Goal: Task Accomplishment & Management: Use online tool/utility

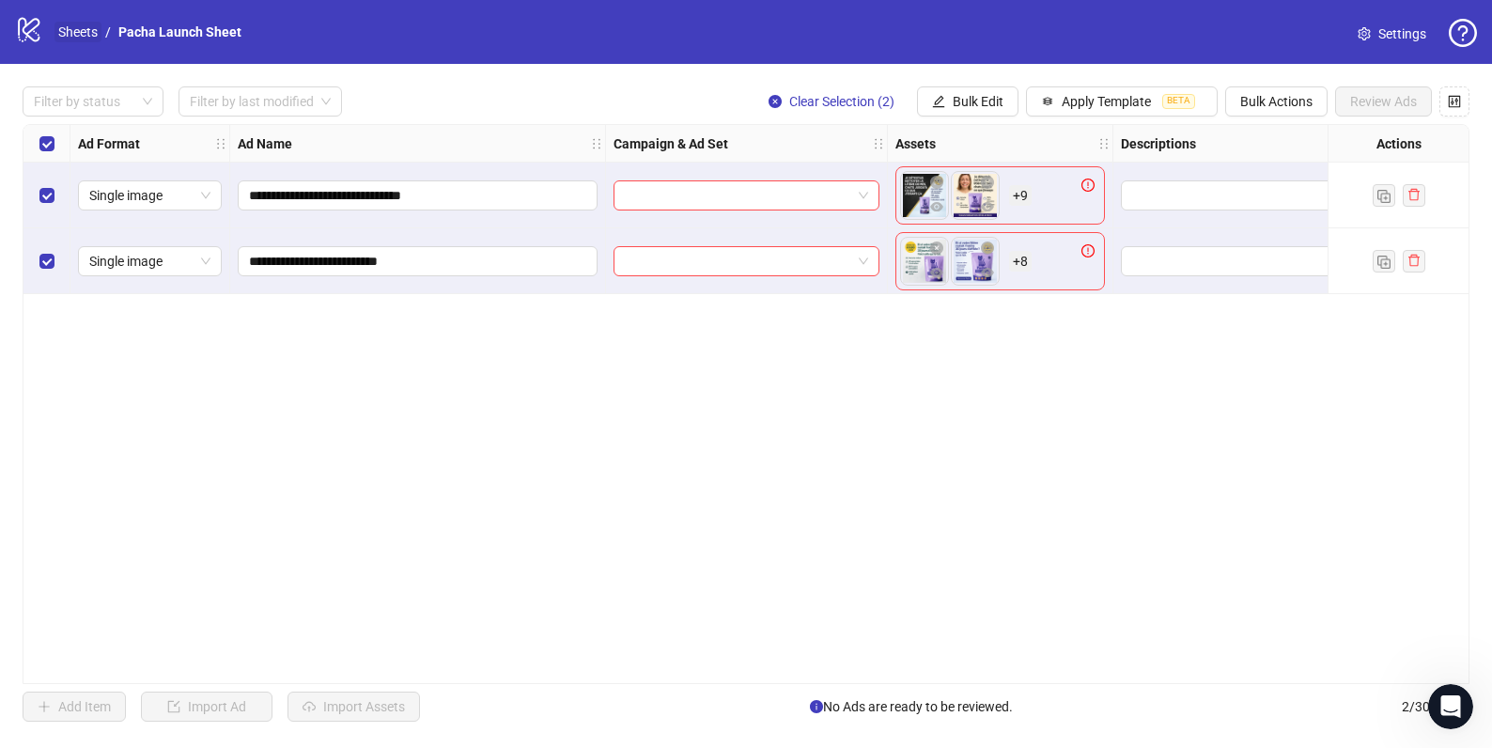
click at [90, 32] on link "Sheets" at bounding box center [77, 32] width 47 height 21
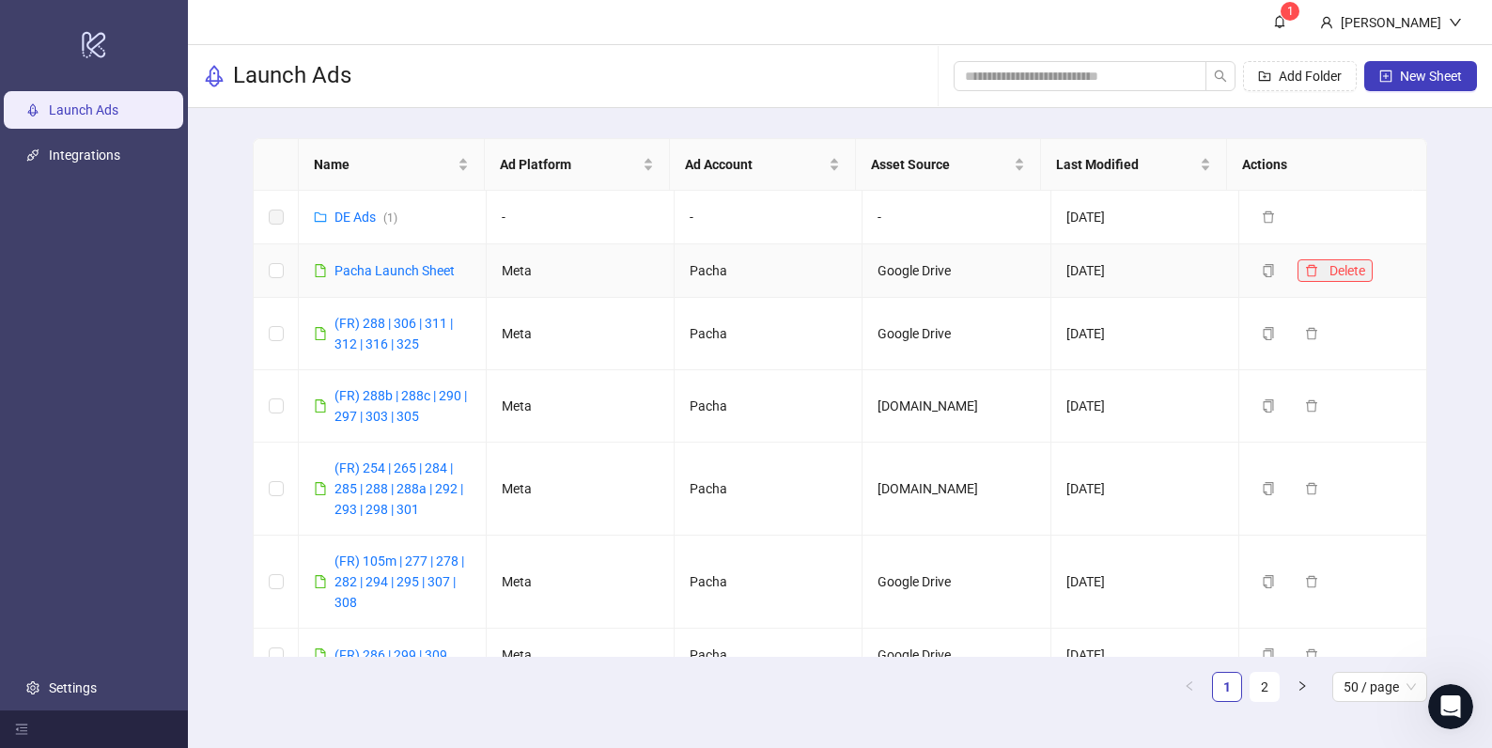
click at [1305, 271] on icon "delete" at bounding box center [1311, 270] width 13 height 13
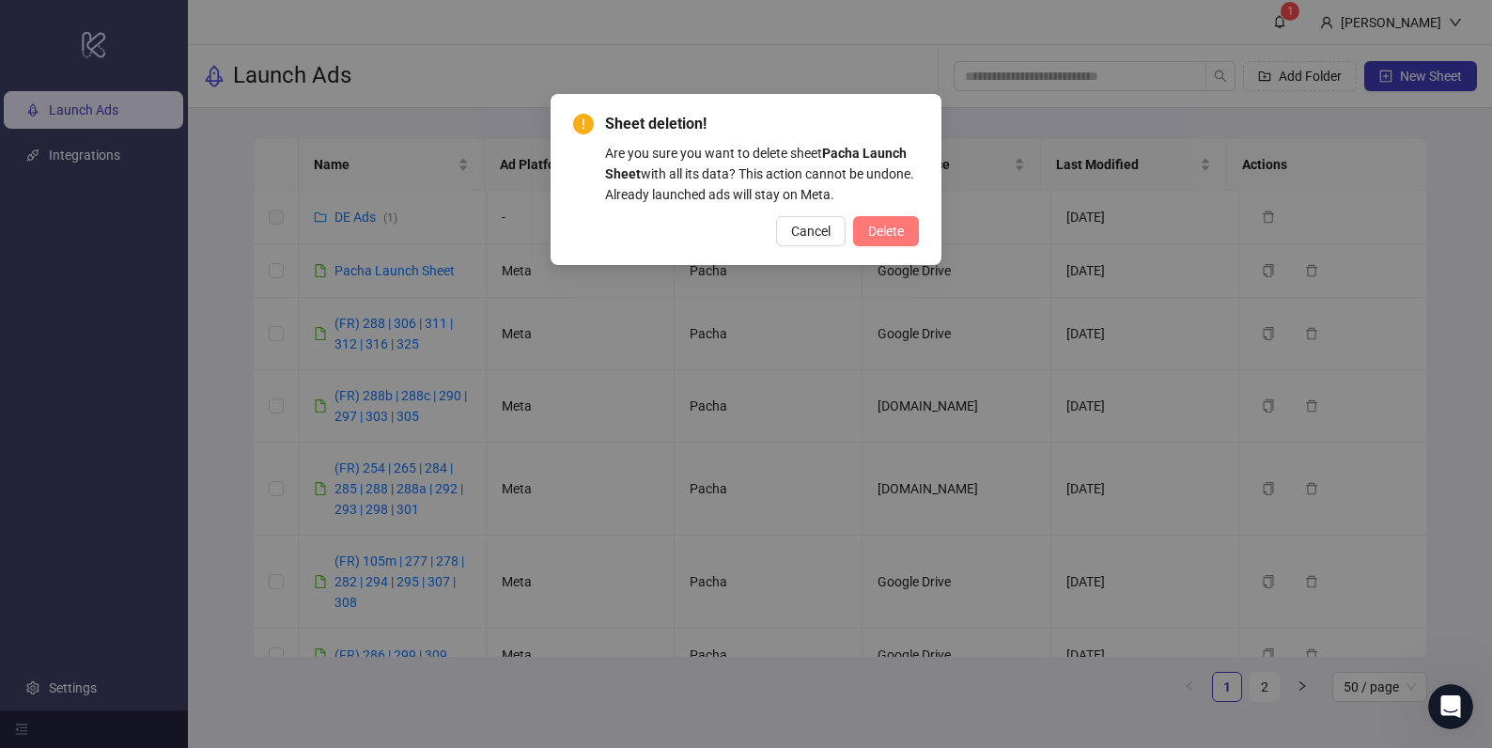
click at [891, 230] on span "Delete" at bounding box center [886, 231] width 36 height 15
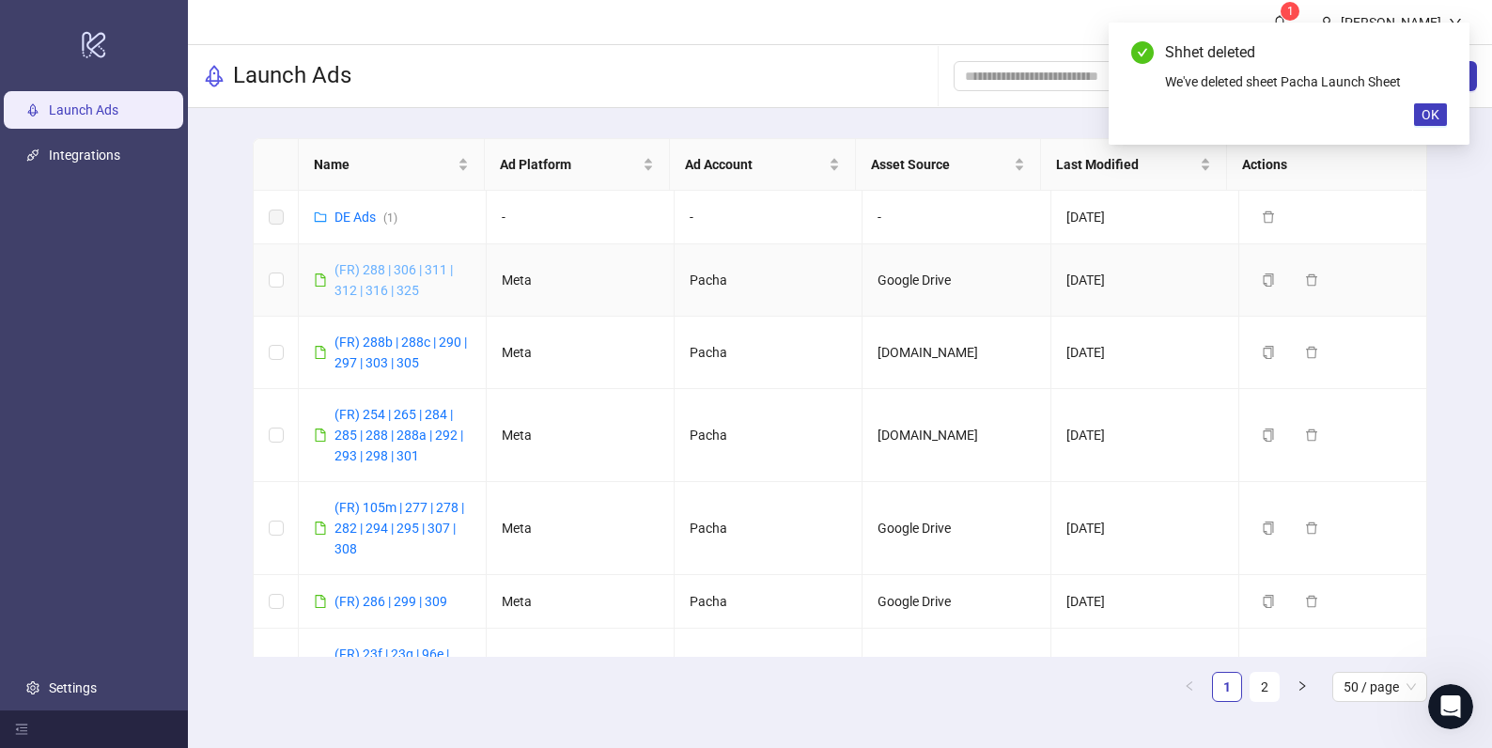
click at [372, 264] on link "(FR) 288 | 306 | 311 | 312 | 316 | 325" at bounding box center [393, 280] width 118 height 36
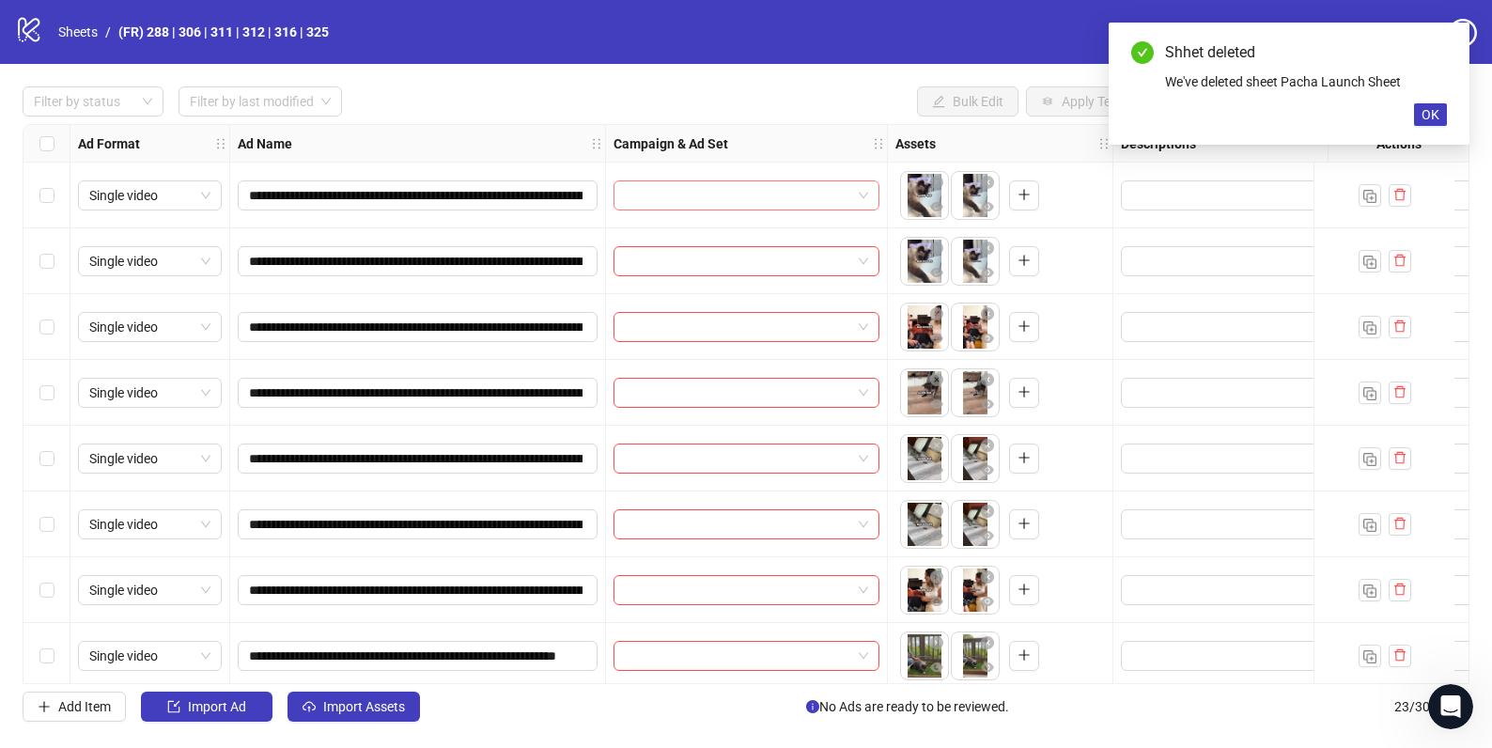
click at [733, 186] on input "search" at bounding box center [738, 195] width 226 height 28
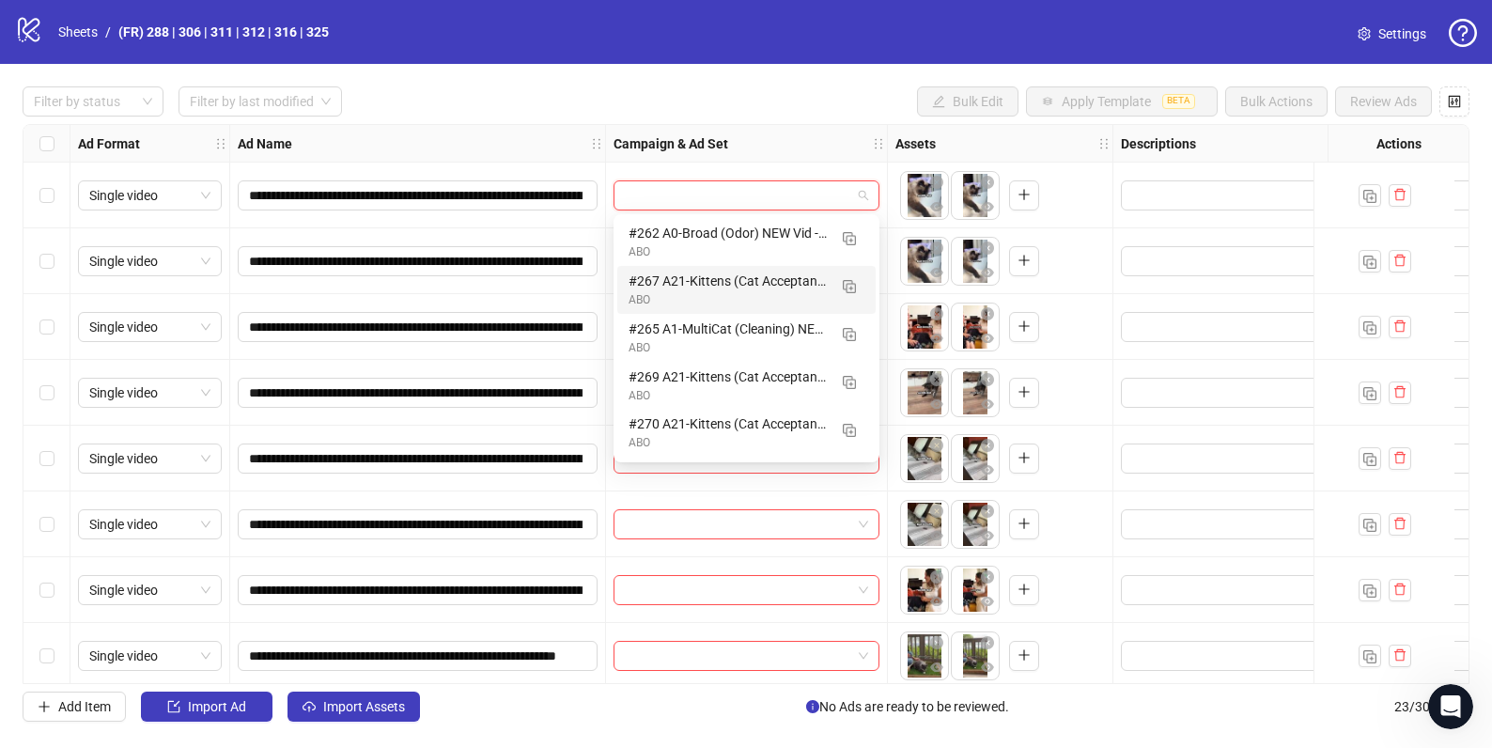
click at [622, 95] on div "Filter by status Filter by last modified Bulk Edit Apply Template BETA Bulk Act…" at bounding box center [746, 101] width 1447 height 30
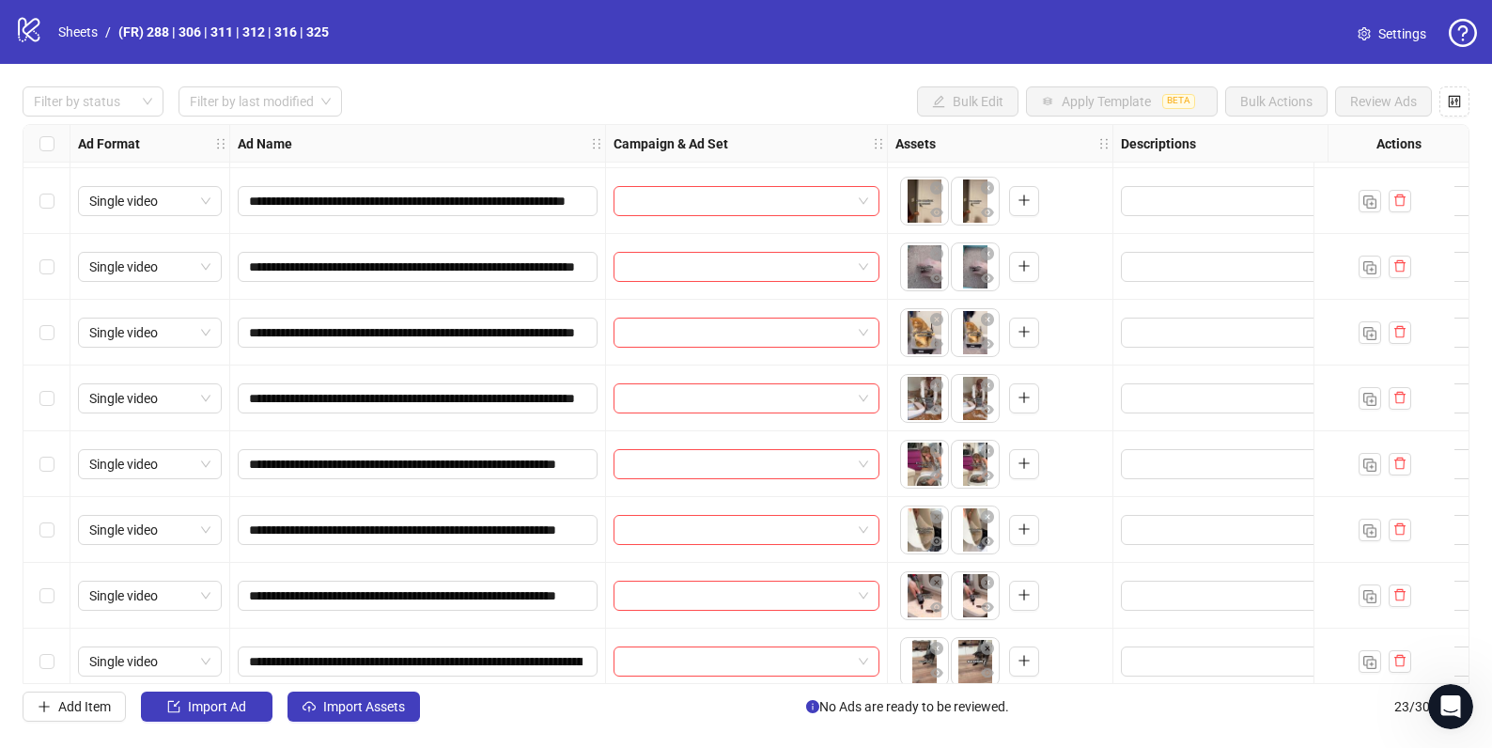
scroll to position [982, 0]
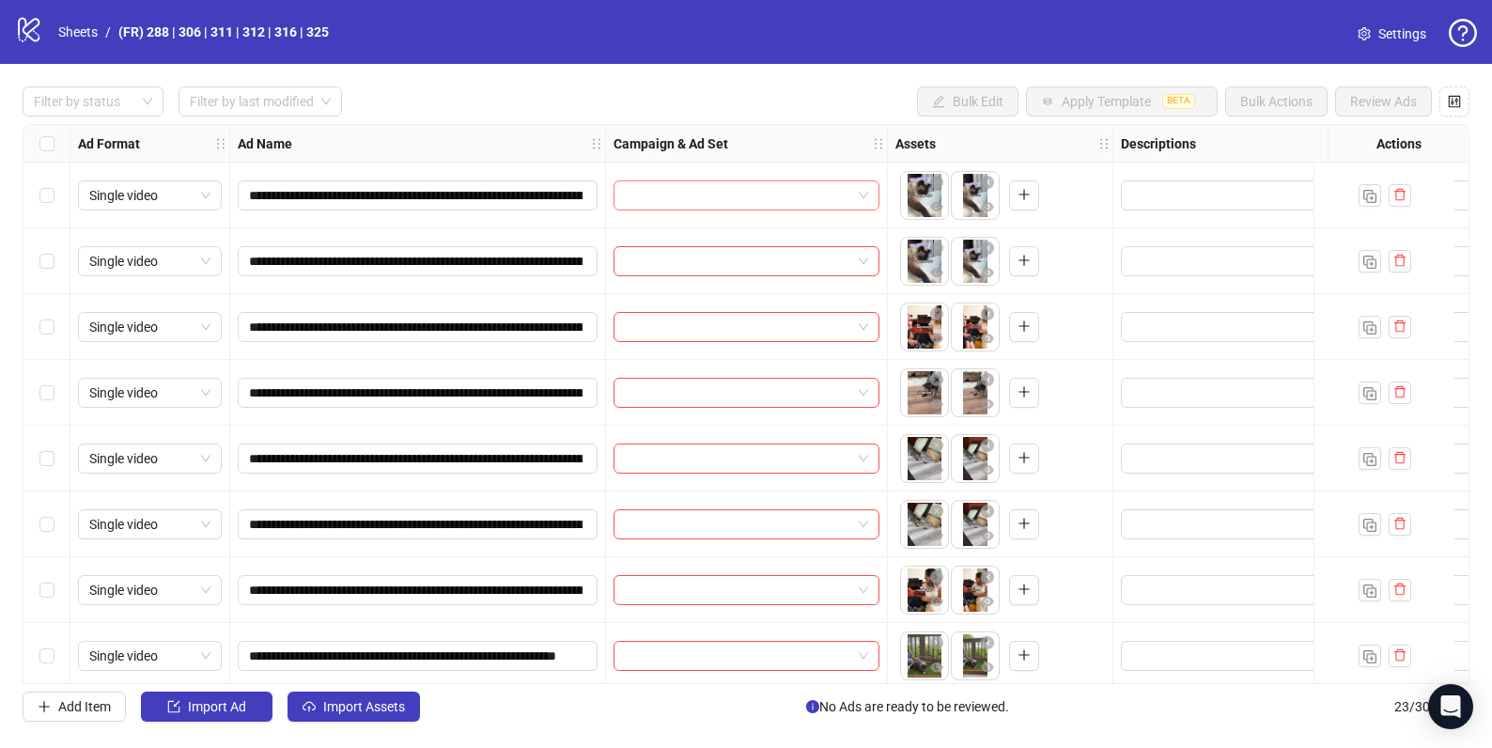
click at [826, 204] on input "search" at bounding box center [738, 195] width 226 height 28
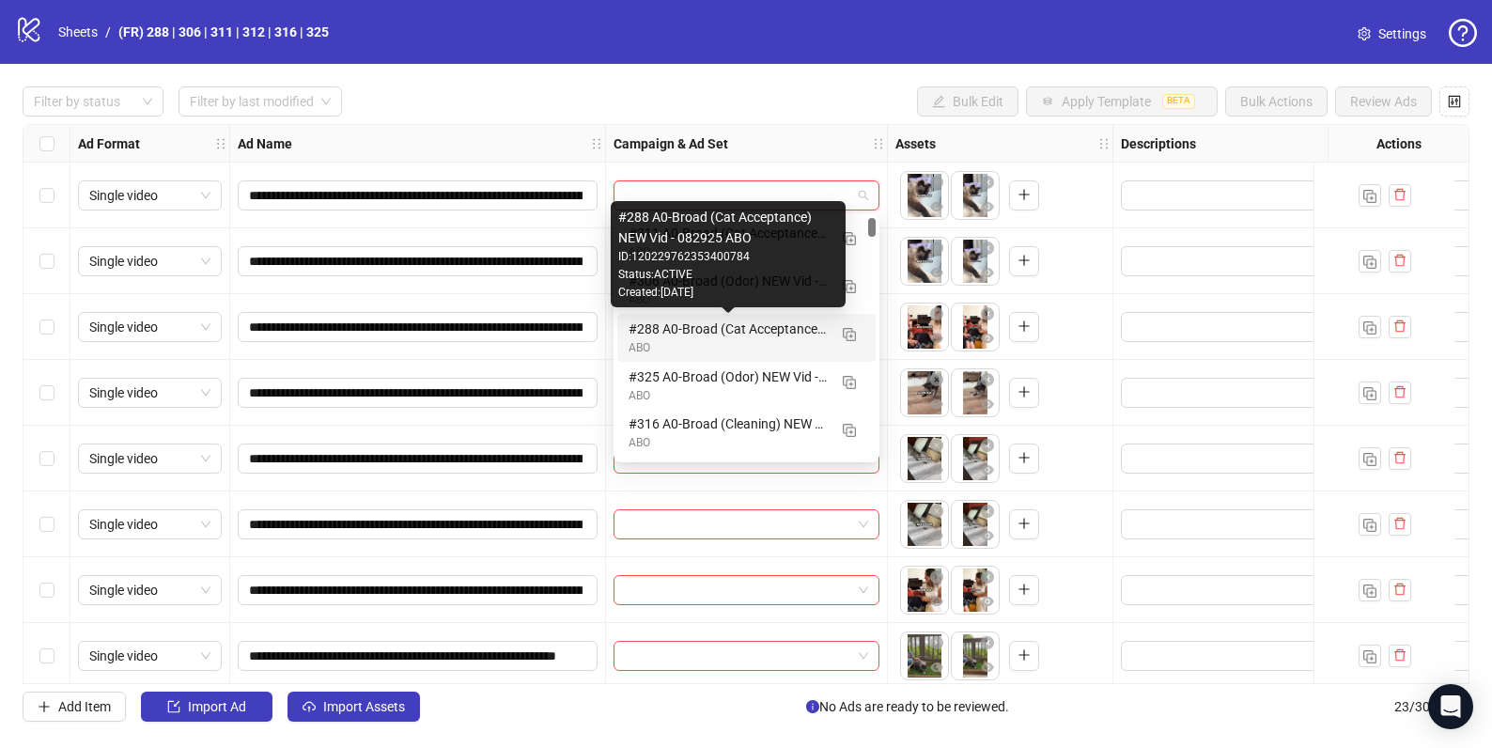
click at [746, 336] on div "#288 A0-Broad (Cat Acceptance) NEW Vid - 082925 ABO" at bounding box center [728, 329] width 198 height 21
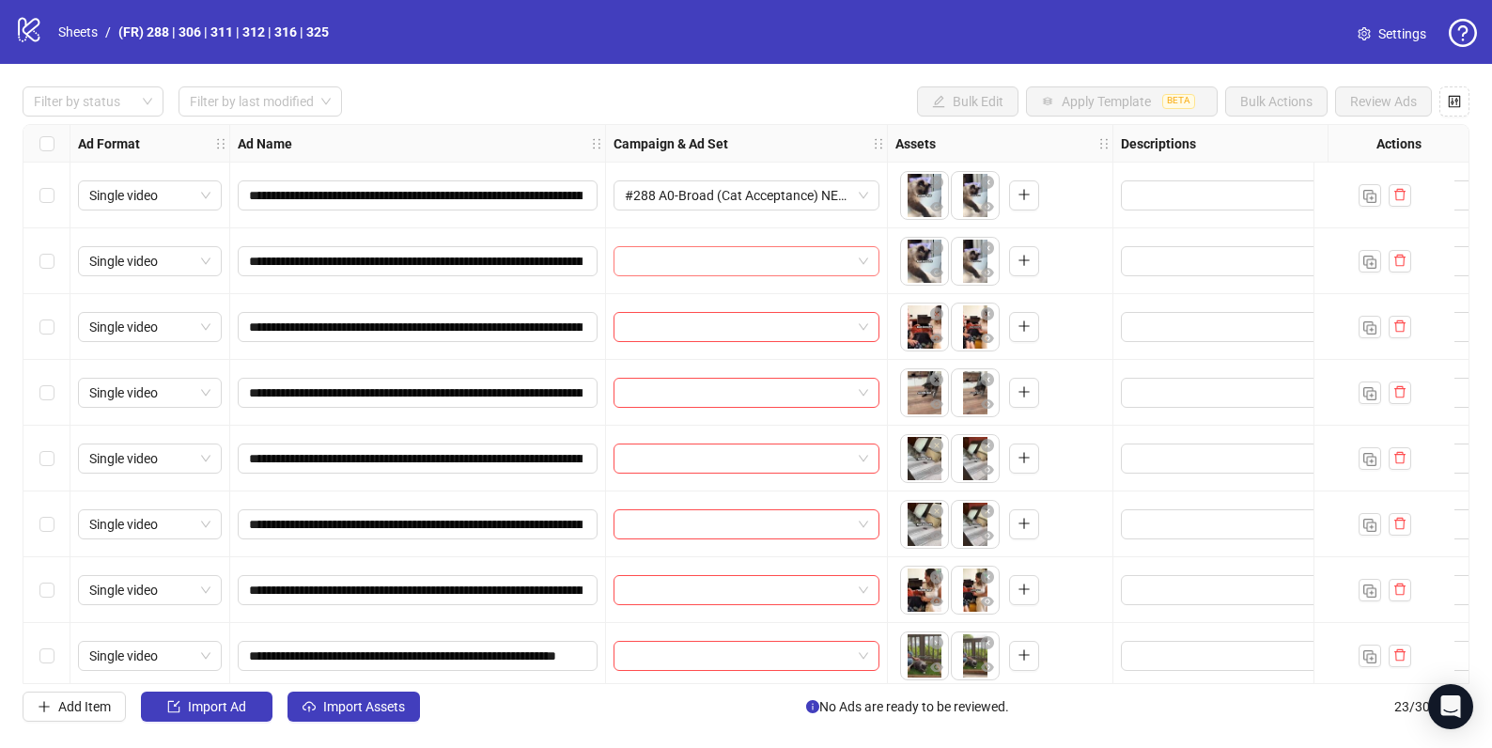
click at [746, 270] on input "search" at bounding box center [738, 261] width 226 height 28
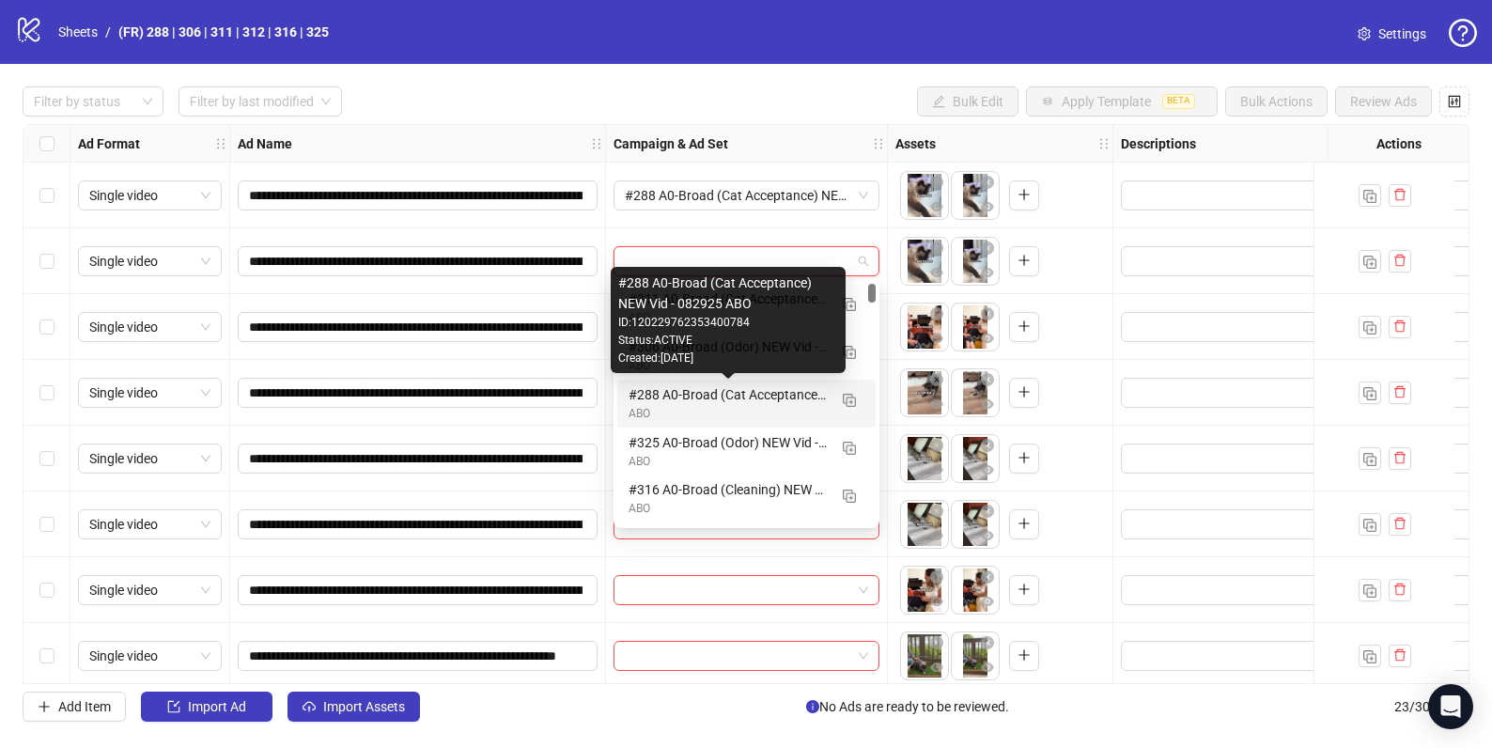
click at [725, 396] on div "#288 A0-Broad (Cat Acceptance) NEW Vid - 082925 ABO" at bounding box center [728, 394] width 198 height 21
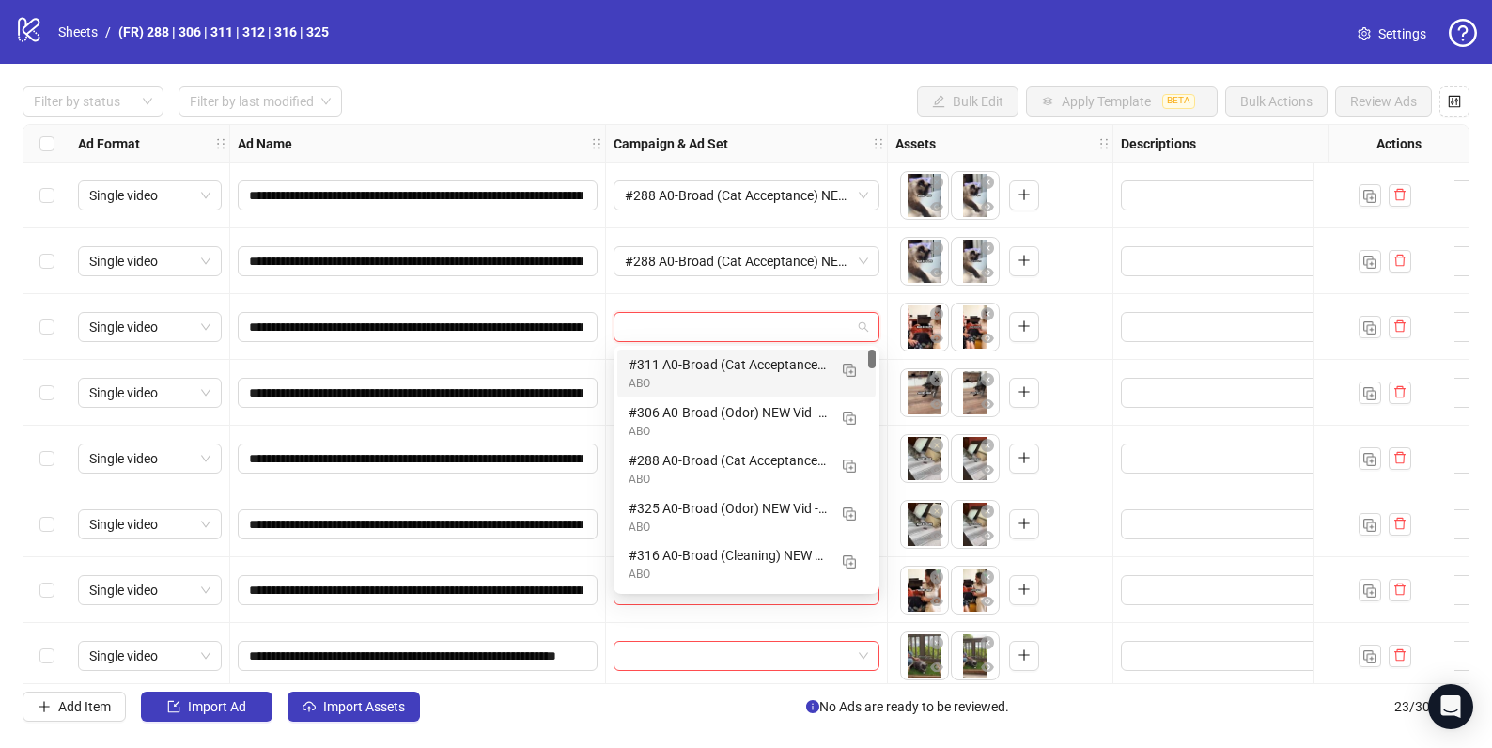
click at [731, 329] on input "search" at bounding box center [738, 327] width 226 height 28
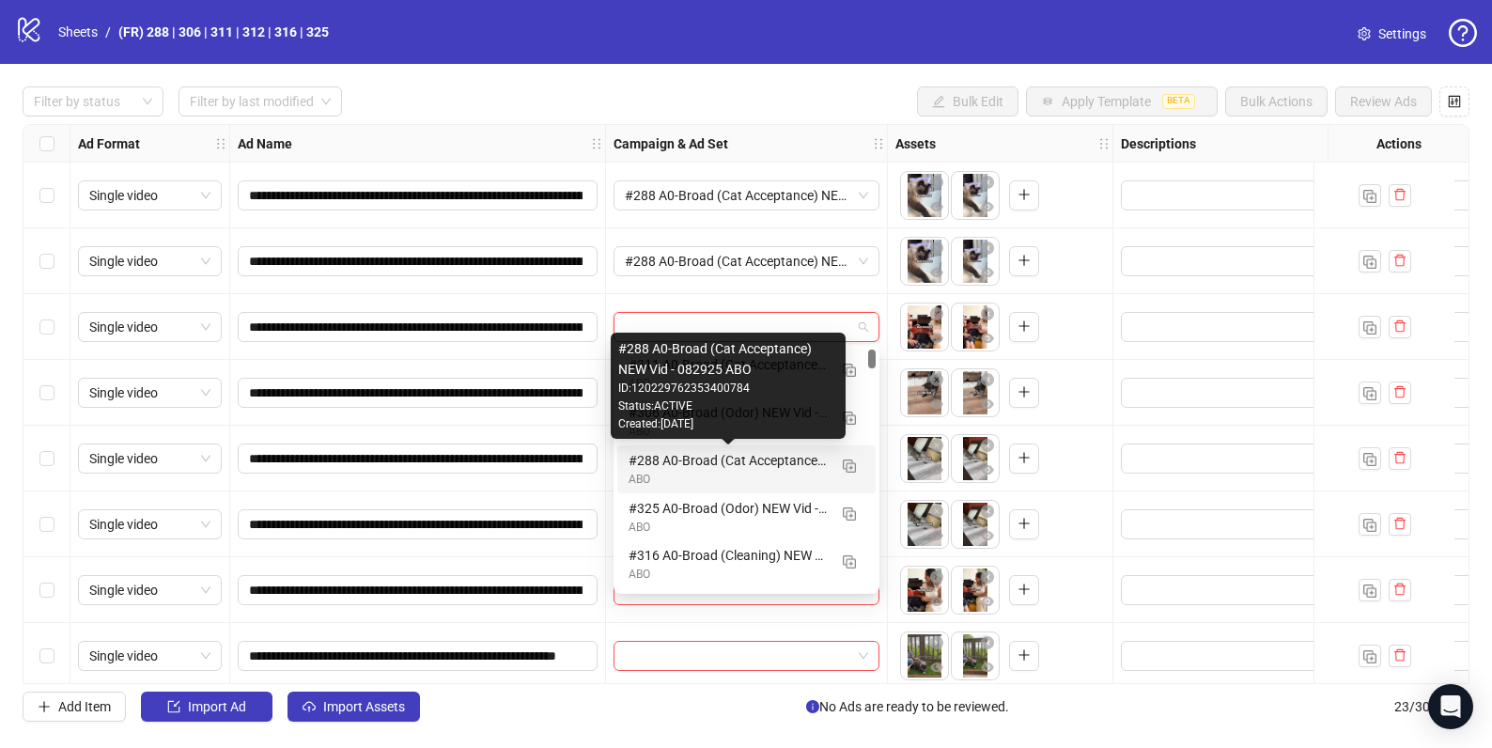
click at [716, 459] on div "#288 A0-Broad (Cat Acceptance) NEW Vid - 082925 ABO" at bounding box center [728, 460] width 198 height 21
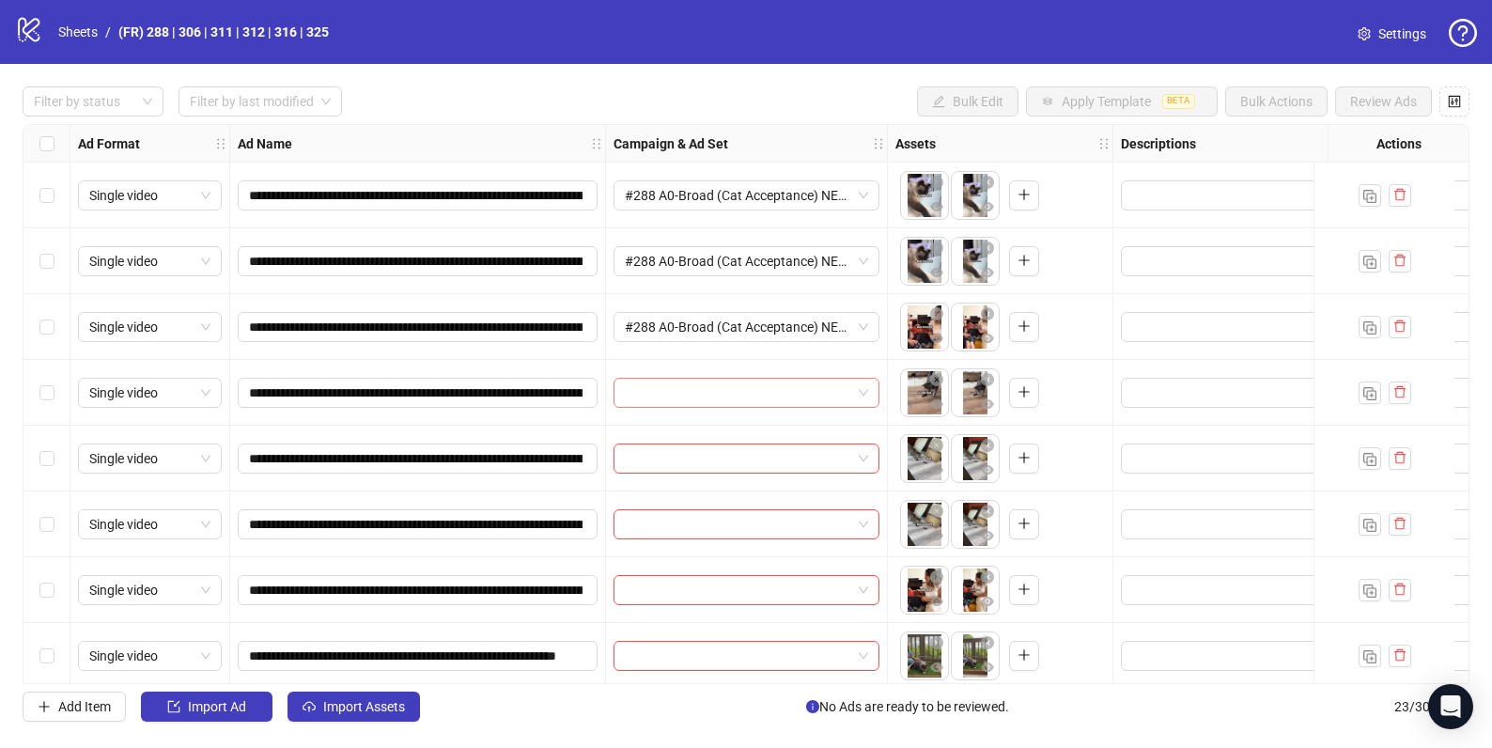
click at [722, 398] on input "search" at bounding box center [738, 393] width 226 height 28
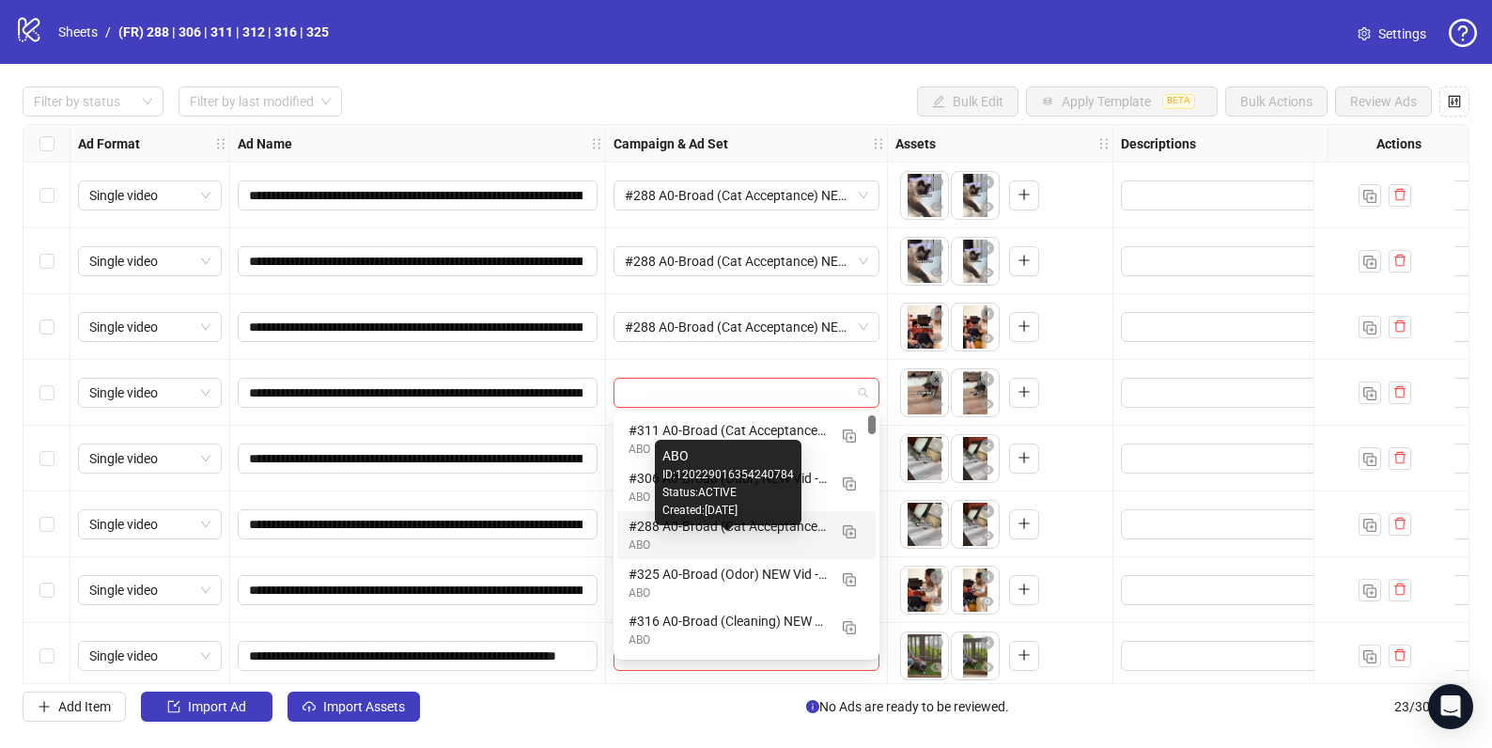
click at [719, 532] on div "#288 A0-Broad (Cat Acceptance) NEW Vid - 082925 ABO" at bounding box center [728, 526] width 198 height 21
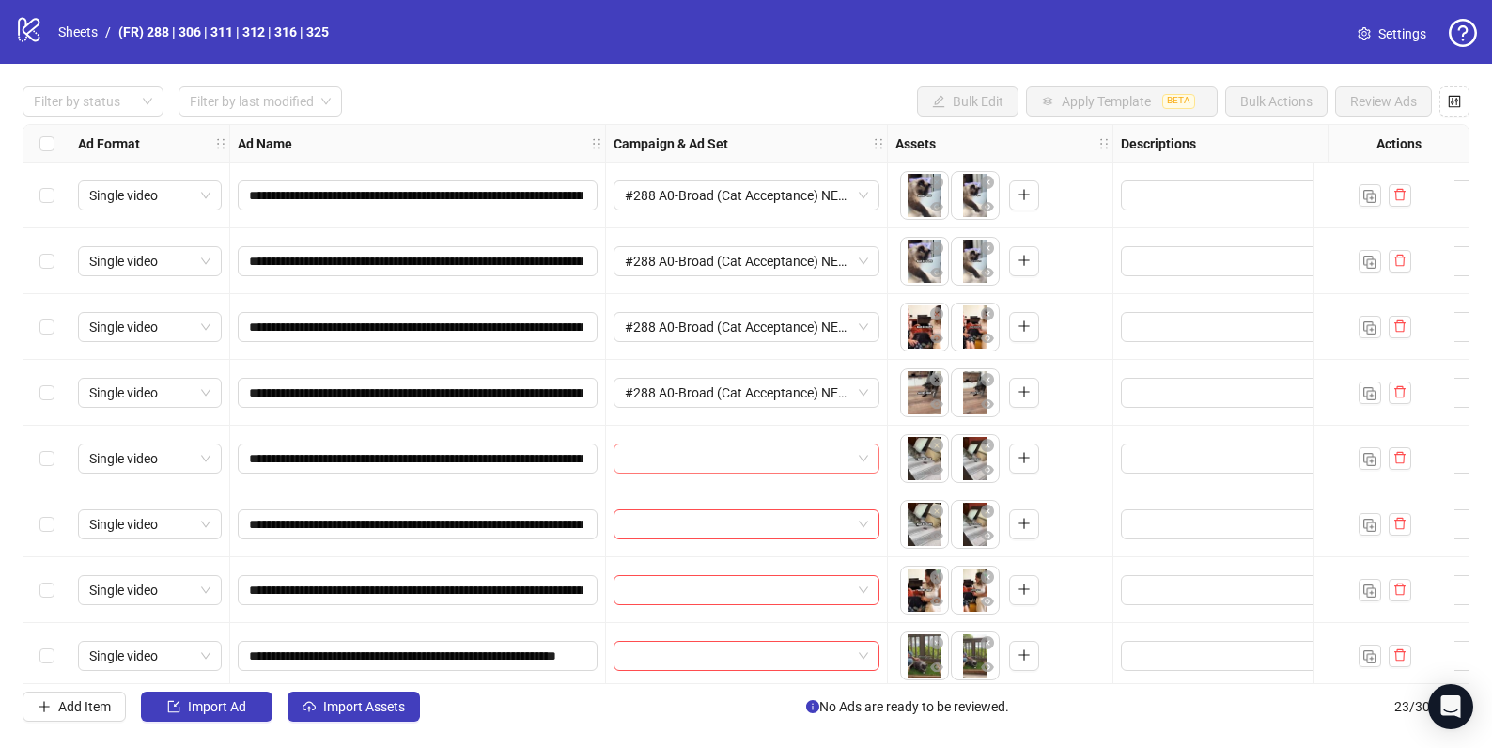
click at [702, 462] on input "search" at bounding box center [738, 458] width 226 height 28
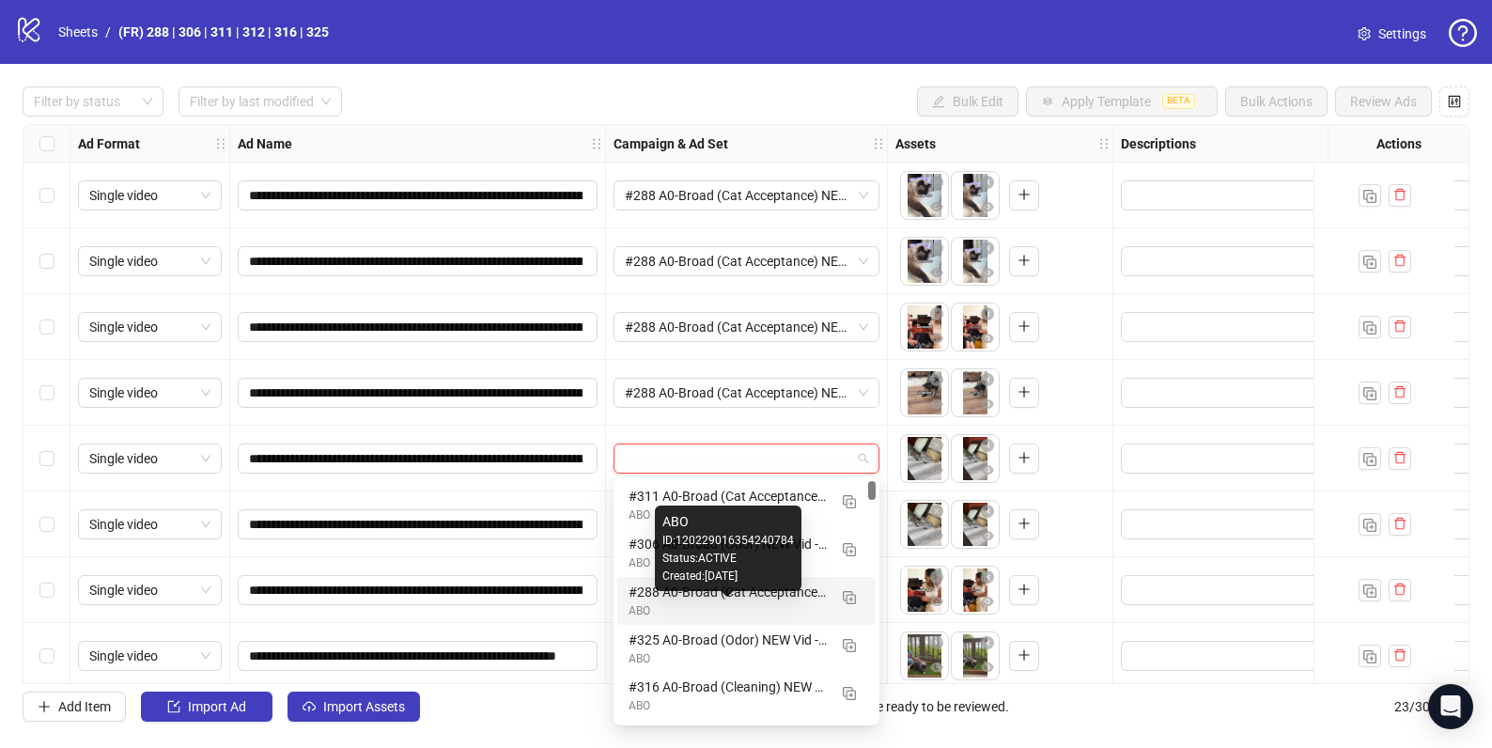
click at [721, 608] on div "ABO" at bounding box center [728, 611] width 198 height 18
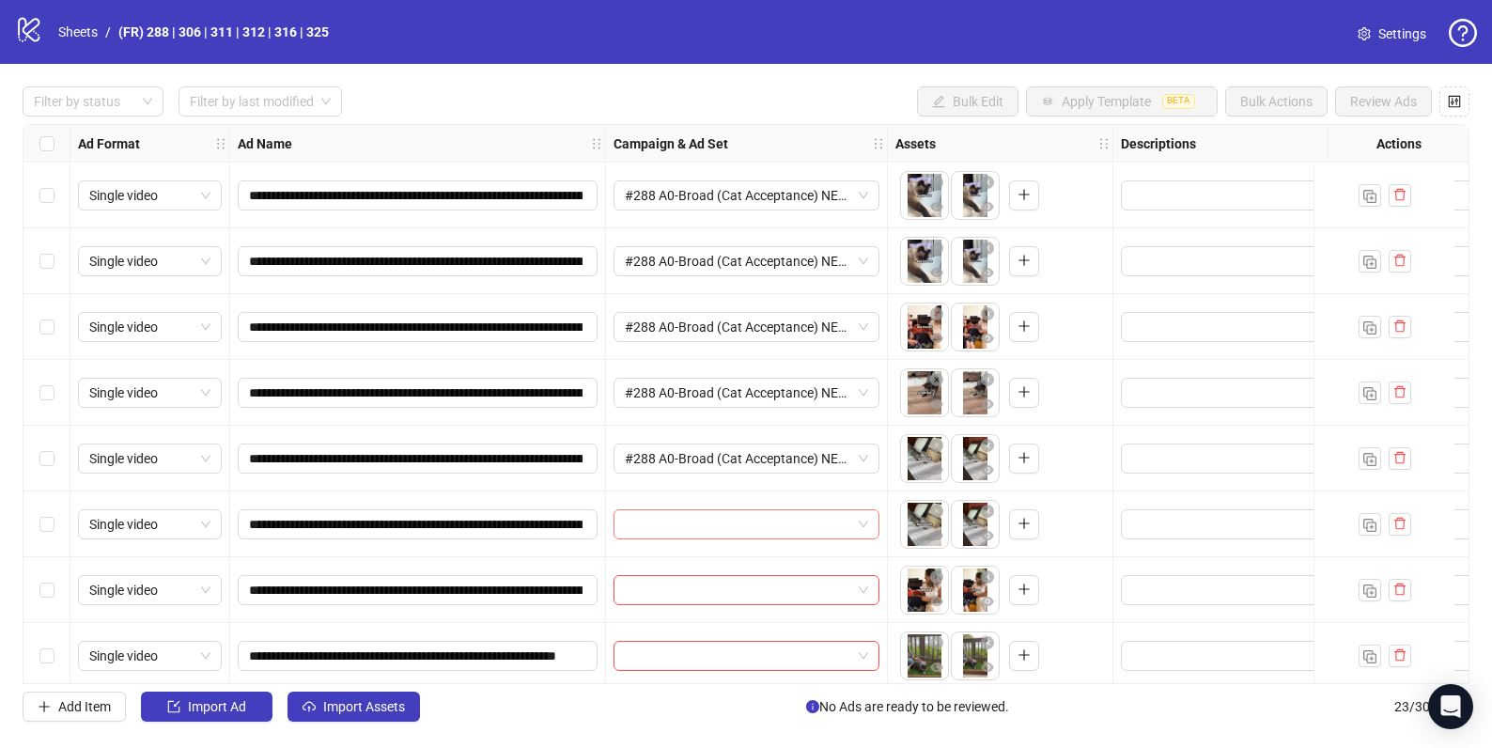
click at [781, 531] on input "search" at bounding box center [738, 524] width 226 height 28
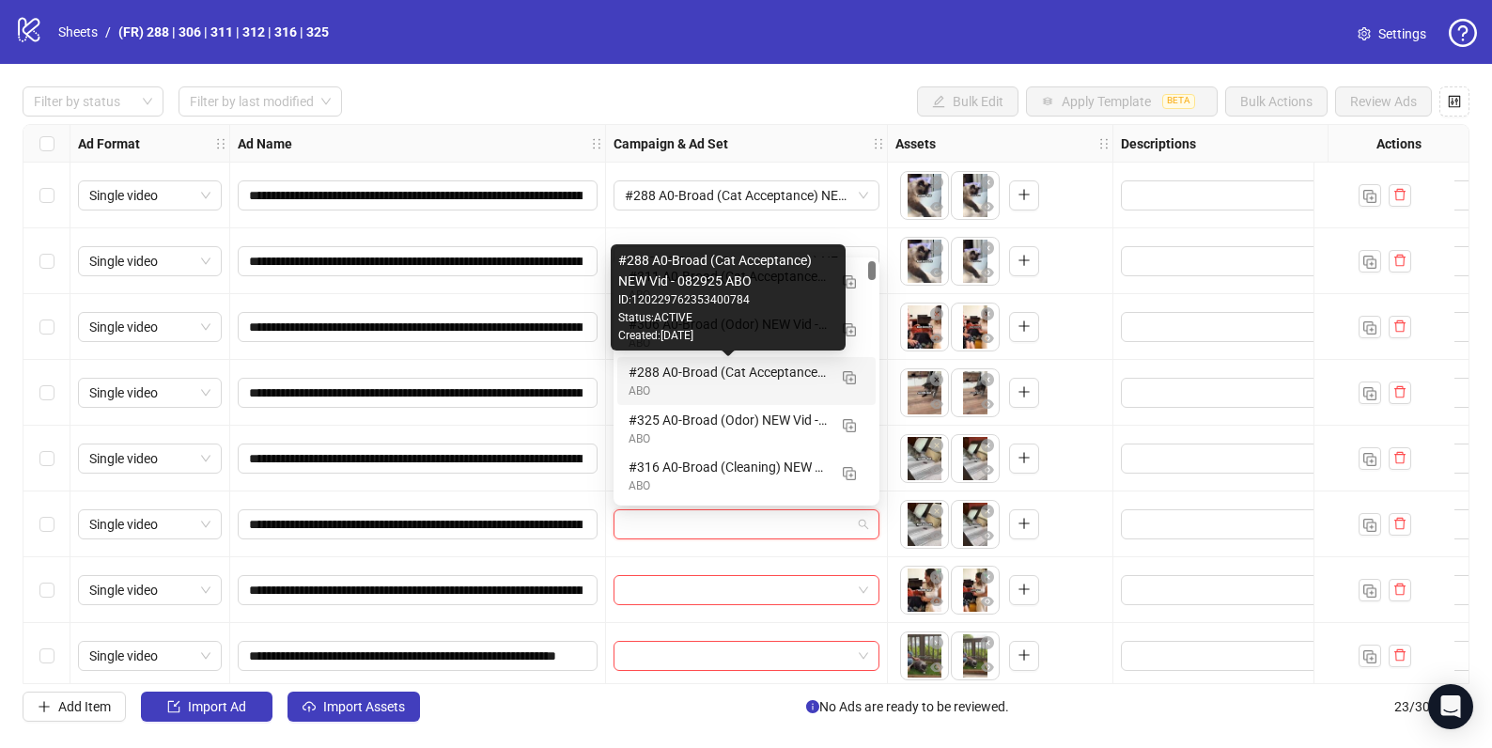
click at [688, 366] on div "#288 A0-Broad (Cat Acceptance) NEW Vid - 082925 ABO" at bounding box center [728, 372] width 198 height 21
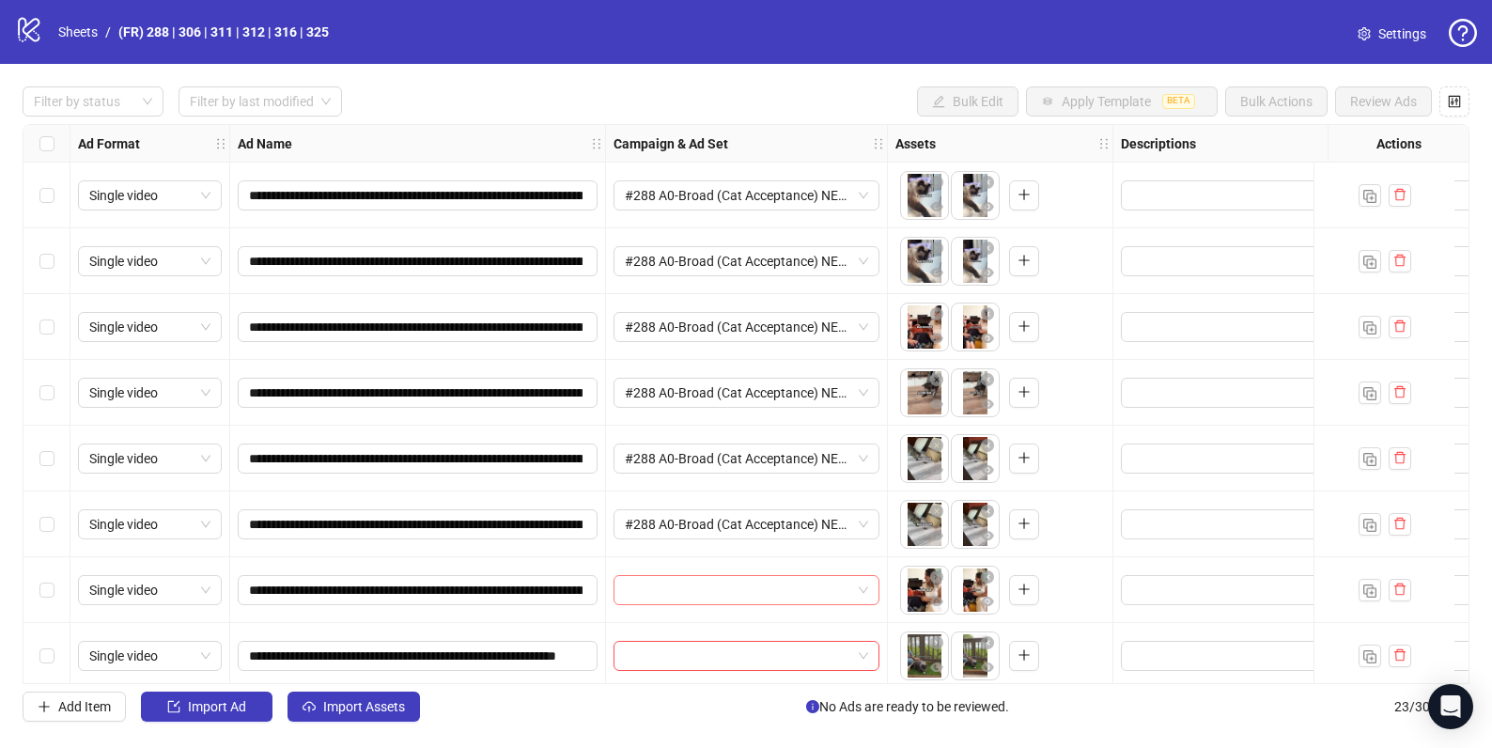
click at [785, 599] on input "search" at bounding box center [738, 590] width 226 height 28
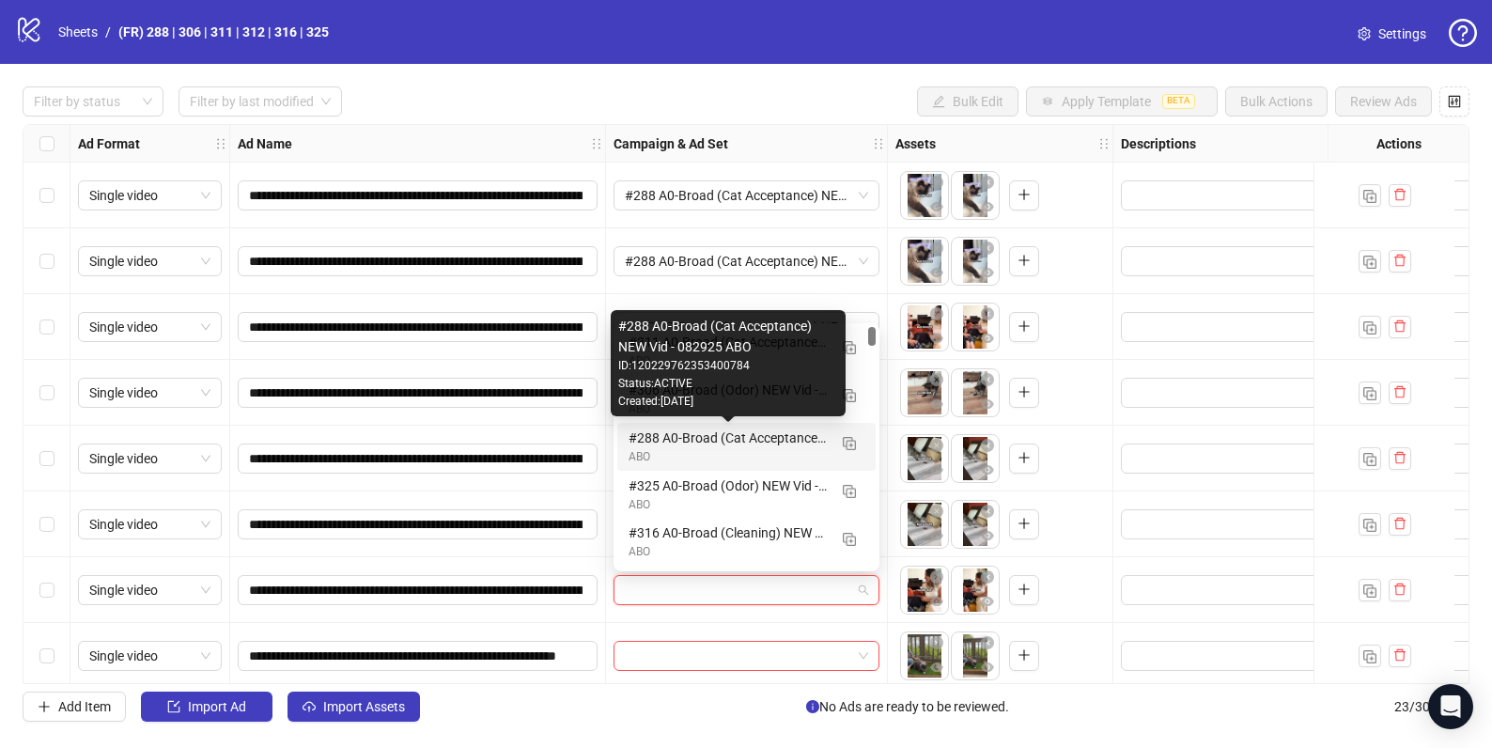
click at [645, 444] on div "#288 A0-Broad (Cat Acceptance) NEW Vid - 082925 ABO" at bounding box center [728, 438] width 198 height 21
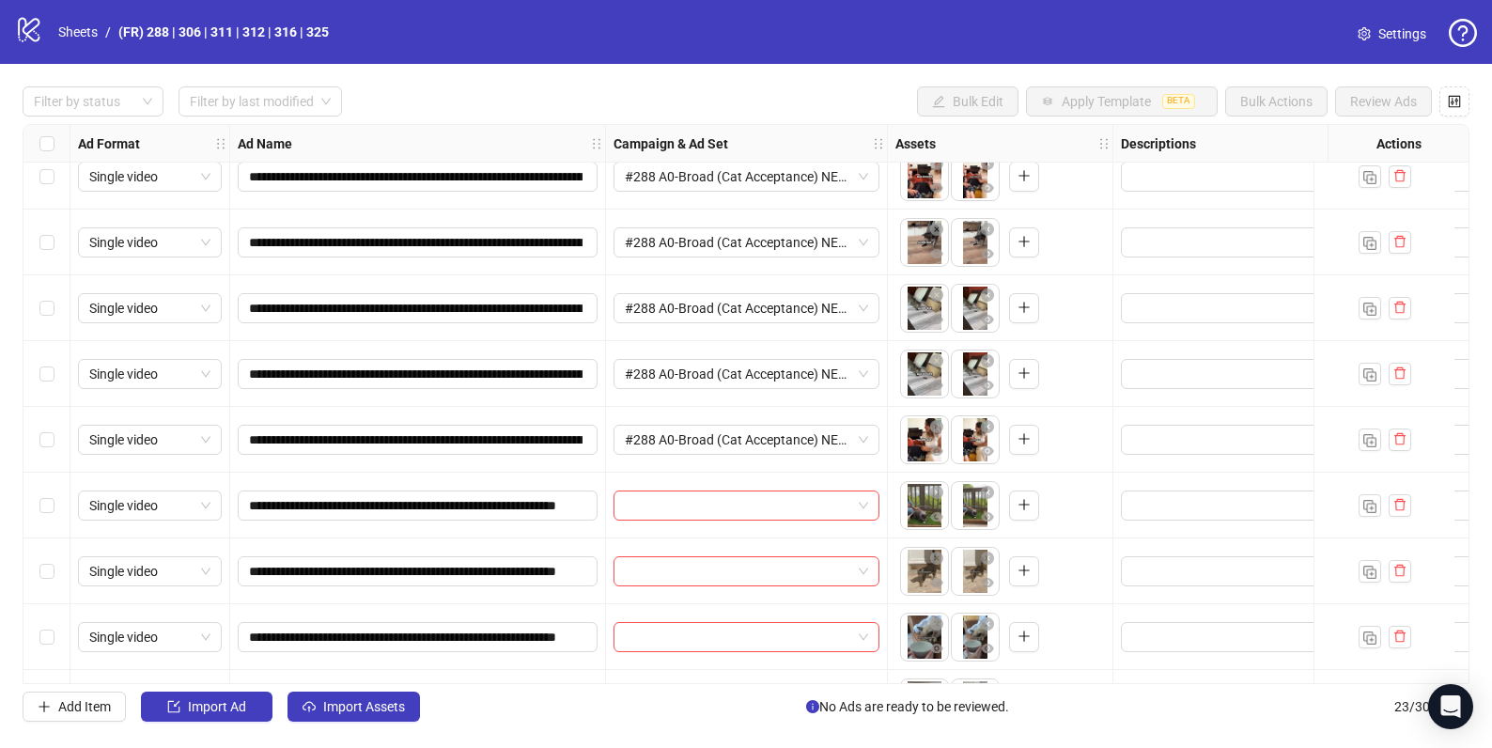
scroll to position [150, 0]
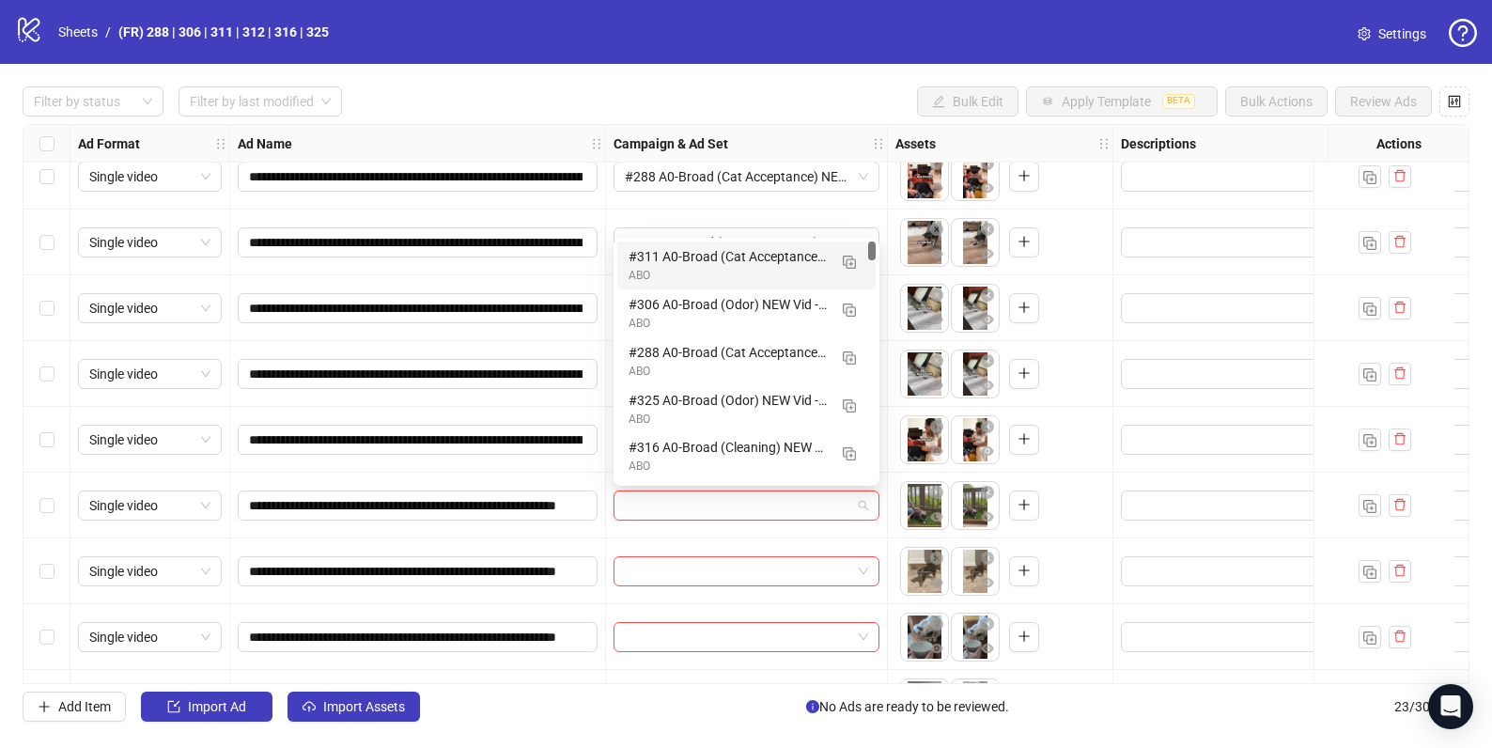
click at [761, 511] on input "search" at bounding box center [738, 505] width 226 height 28
click at [709, 303] on div "#306 A0-Broad (Odor) NEW Vid - 082925 ABO" at bounding box center [728, 304] width 198 height 21
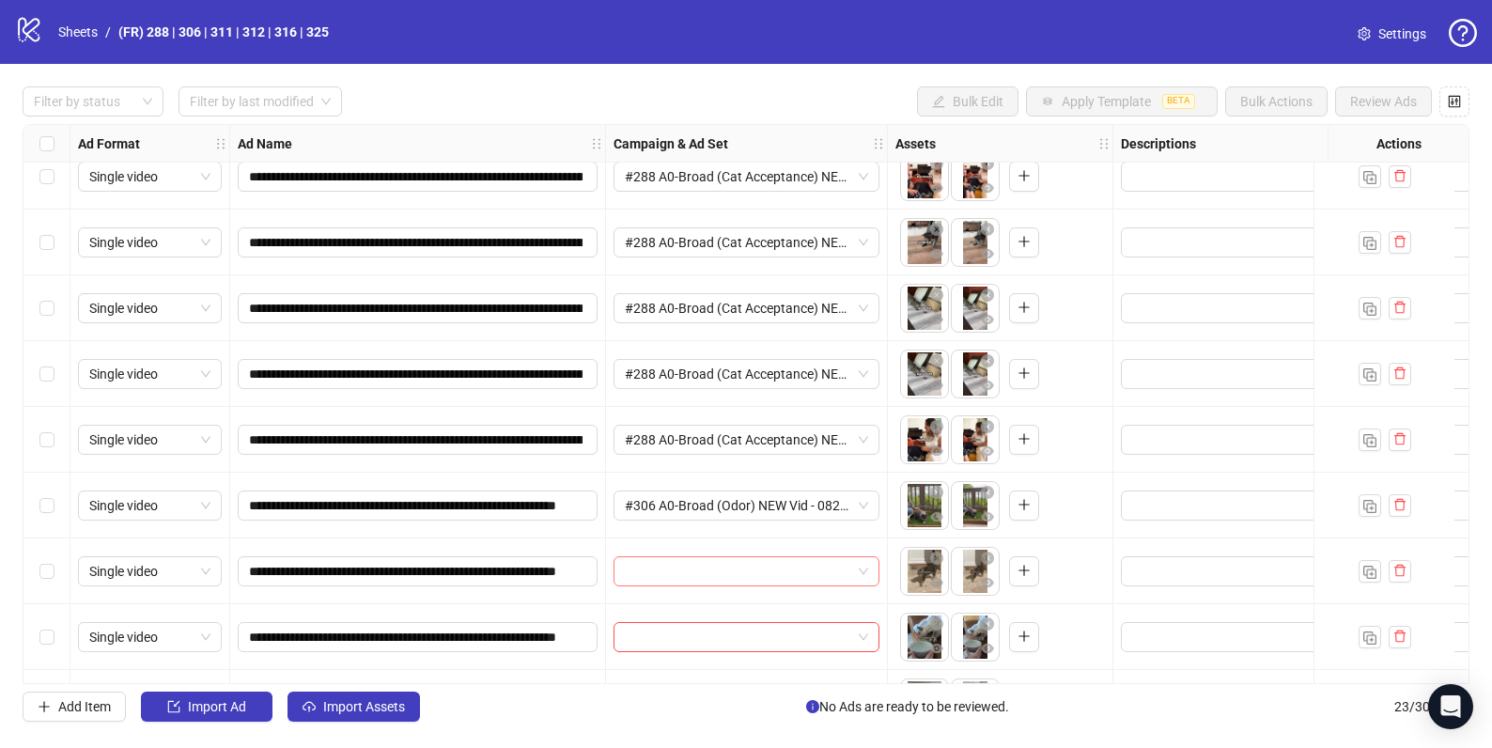
click at [723, 572] on input "search" at bounding box center [738, 571] width 226 height 28
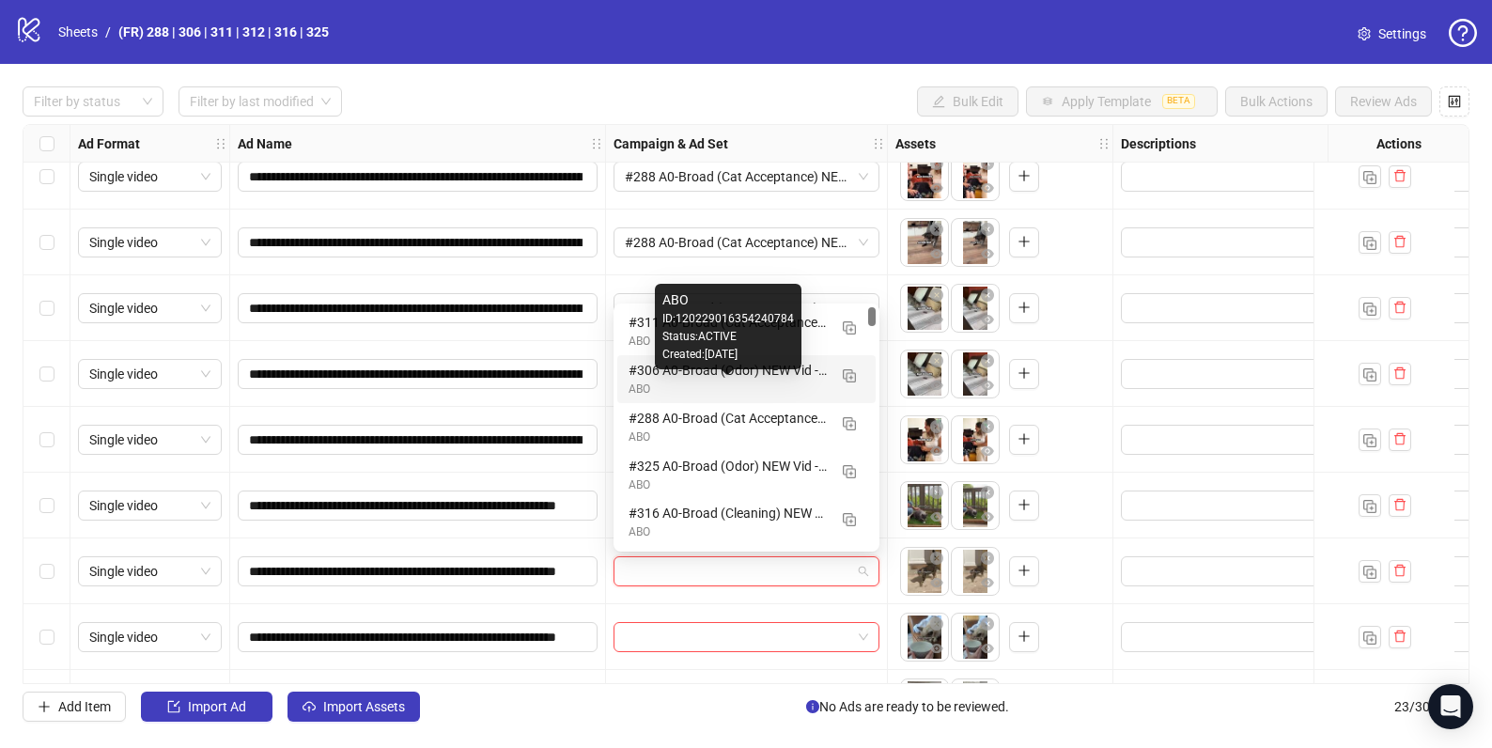
click at [684, 381] on div "ABO" at bounding box center [728, 390] width 198 height 18
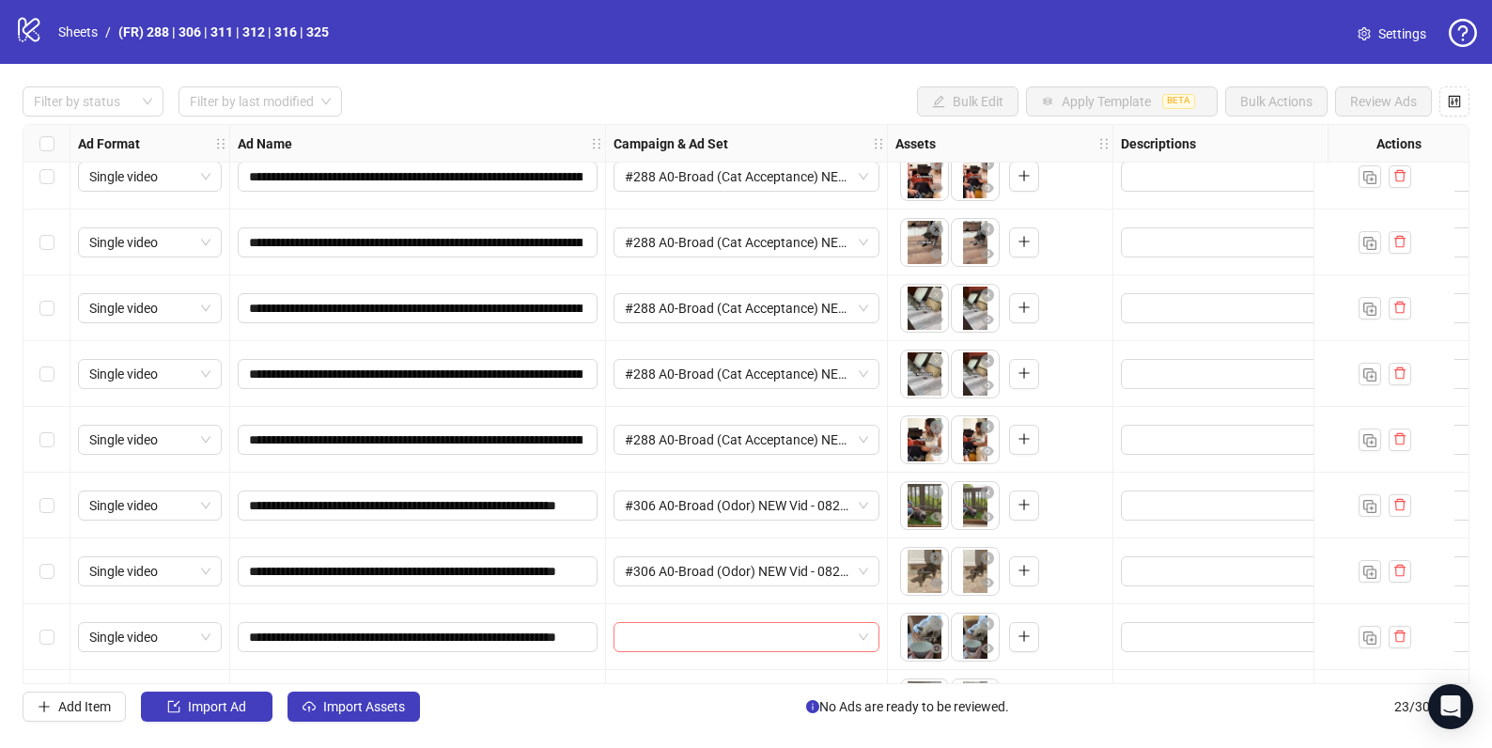
click at [674, 635] on input "search" at bounding box center [738, 637] width 226 height 28
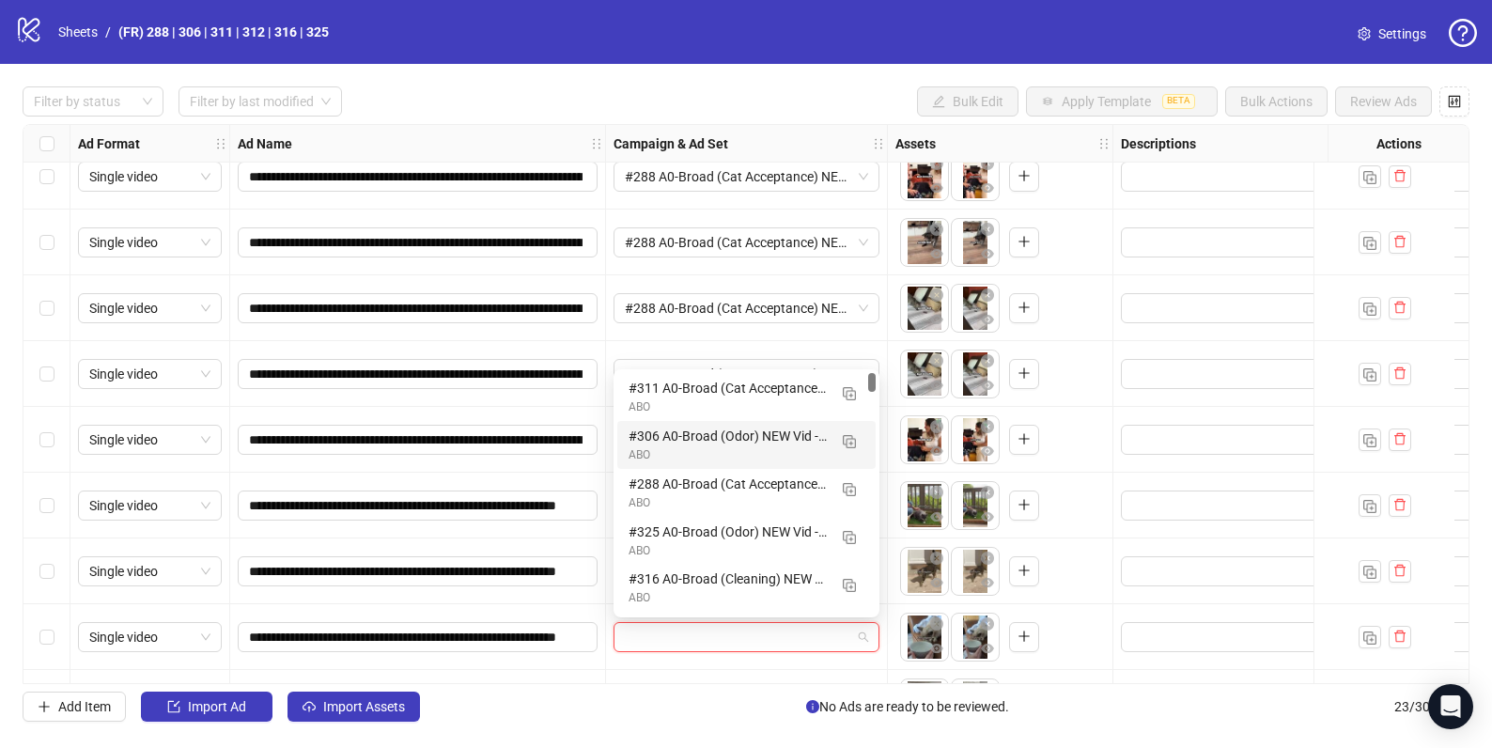
click at [653, 459] on div "ABO" at bounding box center [728, 455] width 198 height 18
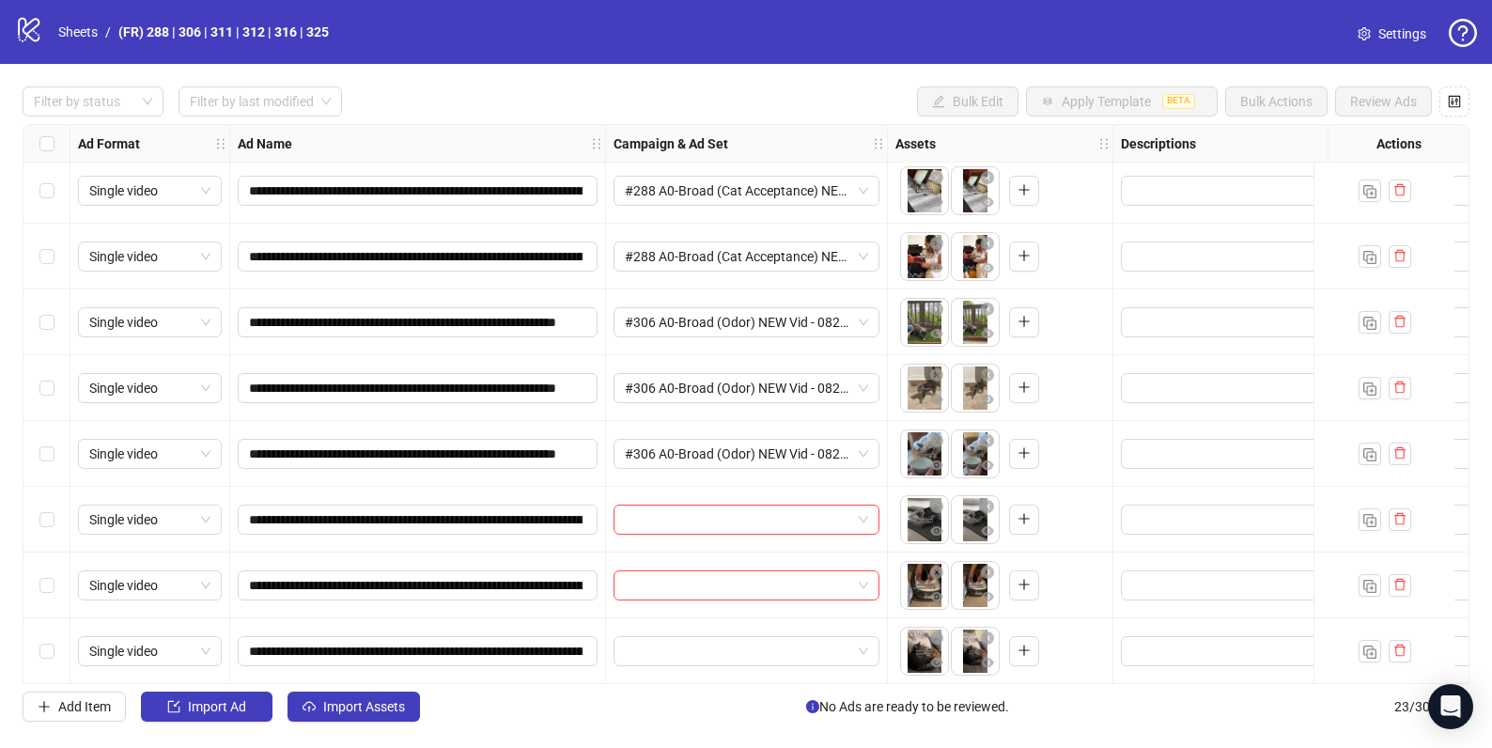
scroll to position [368, 0]
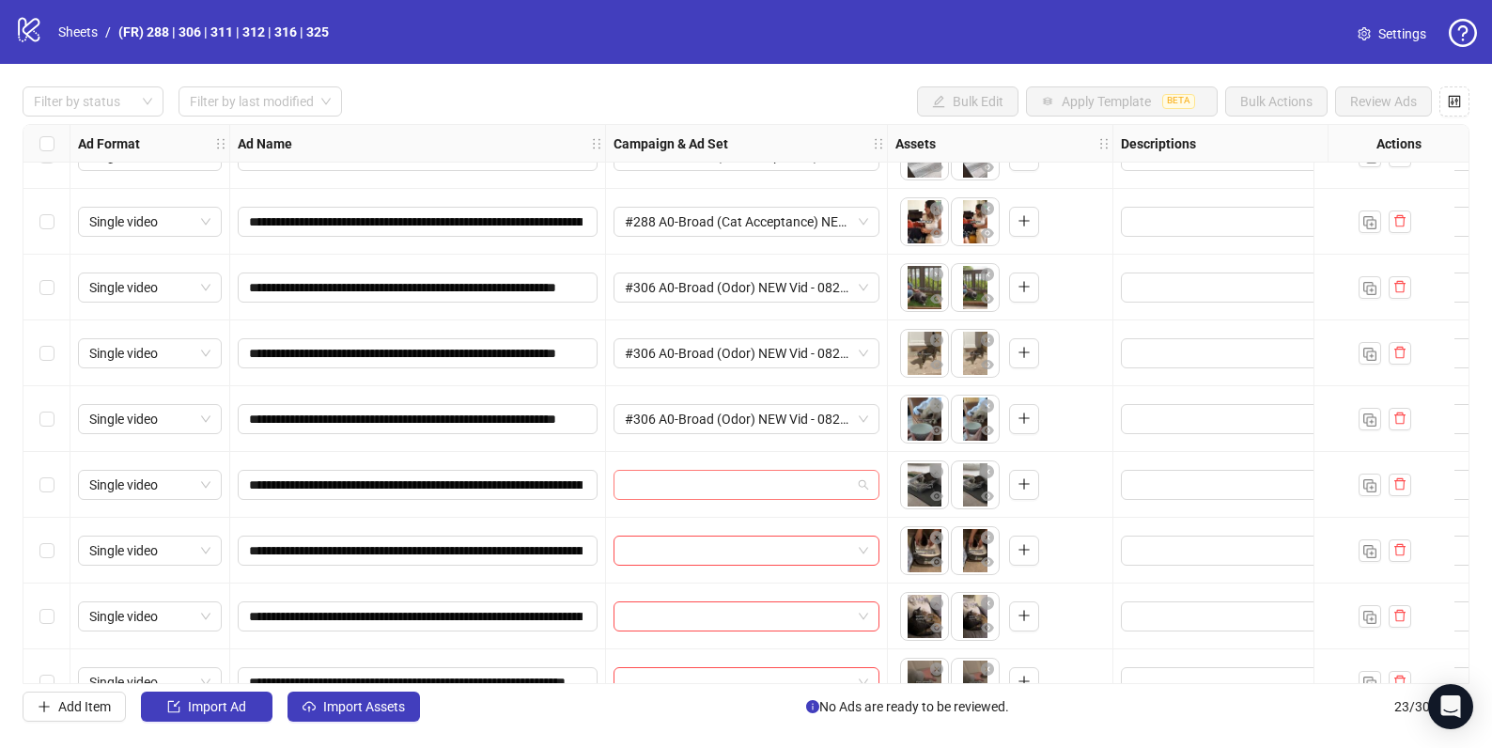
click at [652, 473] on input "search" at bounding box center [738, 485] width 226 height 28
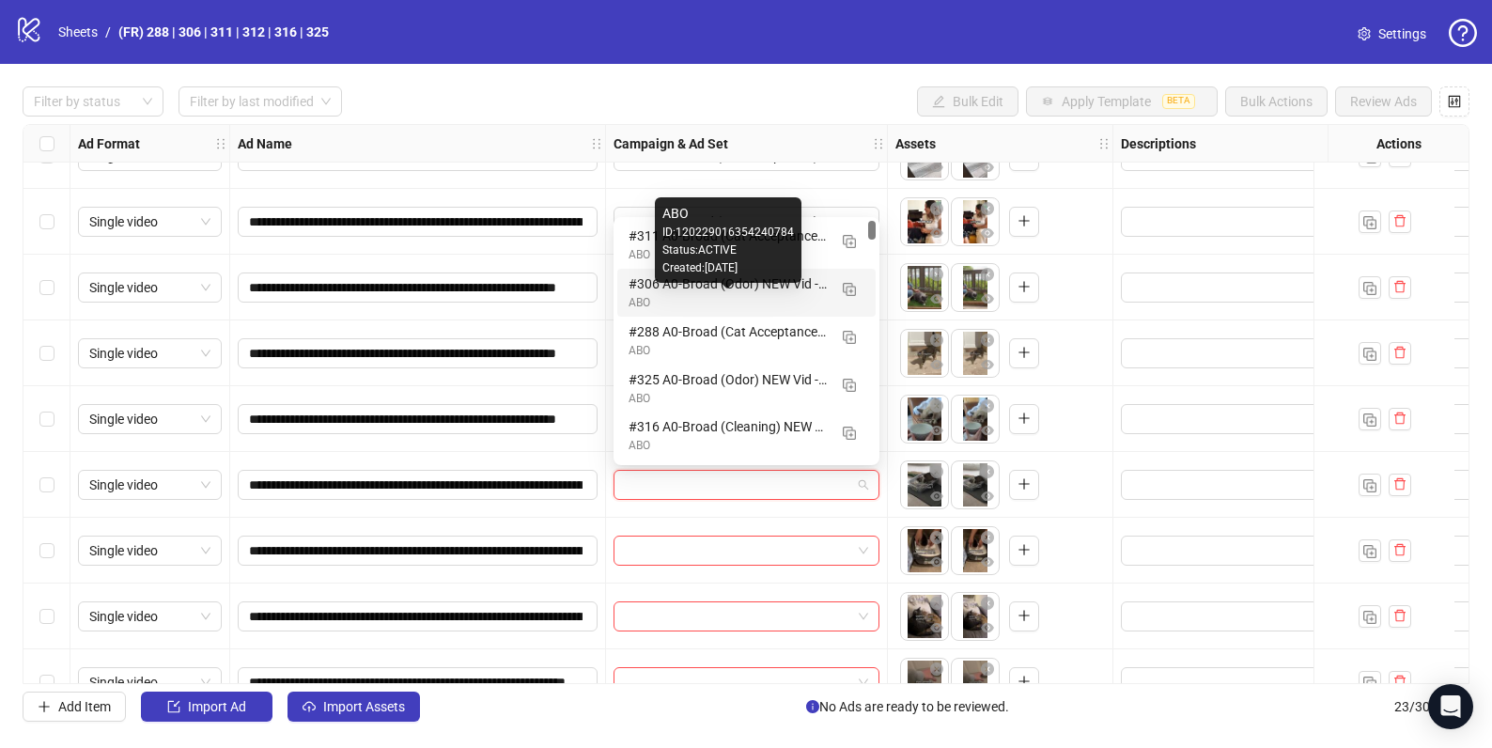
click at [638, 297] on div "ABO" at bounding box center [728, 303] width 198 height 18
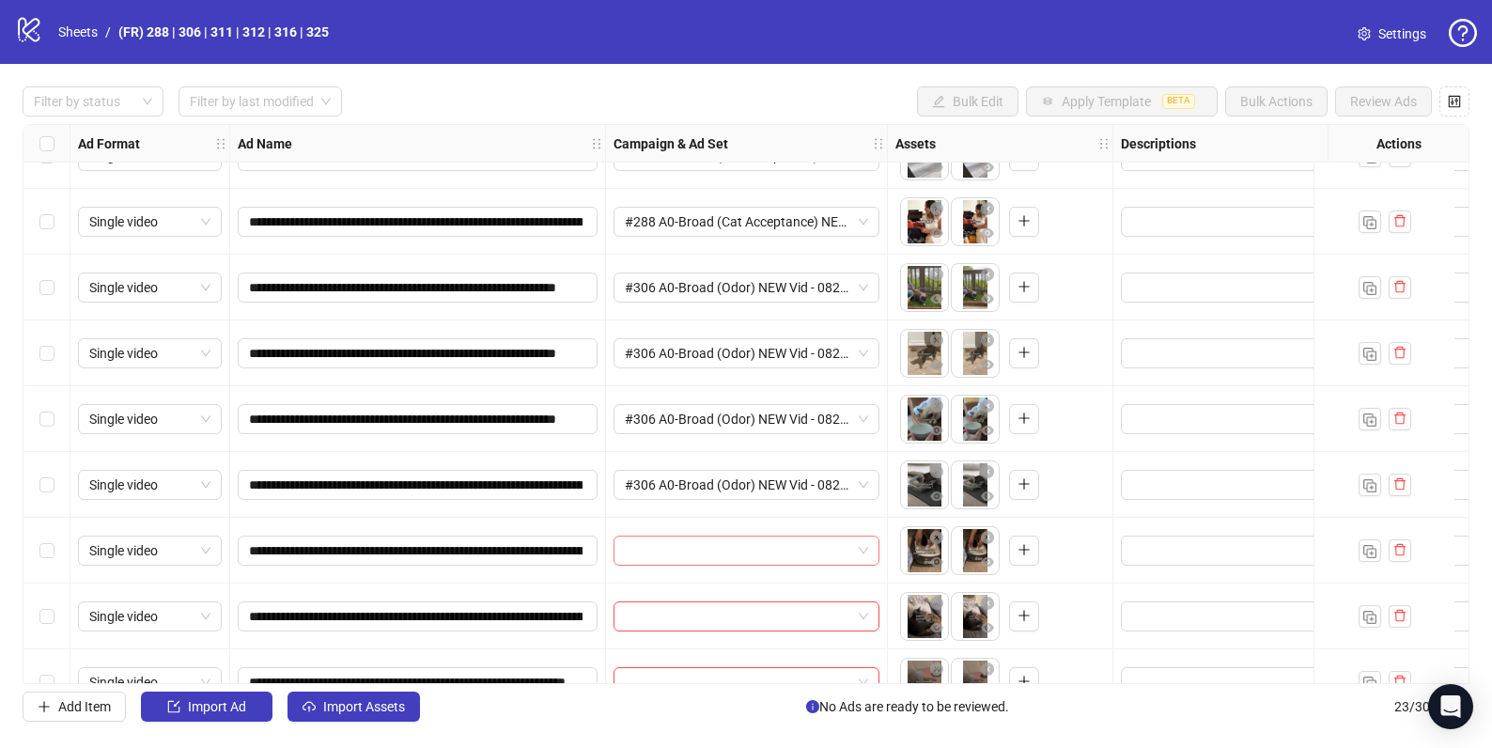
click at [651, 542] on input "search" at bounding box center [738, 551] width 226 height 28
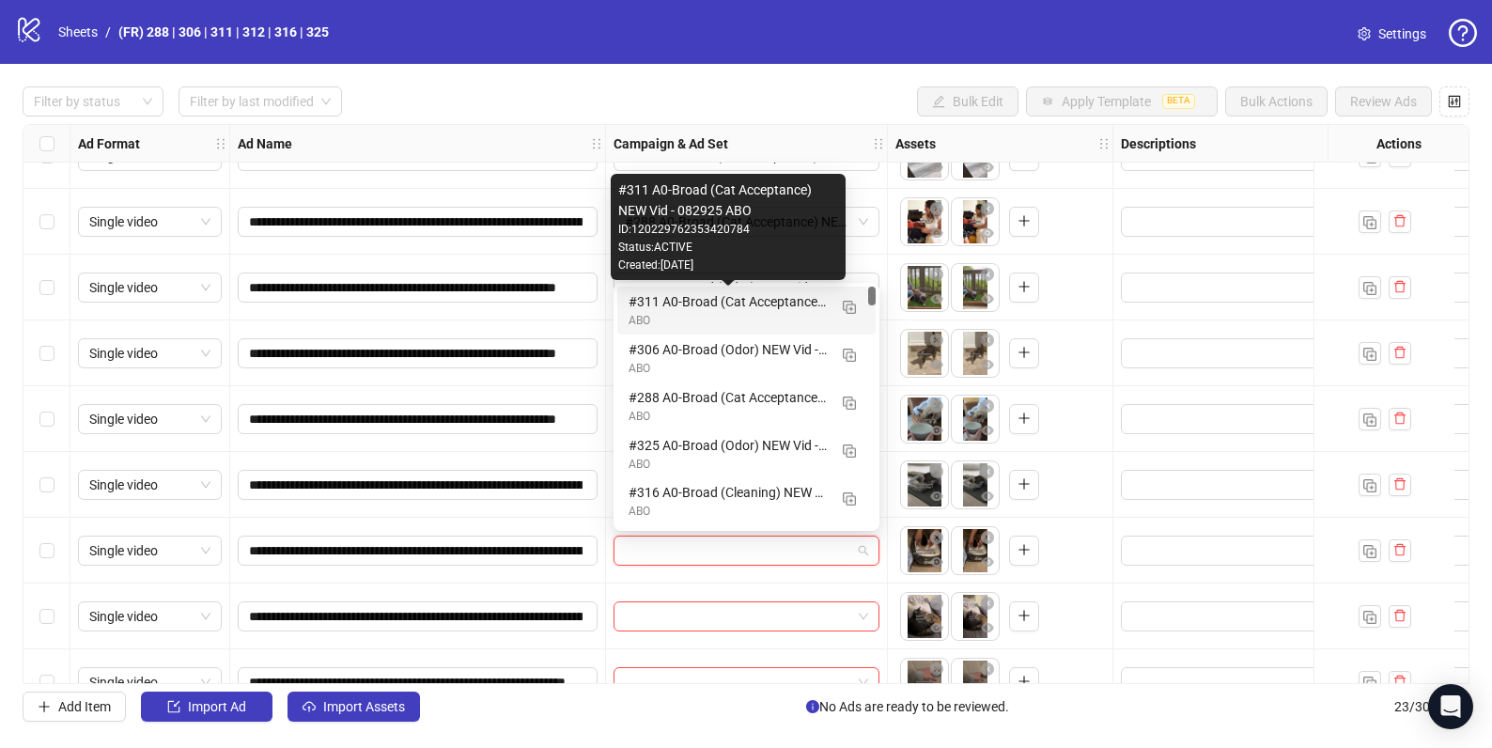
click at [640, 303] on div "#311 A0-Broad (Cat Acceptance) NEW Vid - 082925 ABO" at bounding box center [728, 301] width 198 height 21
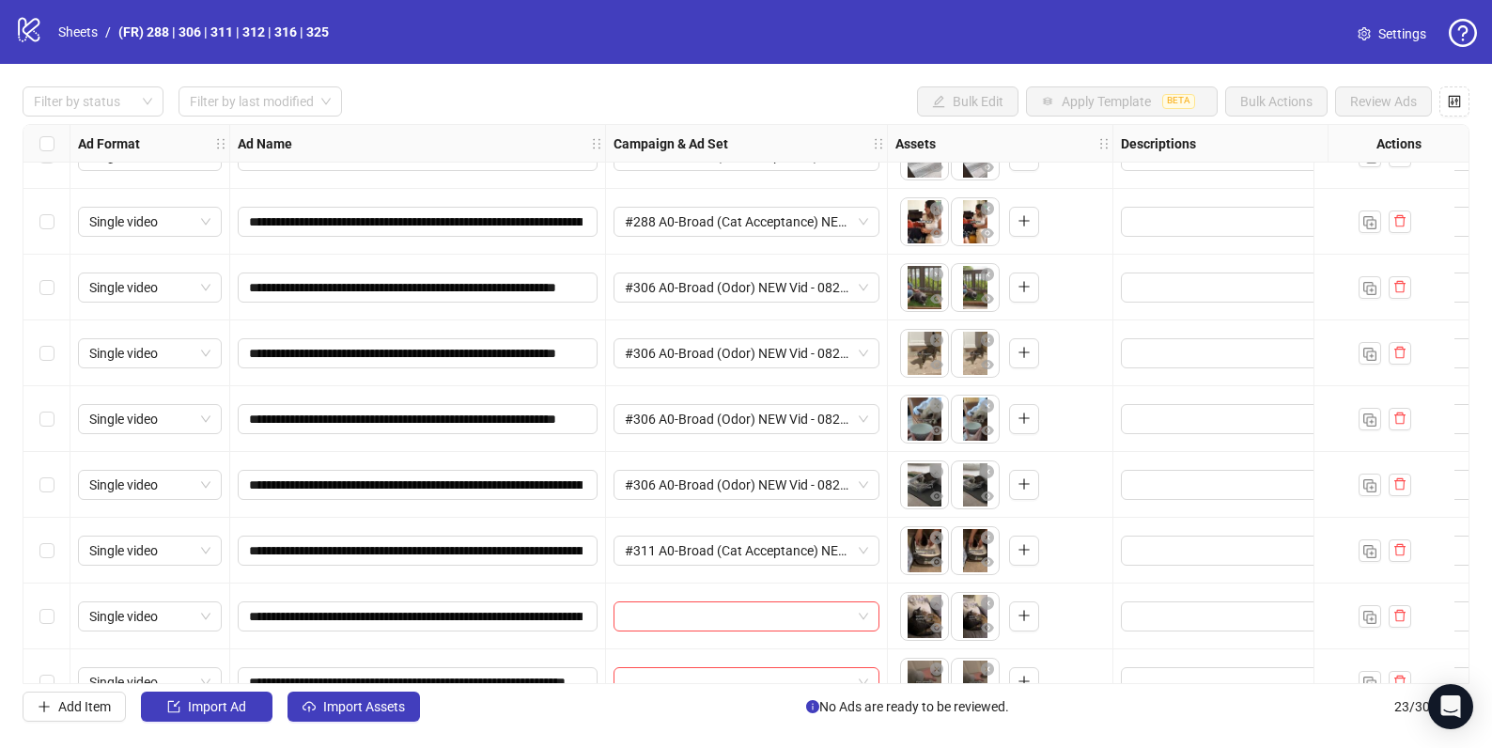
drag, startPoint x: 631, startPoint y: 617, endPoint x: 542, endPoint y: 569, distance: 101.3
click at [630, 616] on input "search" at bounding box center [738, 616] width 226 height 28
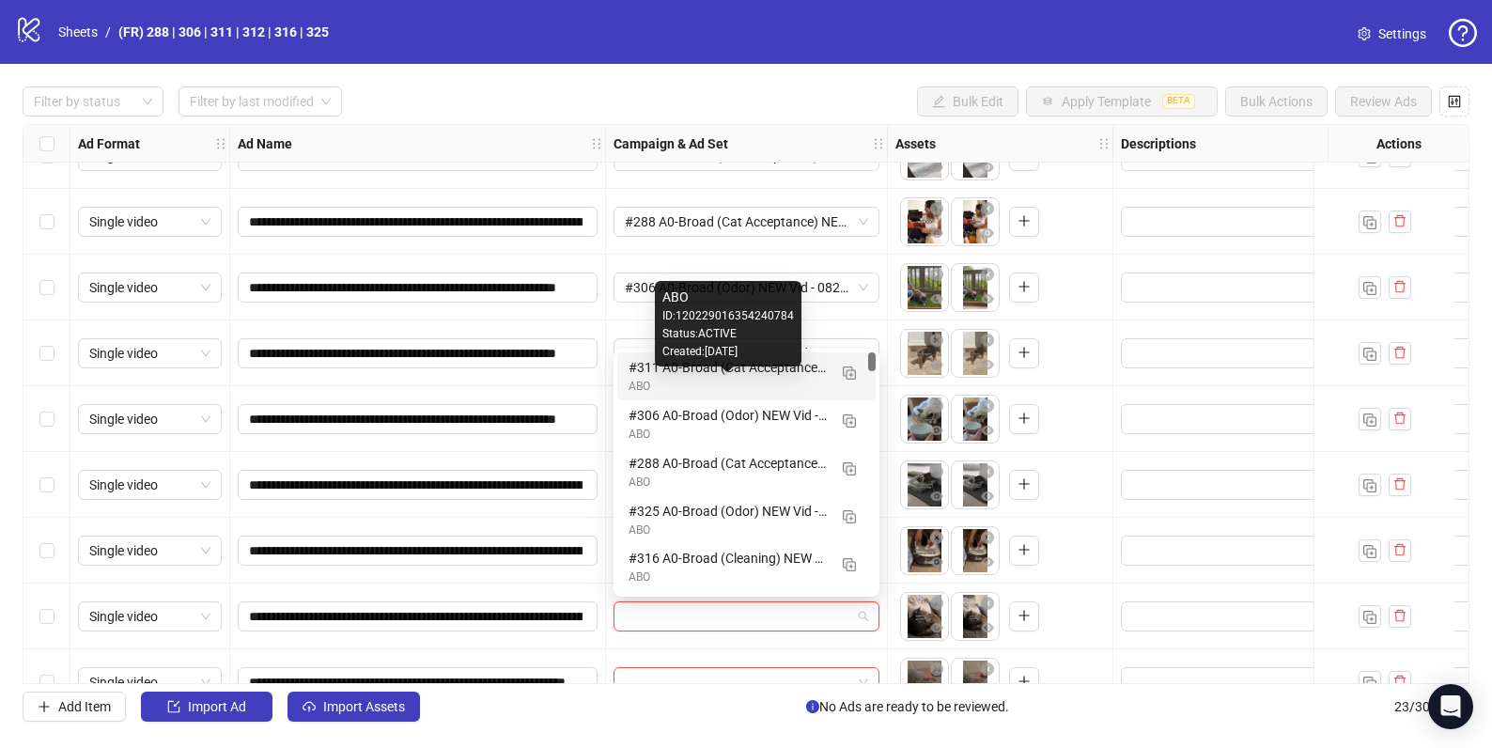
drag, startPoint x: 665, startPoint y: 380, endPoint x: 615, endPoint y: 392, distance: 51.3
click at [665, 380] on div "ABO" at bounding box center [728, 387] width 198 height 18
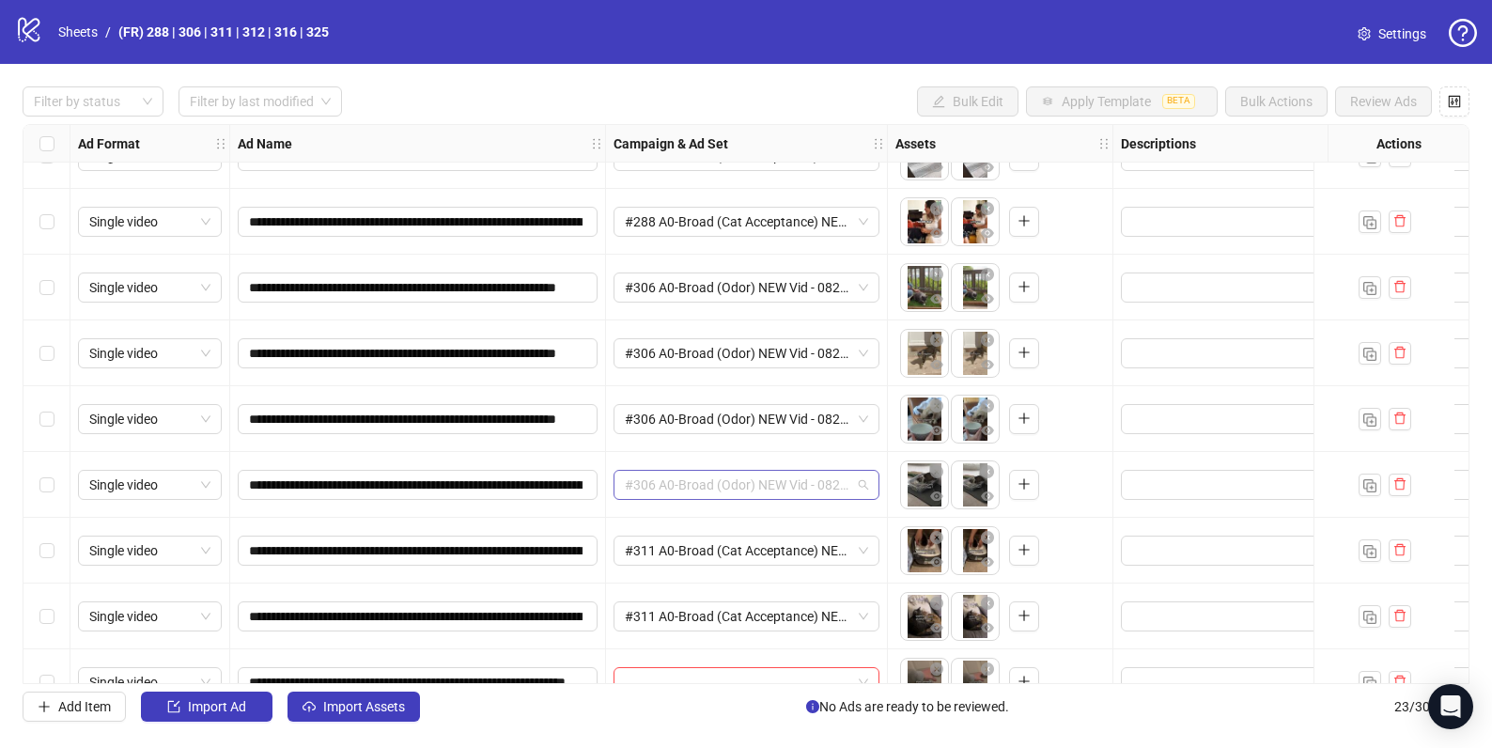
click at [677, 485] on span "#306 A0-Broad (Odor) NEW Vid - 082925 ABO" at bounding box center [746, 485] width 243 height 28
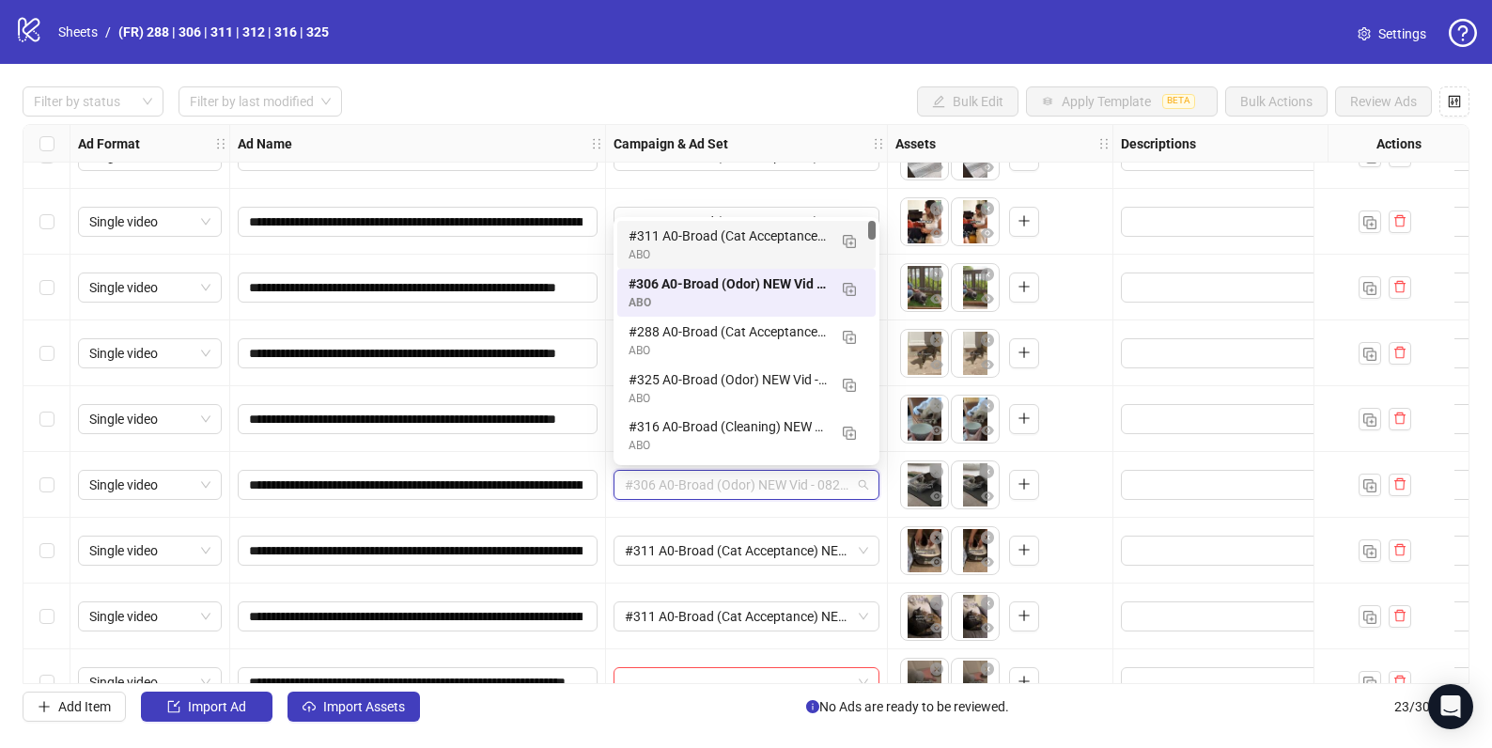
click at [649, 241] on div "#311 A0-Broad (Cat Acceptance) NEW Vid - 082925 ABO" at bounding box center [728, 236] width 198 height 21
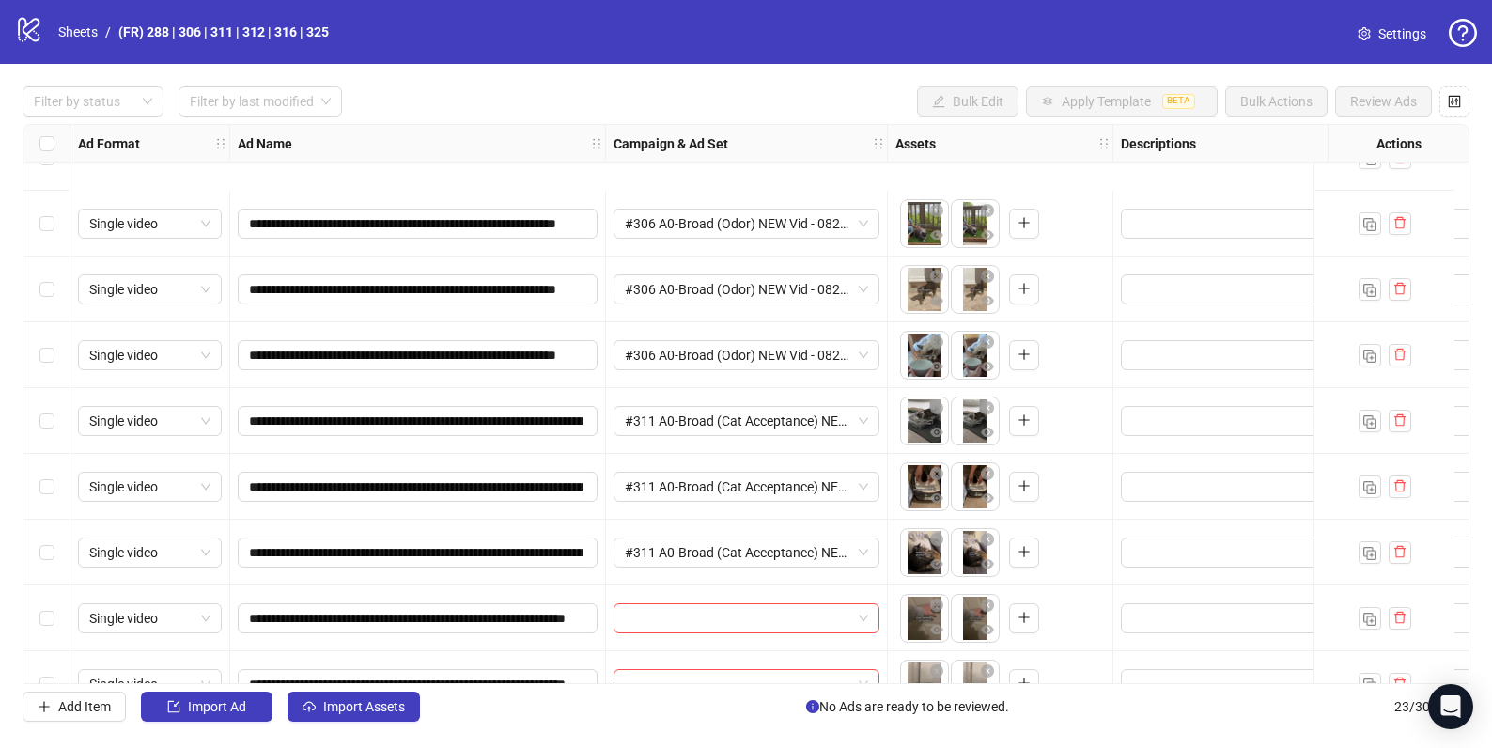
scroll to position [652, 0]
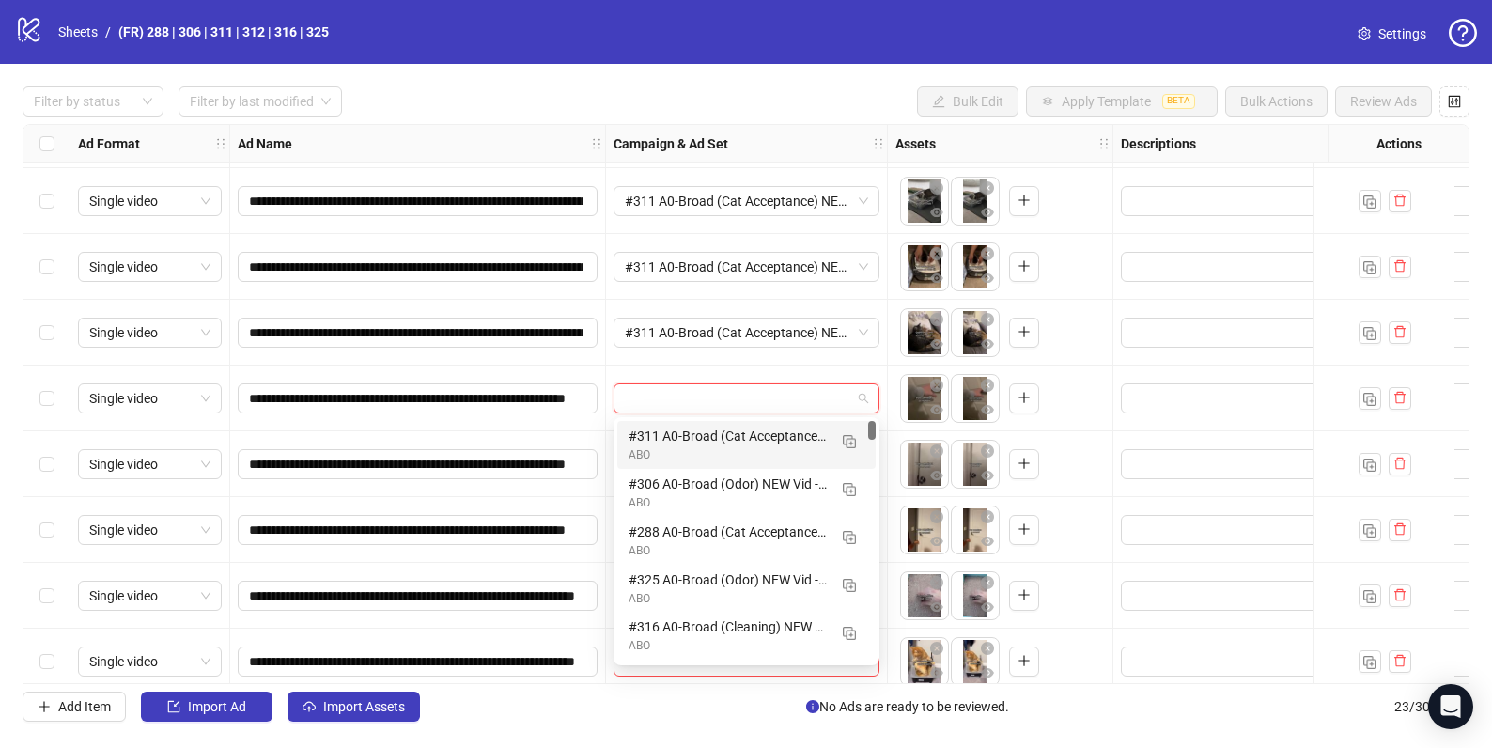
click at [687, 408] on input "search" at bounding box center [738, 398] width 226 height 28
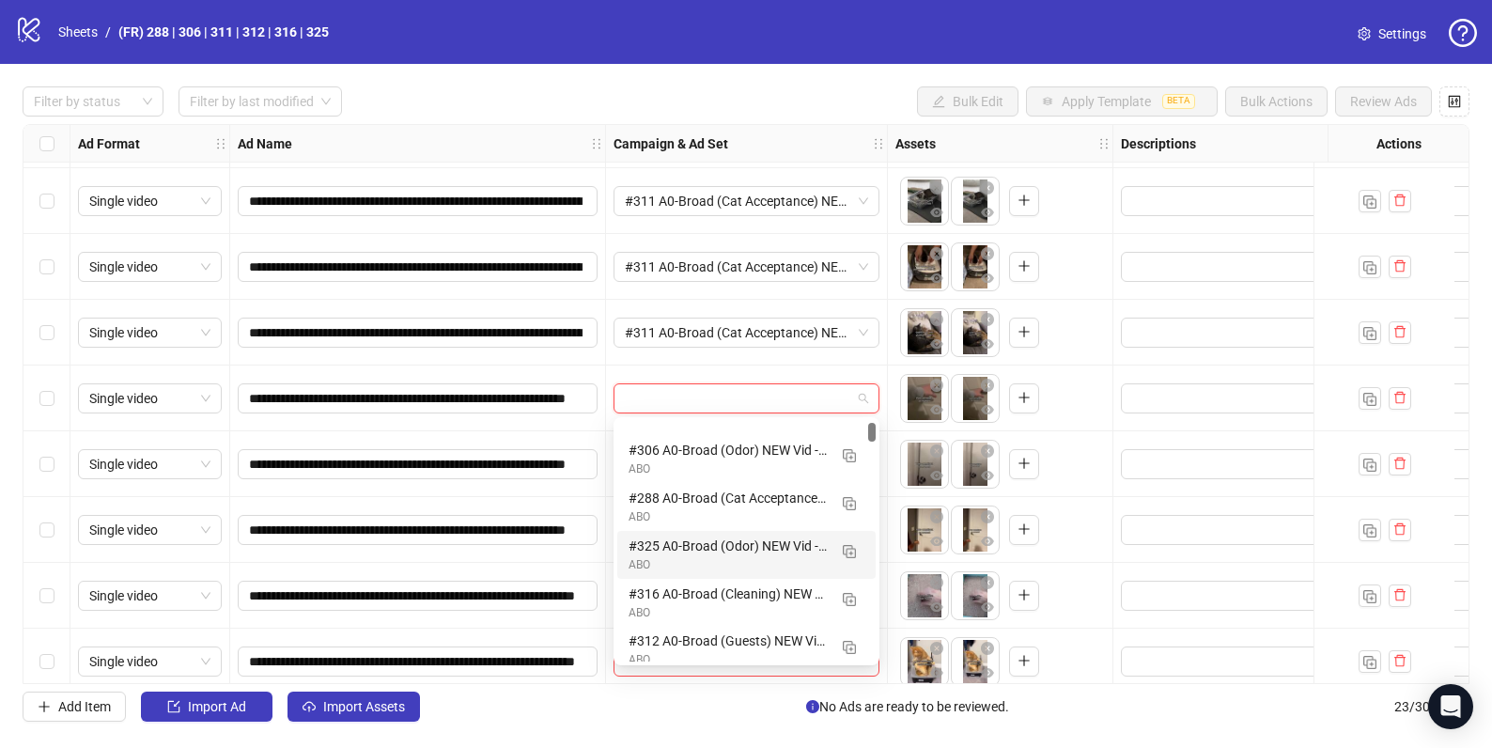
scroll to position [58, 0]
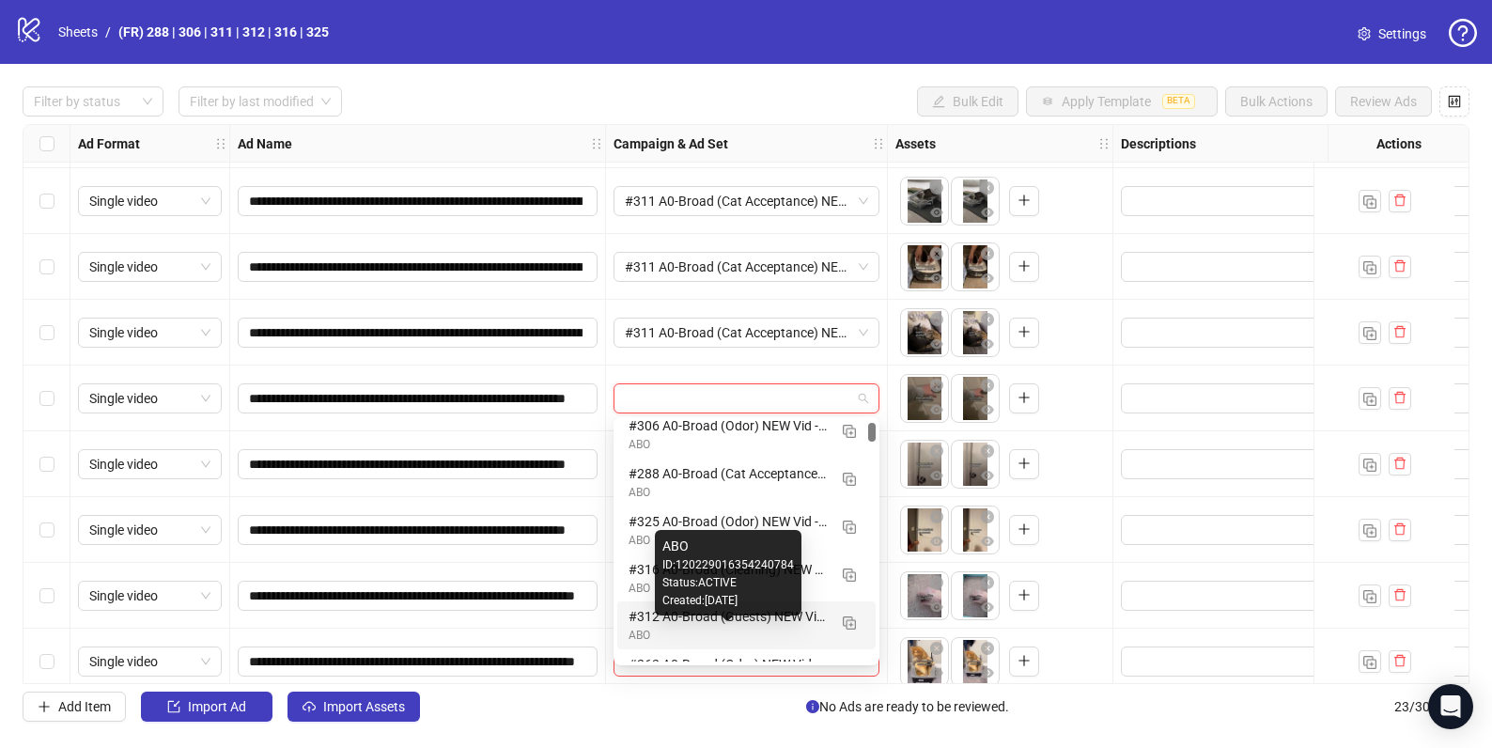
click at [665, 628] on div "ABO" at bounding box center [728, 636] width 198 height 18
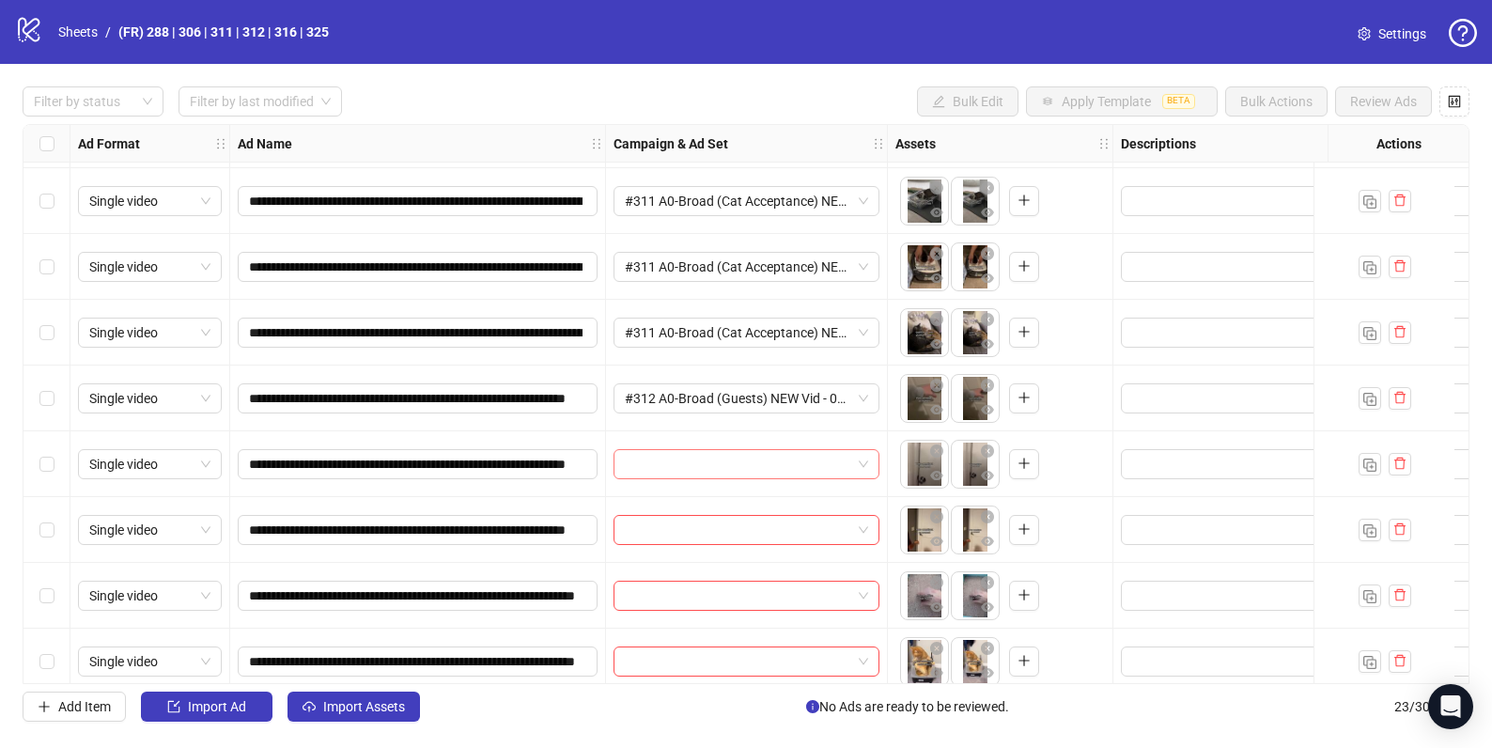
drag, startPoint x: 666, startPoint y: 460, endPoint x: 628, endPoint y: 461, distance: 38.5
click at [666, 460] on input "search" at bounding box center [738, 464] width 226 height 28
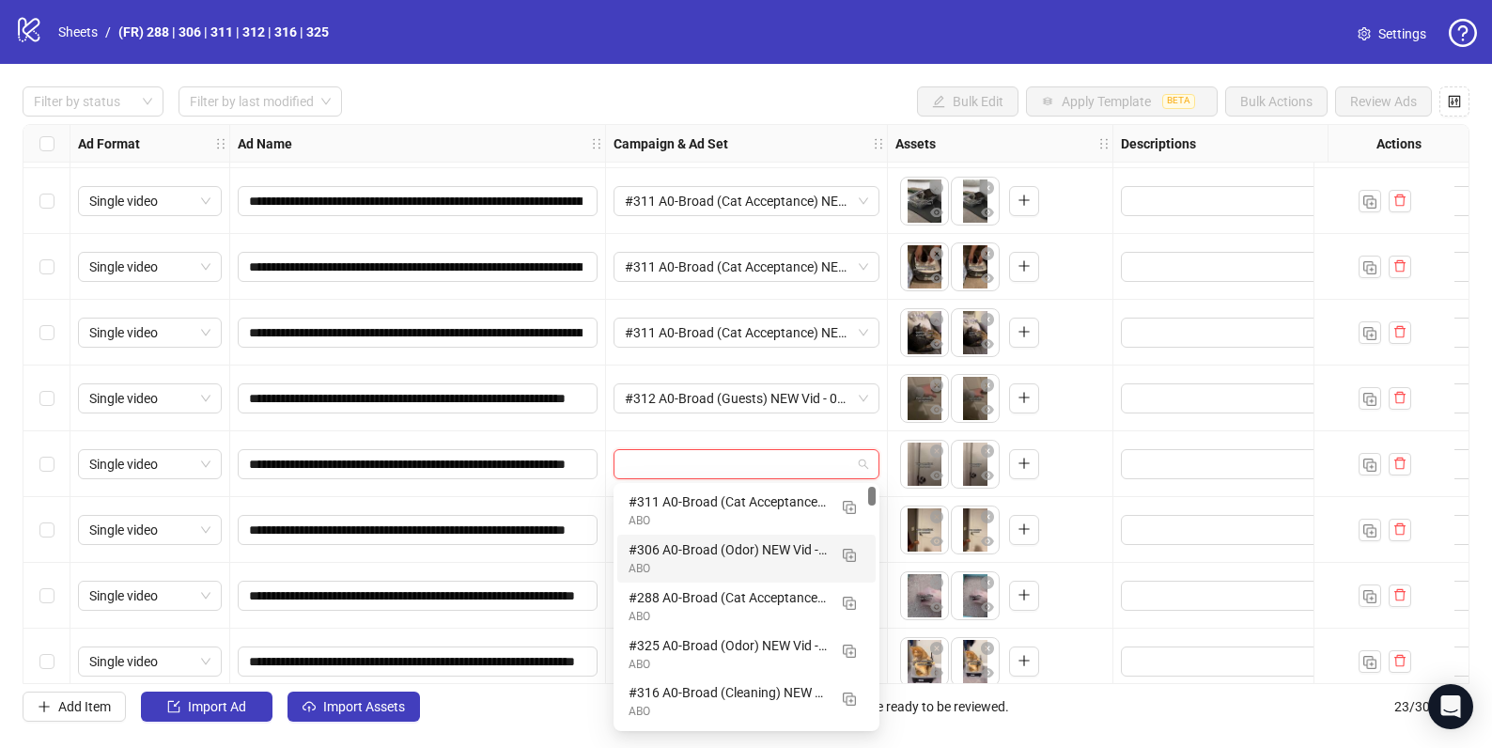
scroll to position [86, 0]
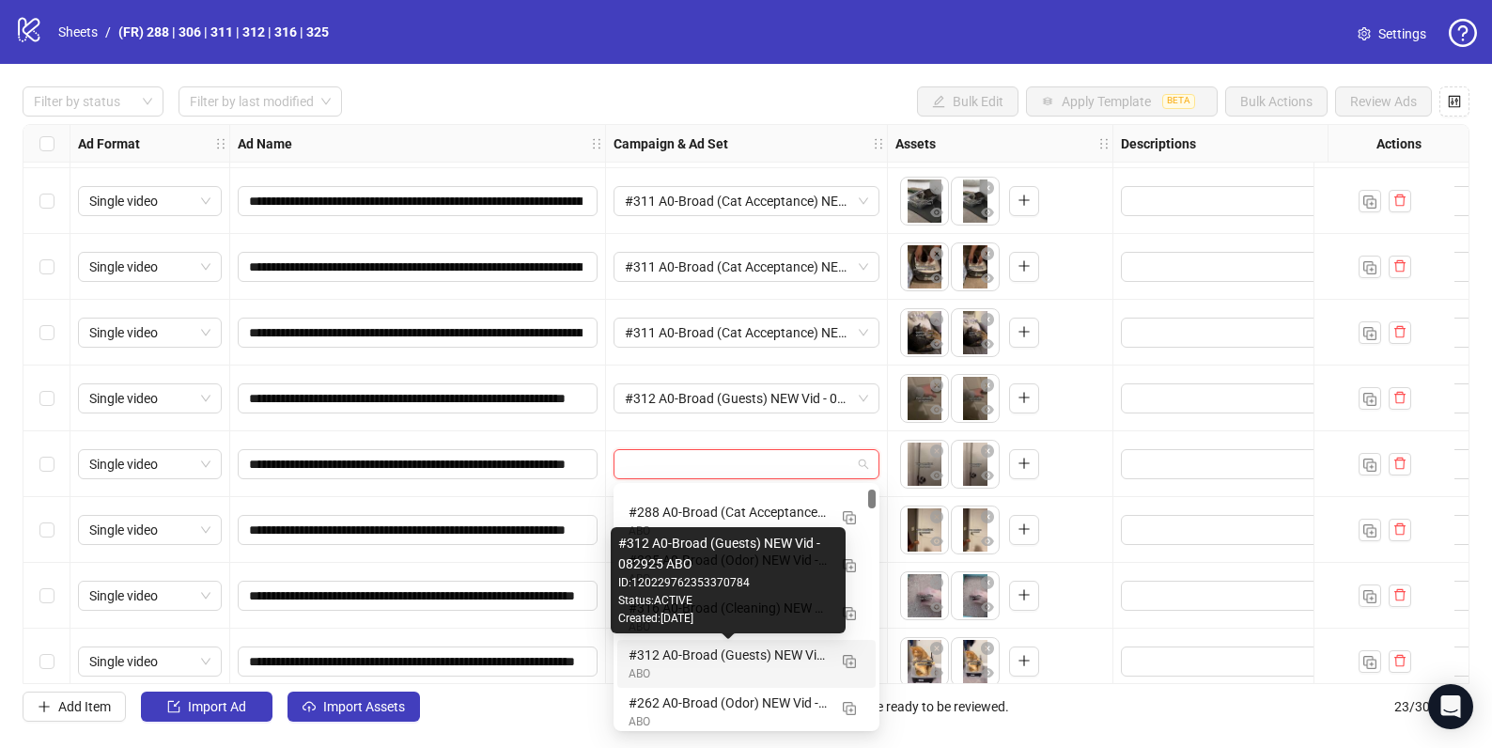
click at [735, 657] on div "#312 A0-Broad (Guests) NEW Vid - 082925 ABO" at bounding box center [728, 655] width 198 height 21
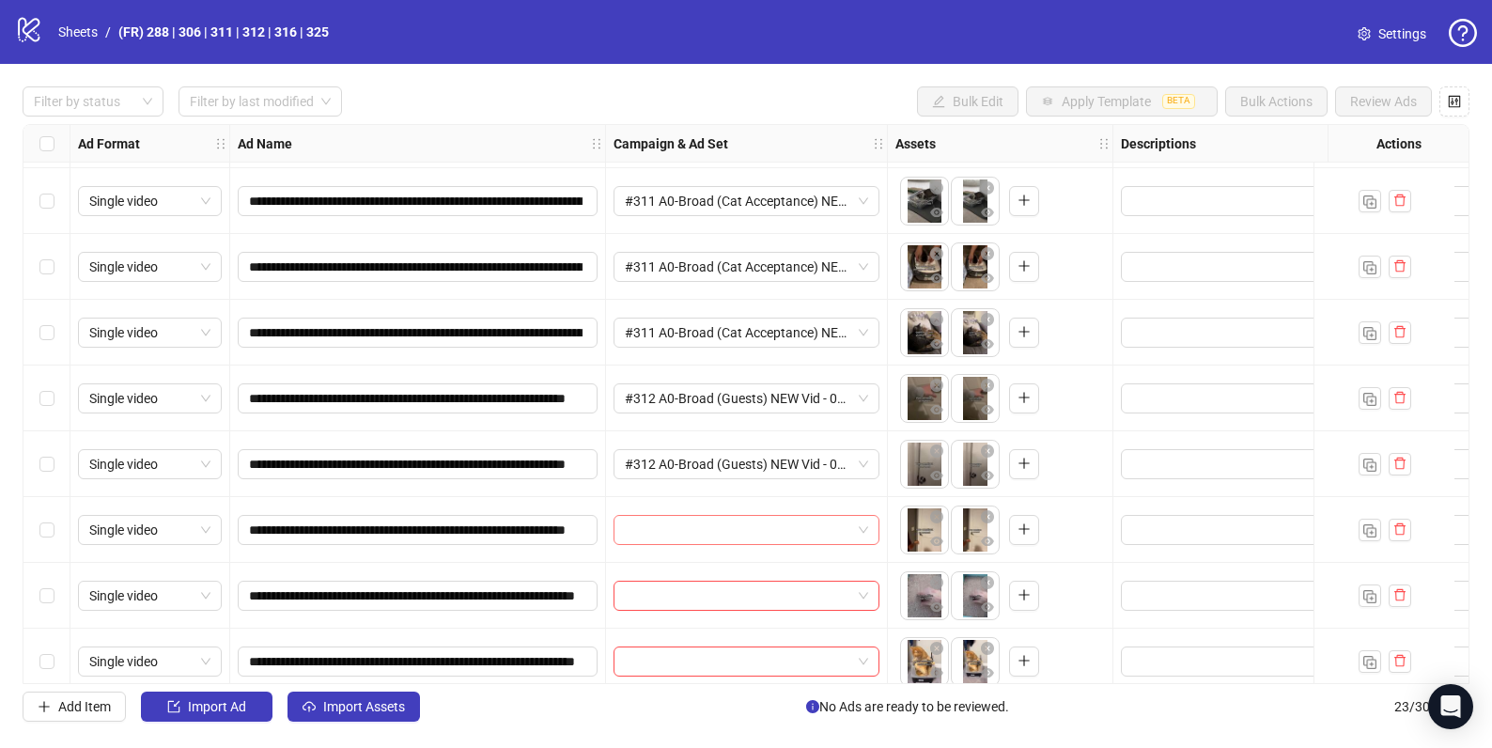
click at [639, 518] on input "search" at bounding box center [738, 530] width 226 height 28
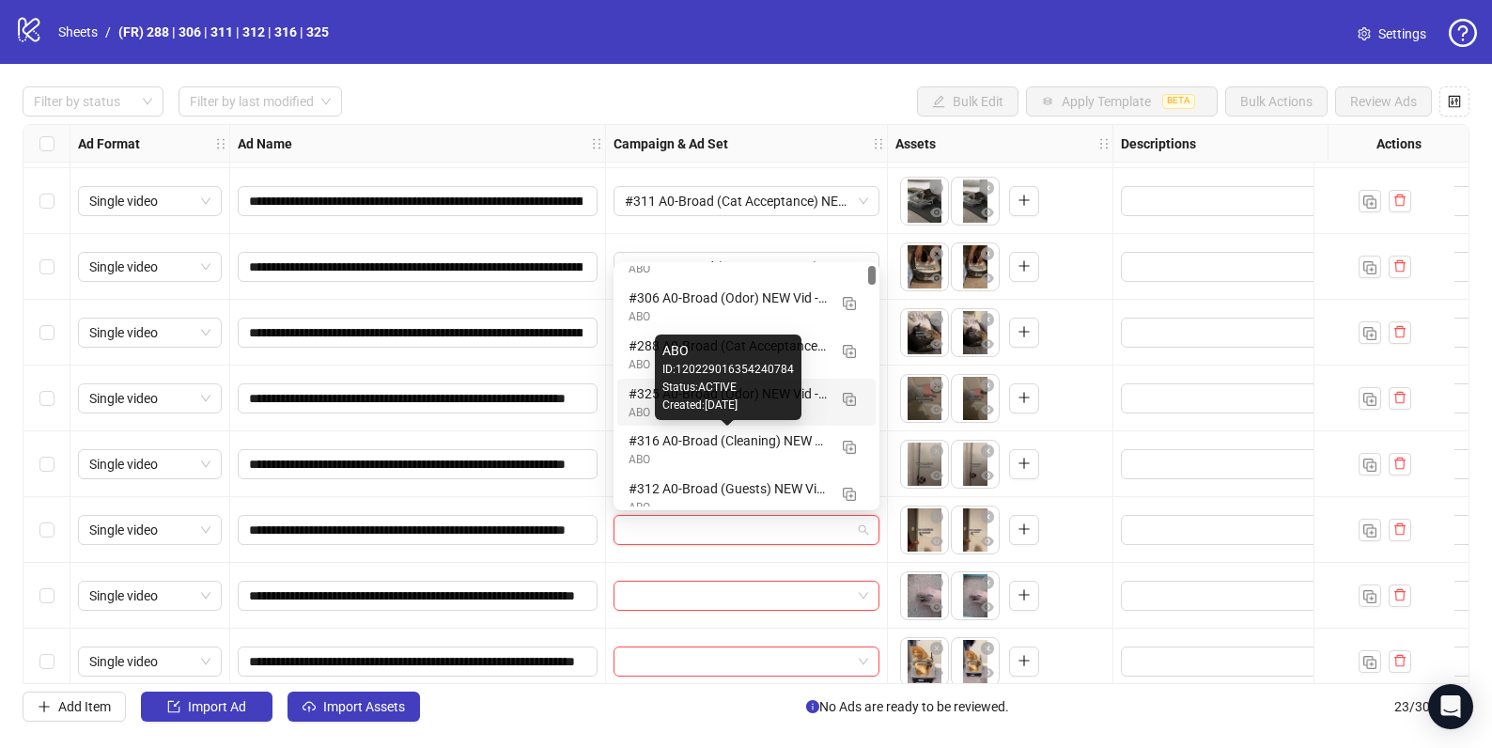
scroll to position [98, 0]
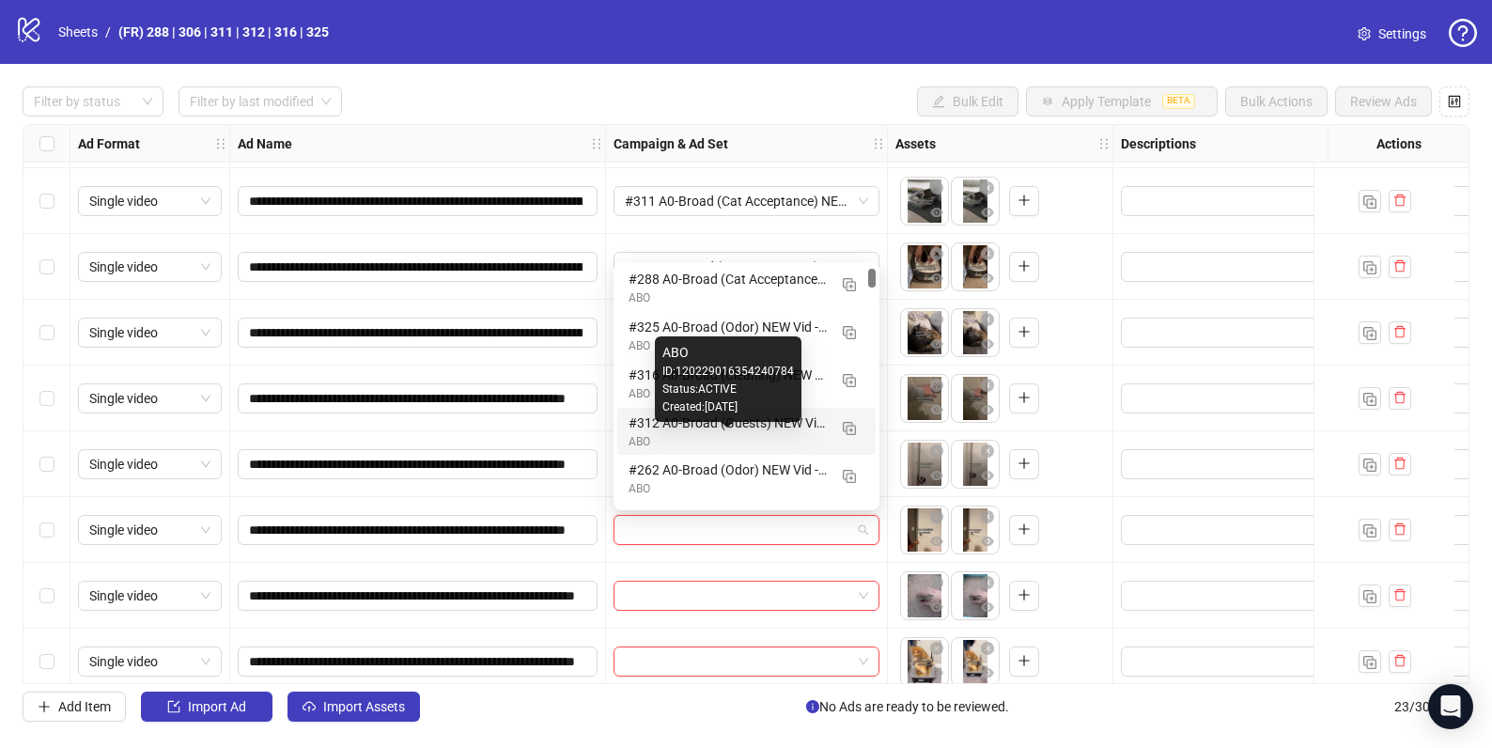
click at [671, 440] on div "ABO" at bounding box center [728, 442] width 198 height 18
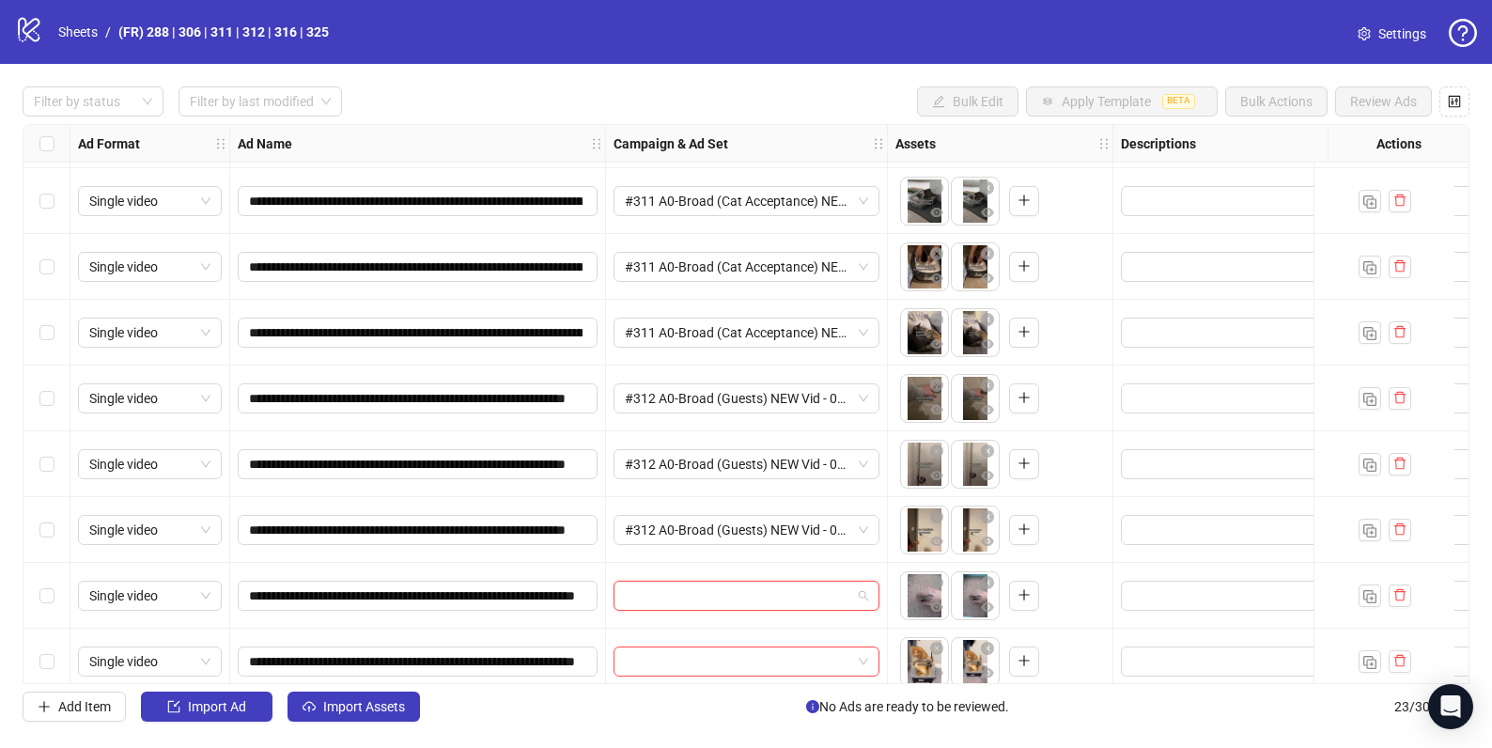
click at [677, 591] on input "search" at bounding box center [738, 596] width 226 height 28
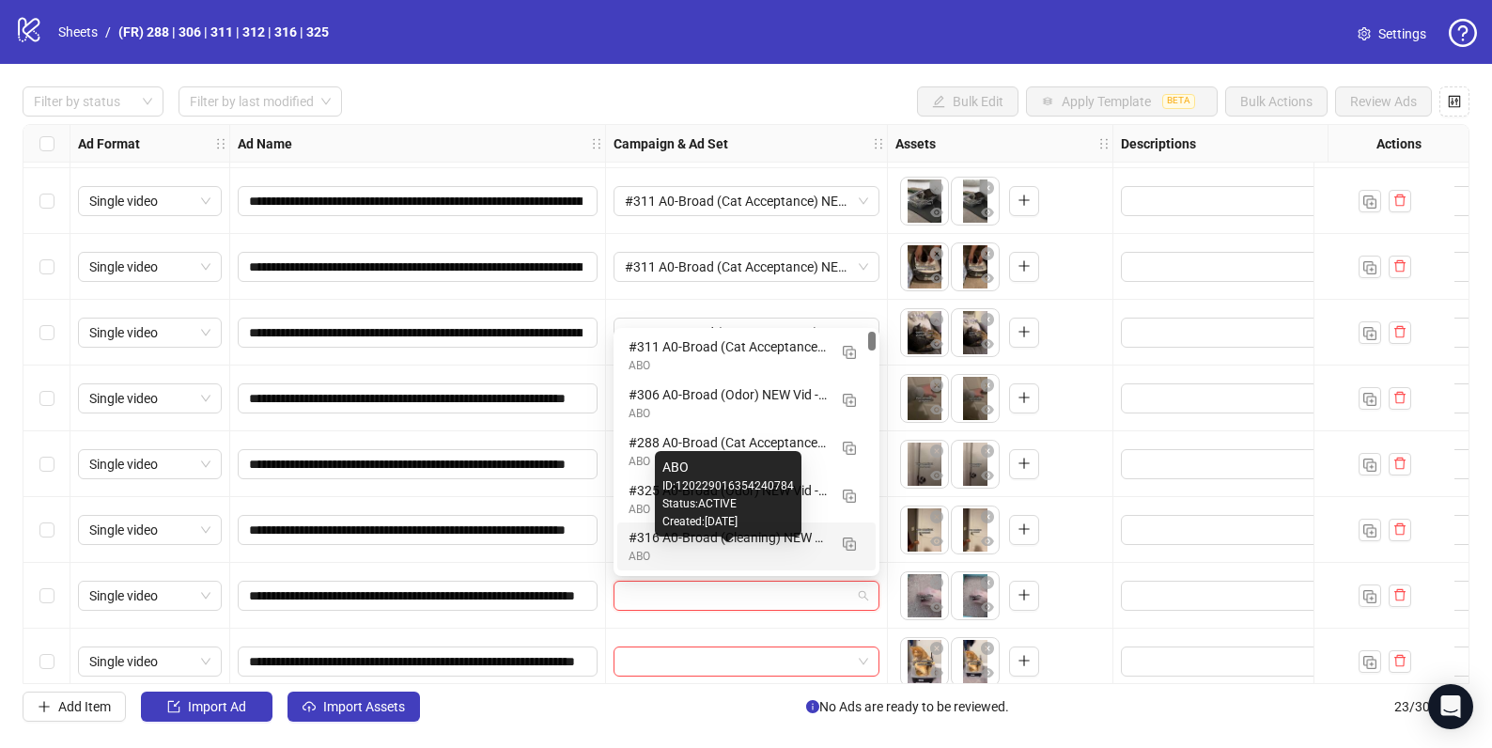
click at [660, 549] on div "ABO" at bounding box center [728, 557] width 198 height 18
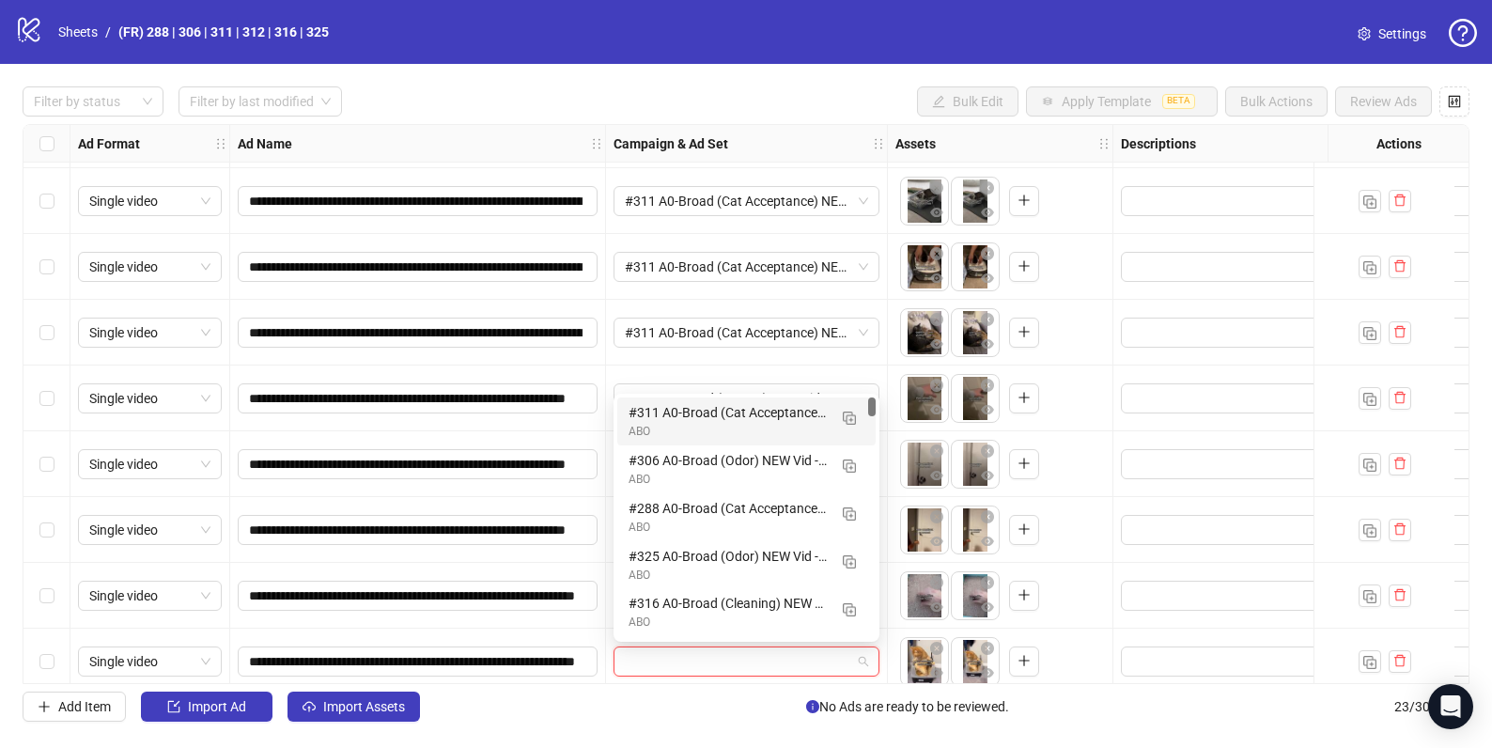
click at [660, 654] on input "search" at bounding box center [738, 661] width 226 height 28
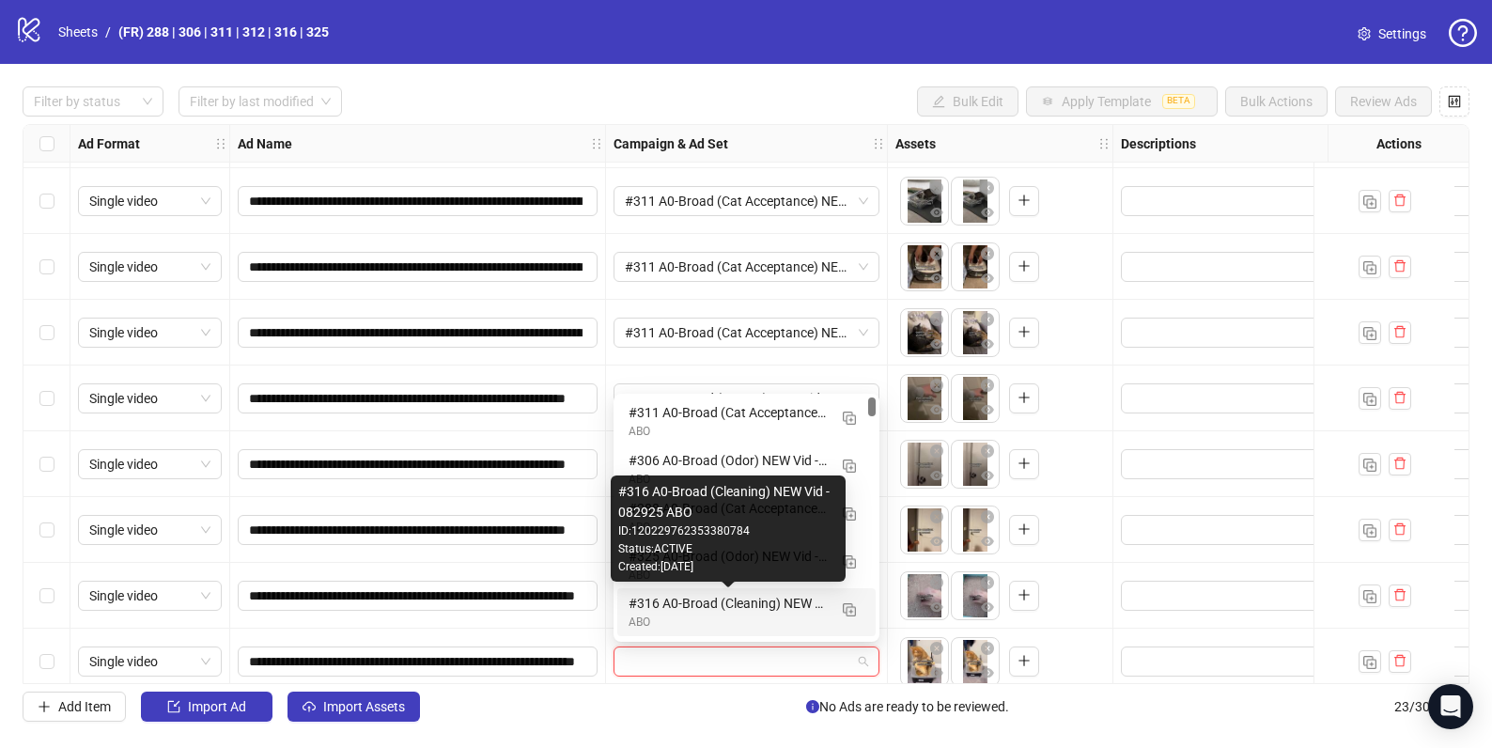
click at [649, 600] on div "#316 A0-Broad (Cleaning) NEW Vid - 082925 ABO" at bounding box center [728, 603] width 198 height 21
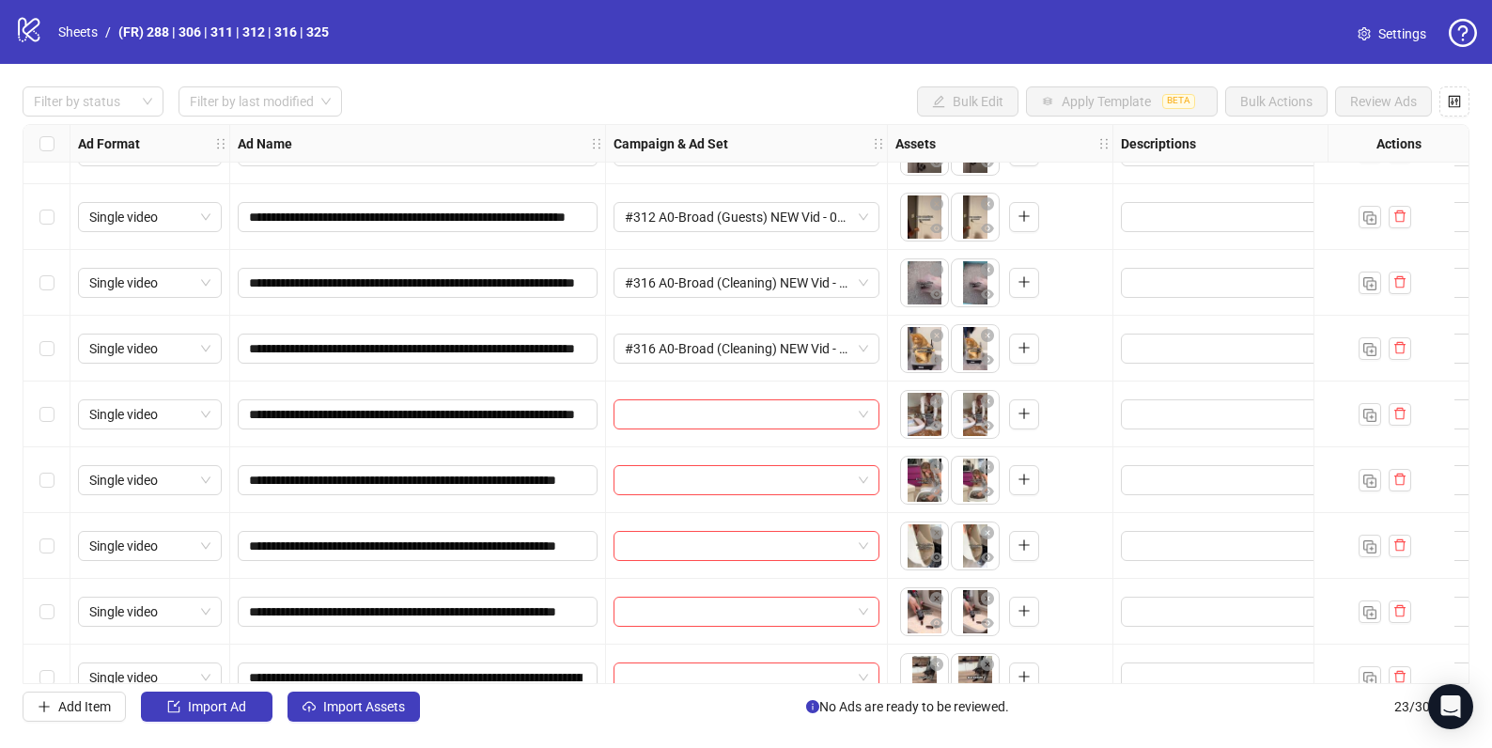
scroll to position [995, 0]
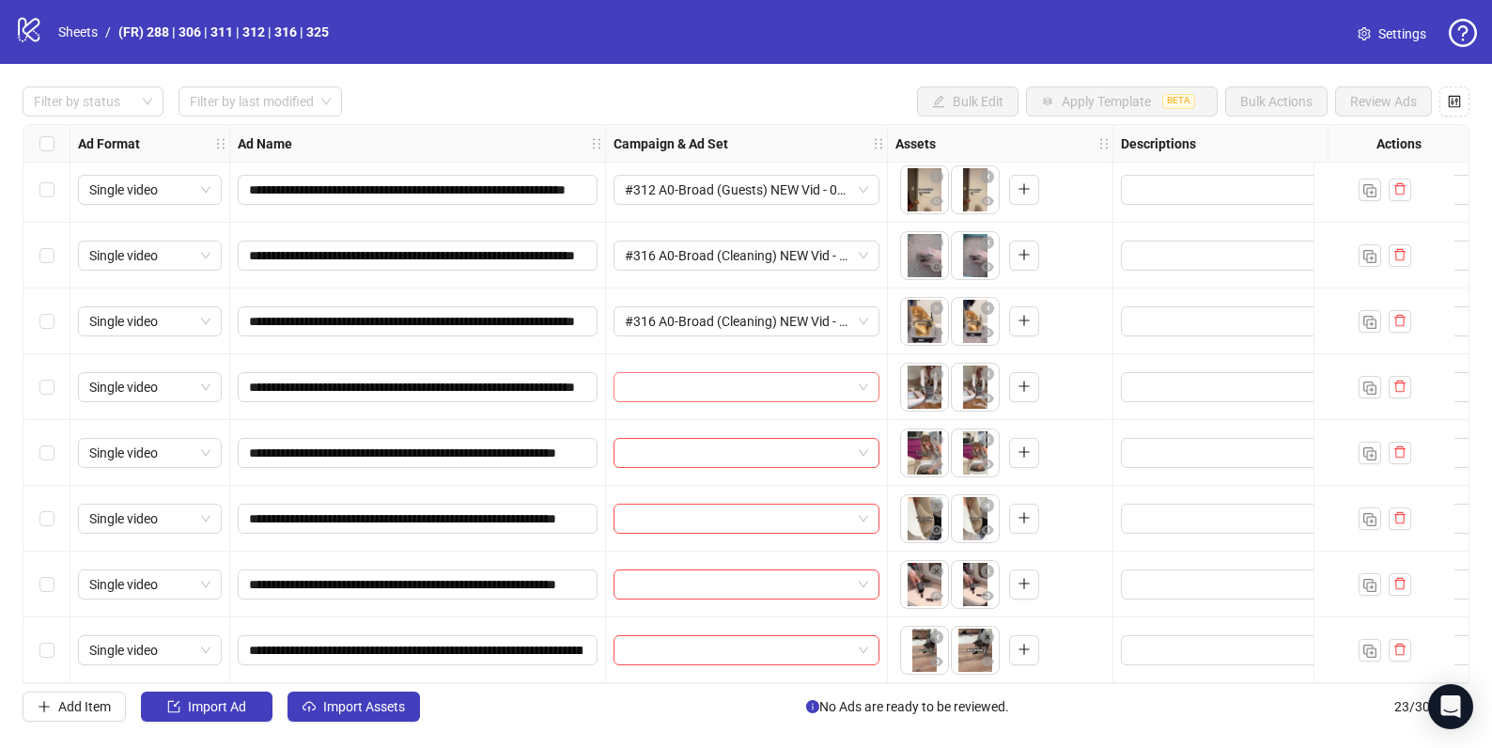
click at [691, 391] on input "search" at bounding box center [738, 387] width 226 height 28
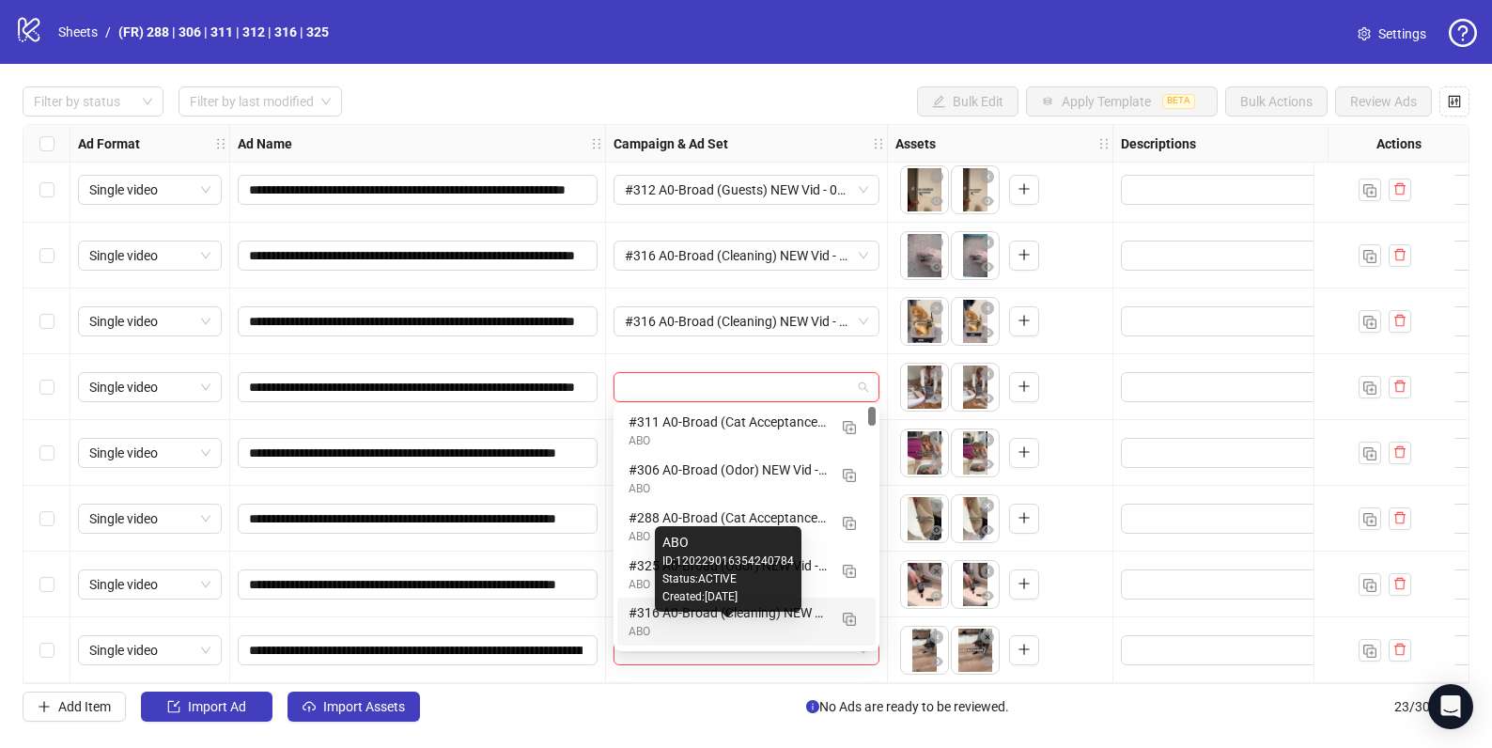
click at [667, 625] on div "ABO" at bounding box center [728, 632] width 198 height 18
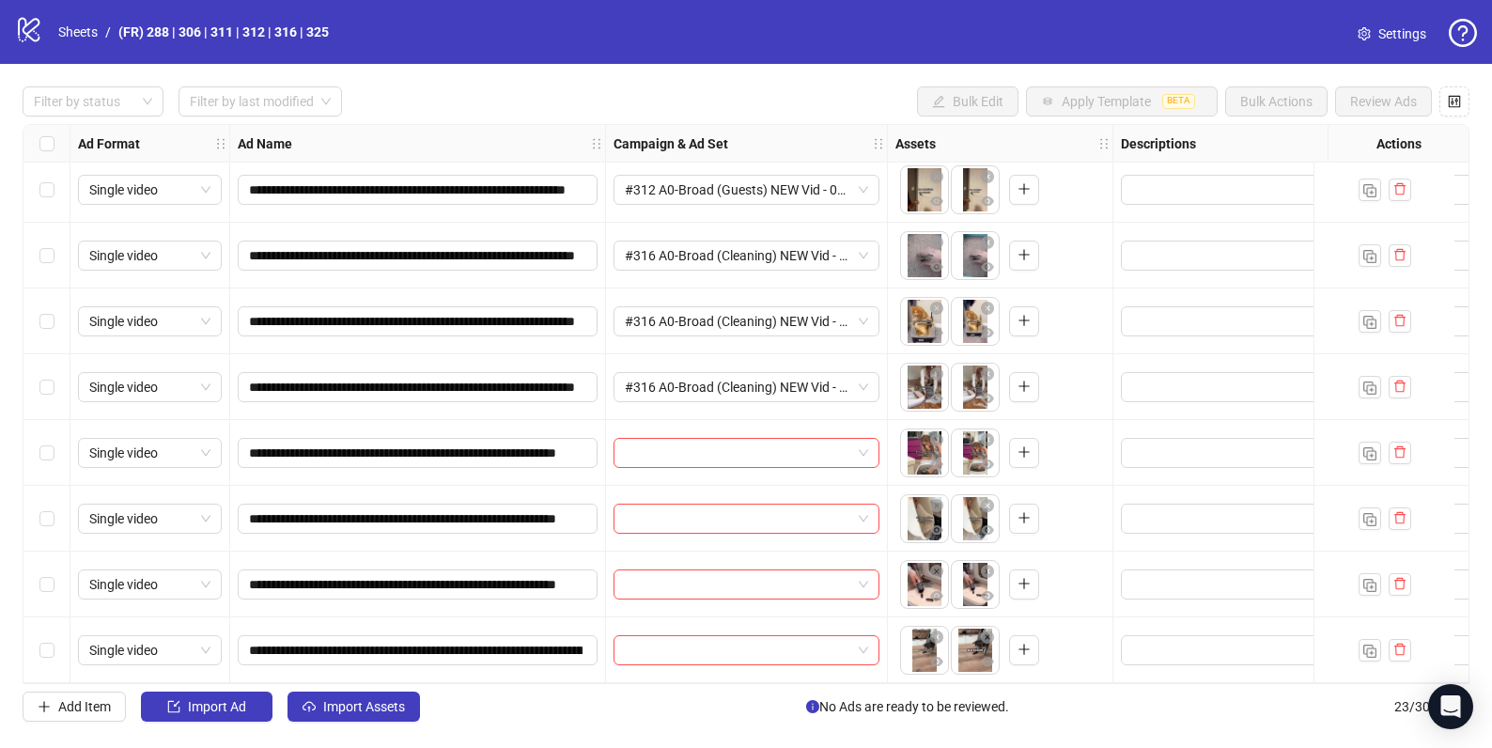
scroll to position [999, 0]
click at [664, 447] on input "search" at bounding box center [738, 453] width 226 height 28
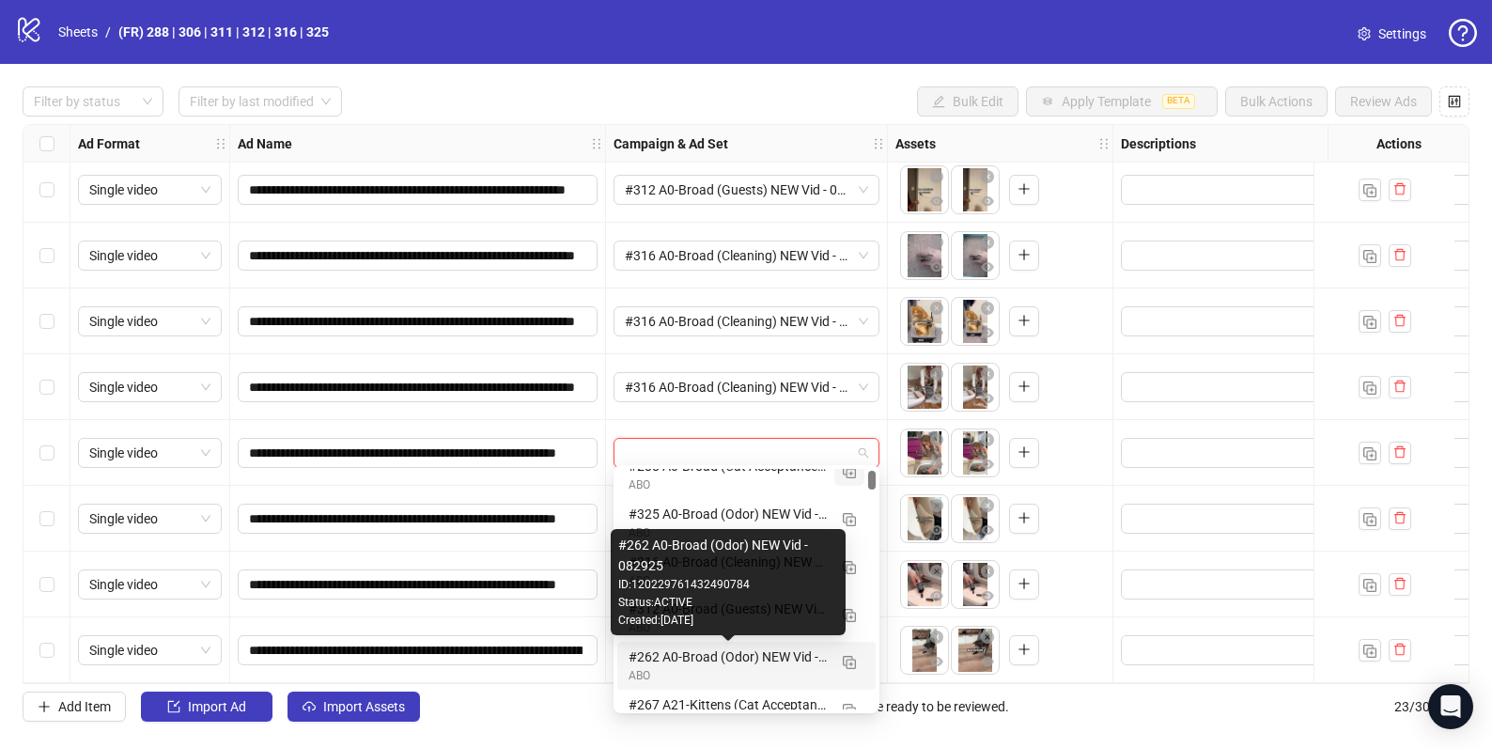
scroll to position [53, 0]
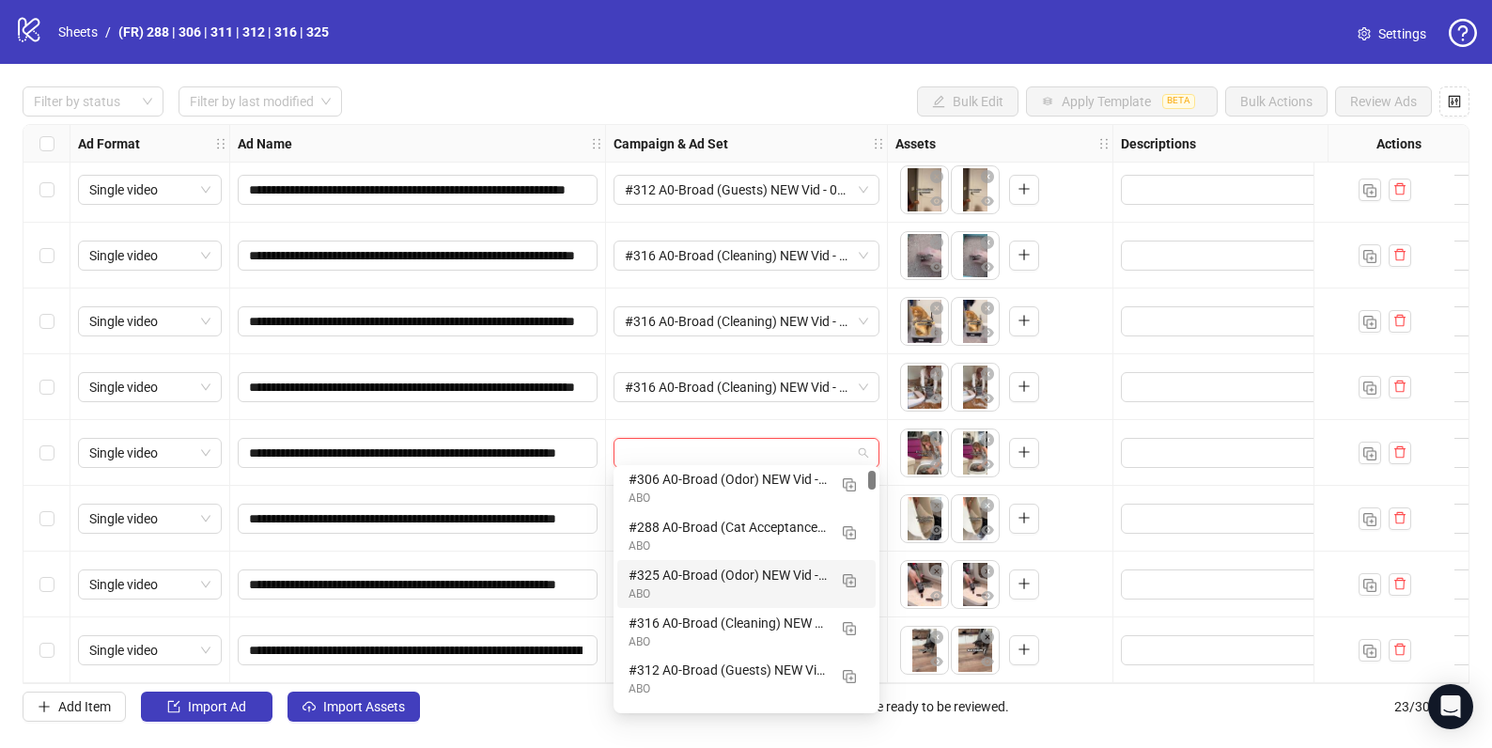
drag, startPoint x: 692, startPoint y: 585, endPoint x: 685, endPoint y: 568, distance: 19.4
click at [692, 585] on div "ABO" at bounding box center [728, 594] width 198 height 18
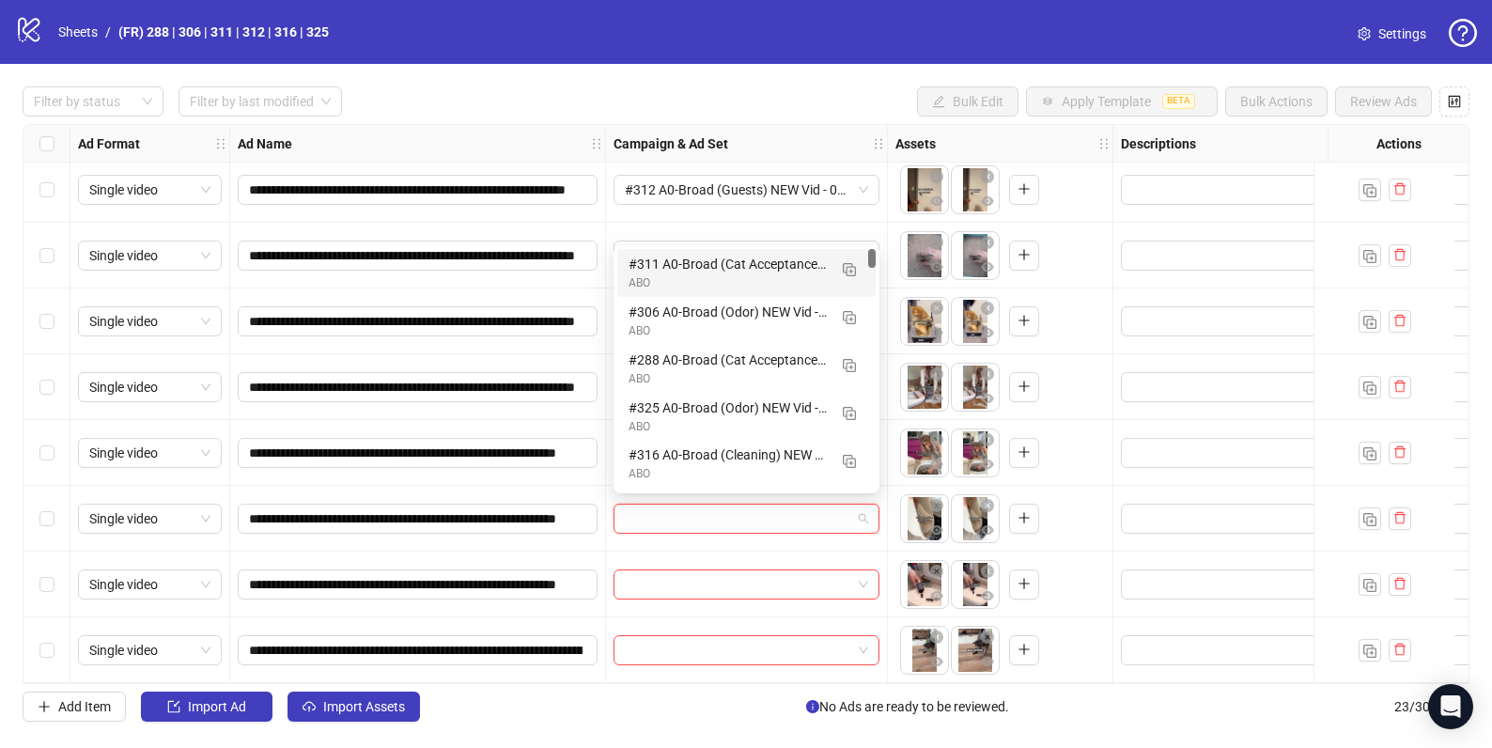
click at [692, 508] on input "search" at bounding box center [738, 519] width 226 height 28
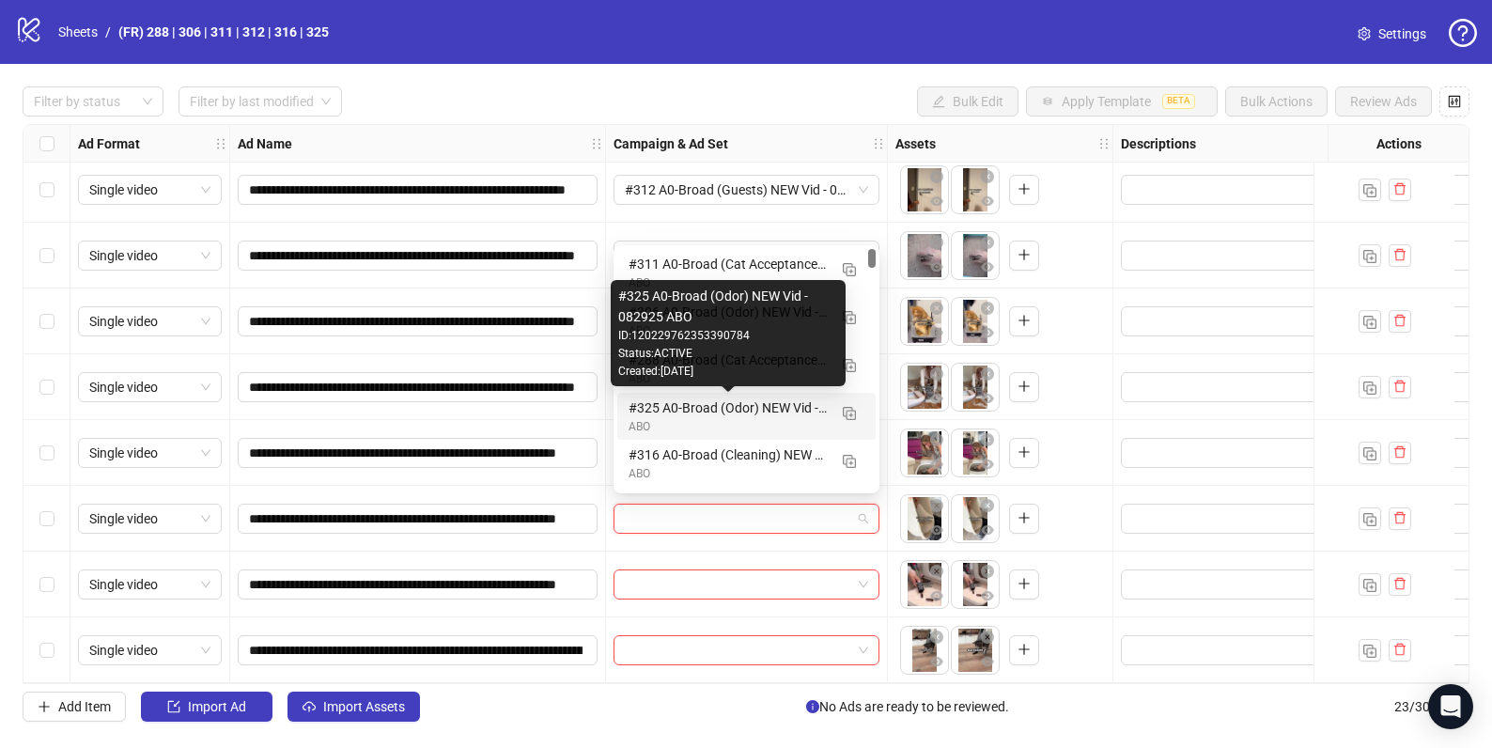
drag, startPoint x: 669, startPoint y: 408, endPoint x: 664, endPoint y: 459, distance: 51.0
click at [669, 408] on div "#325 A0-Broad (Odor) NEW Vid - 082925 ABO" at bounding box center [728, 407] width 198 height 21
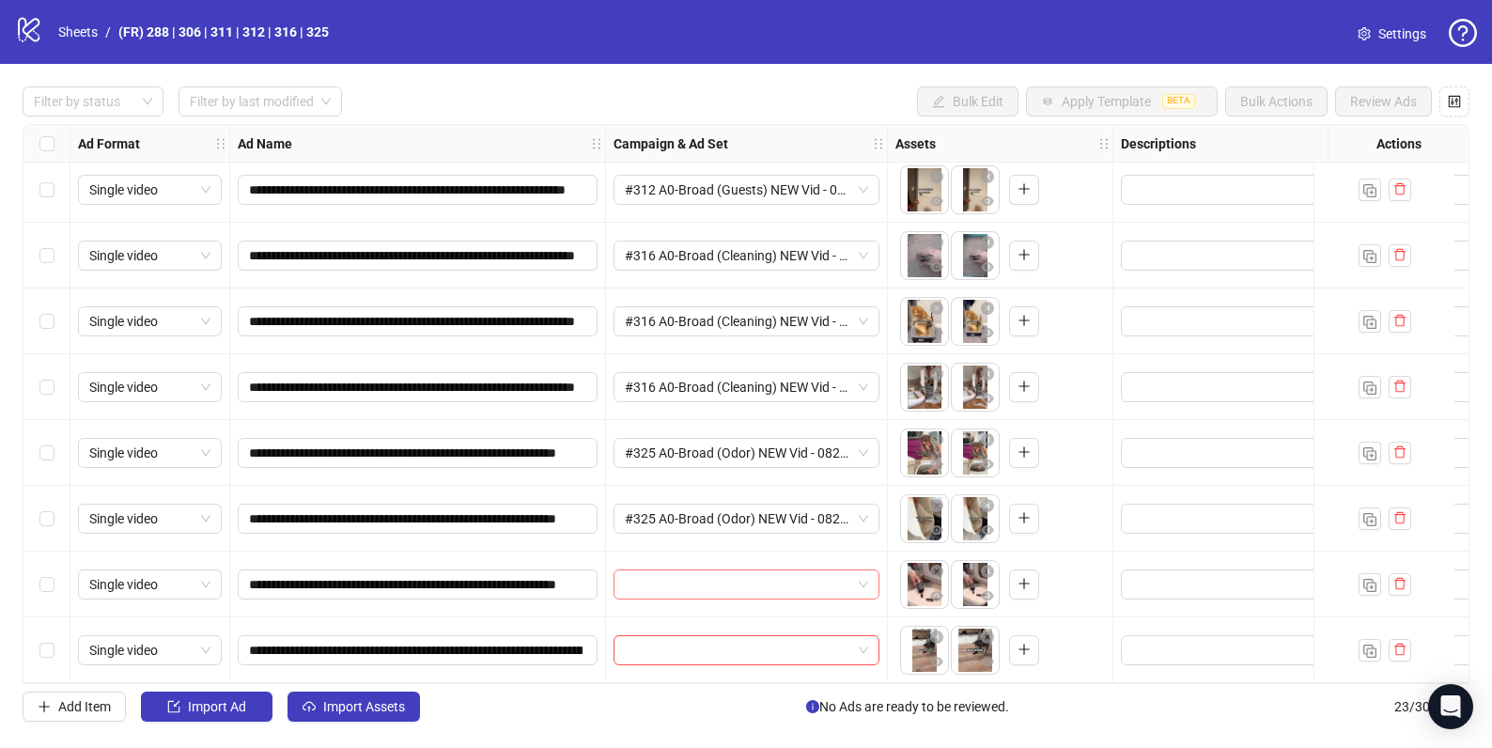
drag, startPoint x: 685, startPoint y: 583, endPoint x: 629, endPoint y: 562, distance: 60.0
click at [685, 583] on input "search" at bounding box center [738, 584] width 226 height 28
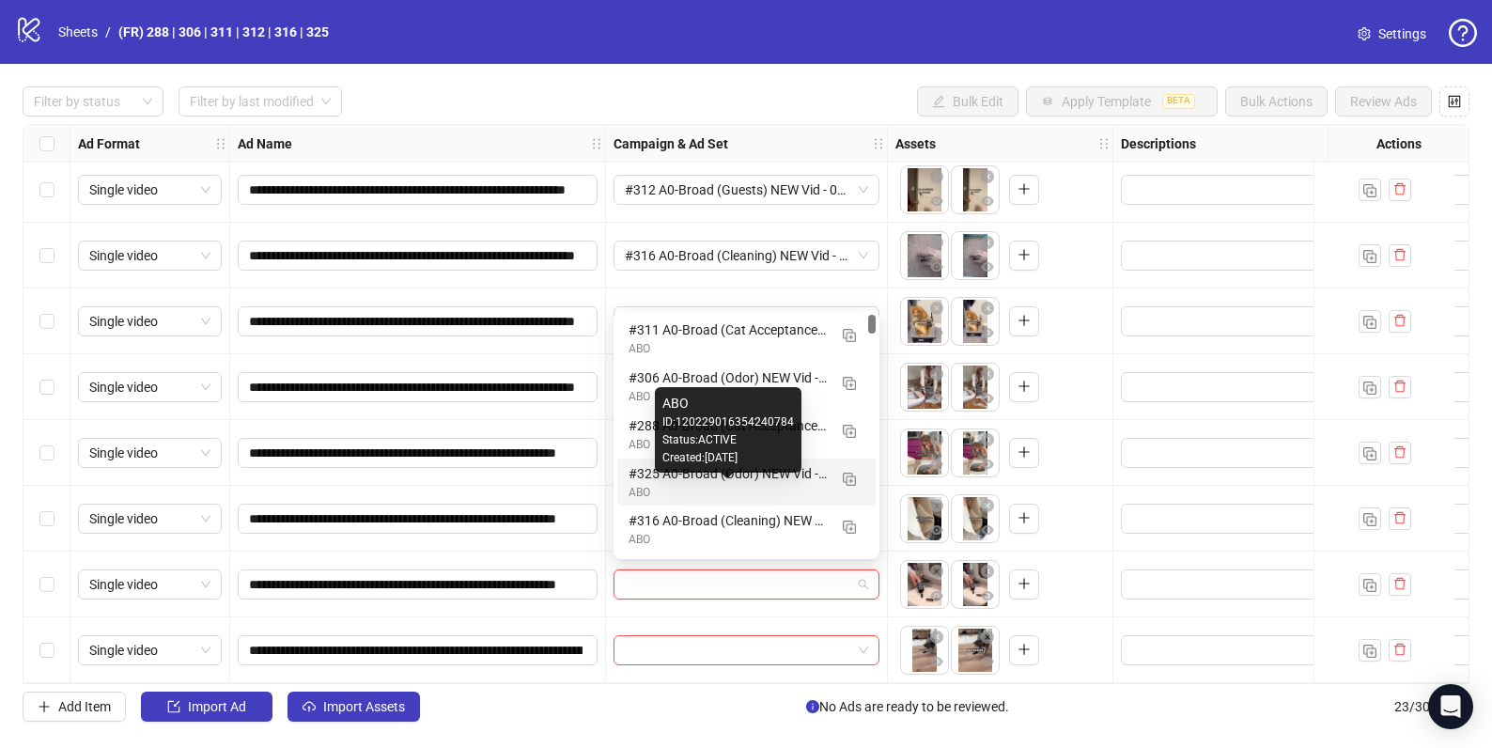
click at [673, 488] on div "ABO" at bounding box center [728, 493] width 198 height 18
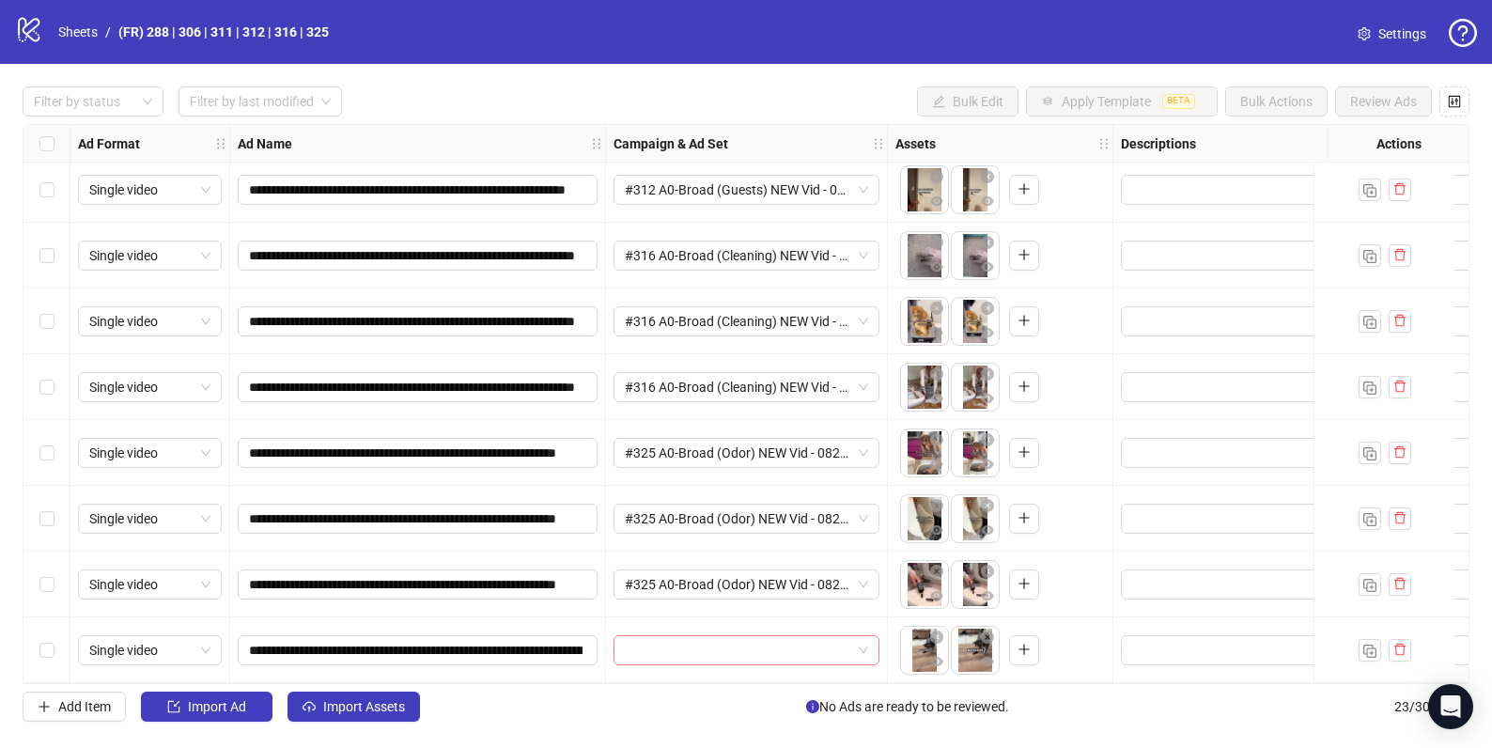
drag, startPoint x: 653, startPoint y: 646, endPoint x: 581, endPoint y: 618, distance: 77.6
click at [652, 645] on input "search" at bounding box center [738, 650] width 226 height 28
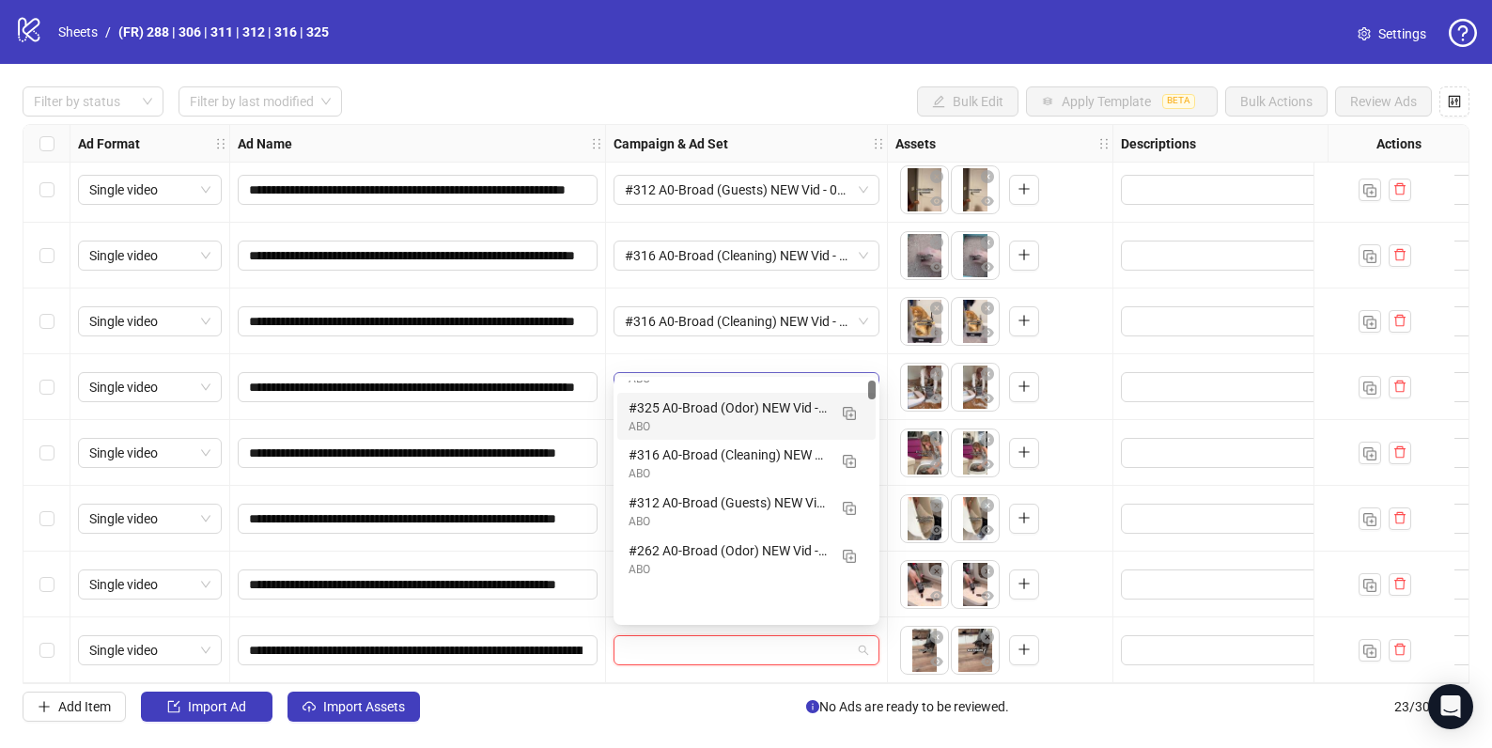
scroll to position [0, 0]
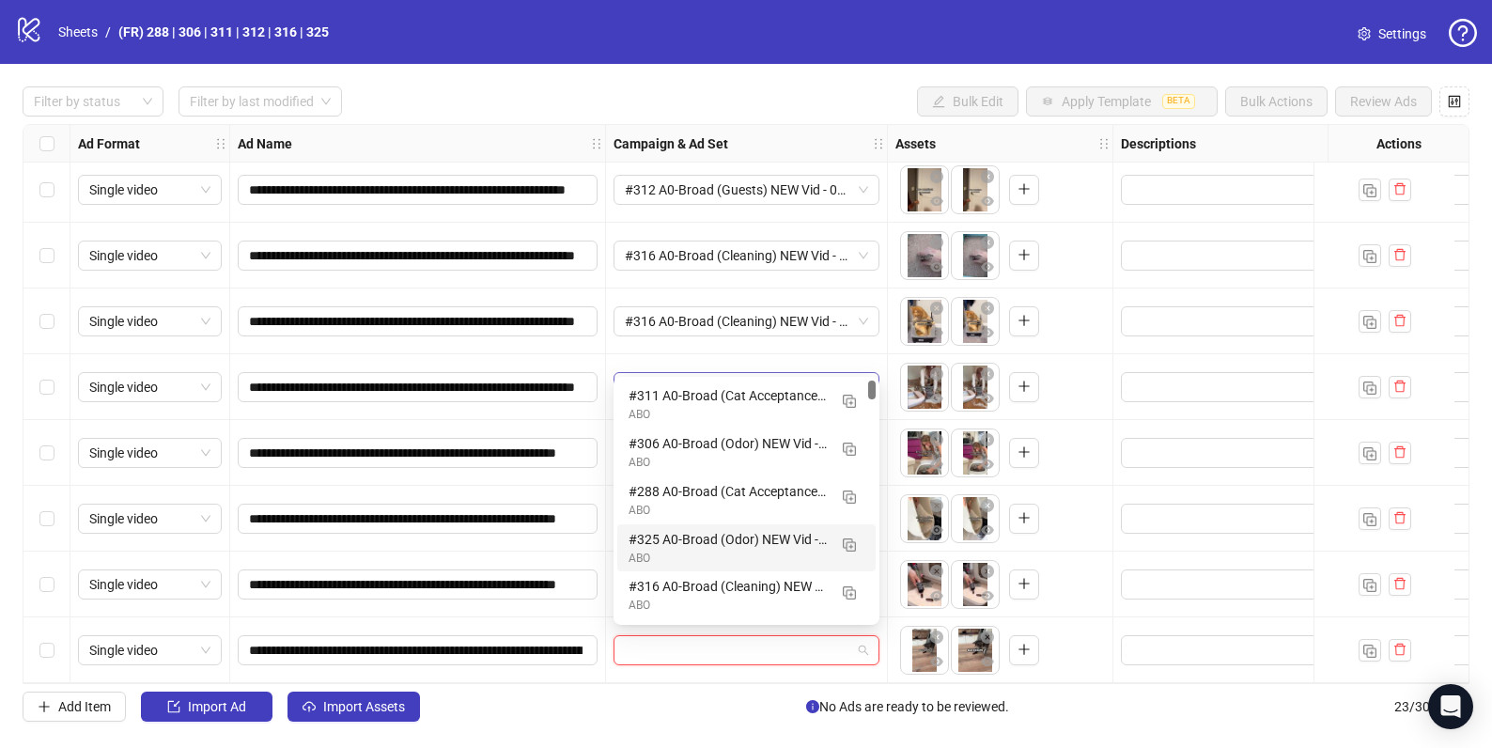
drag, startPoint x: 873, startPoint y: 391, endPoint x: 876, endPoint y: 375, distance: 16.2
click at [878, 375] on body "**********" at bounding box center [746, 374] width 1492 height 748
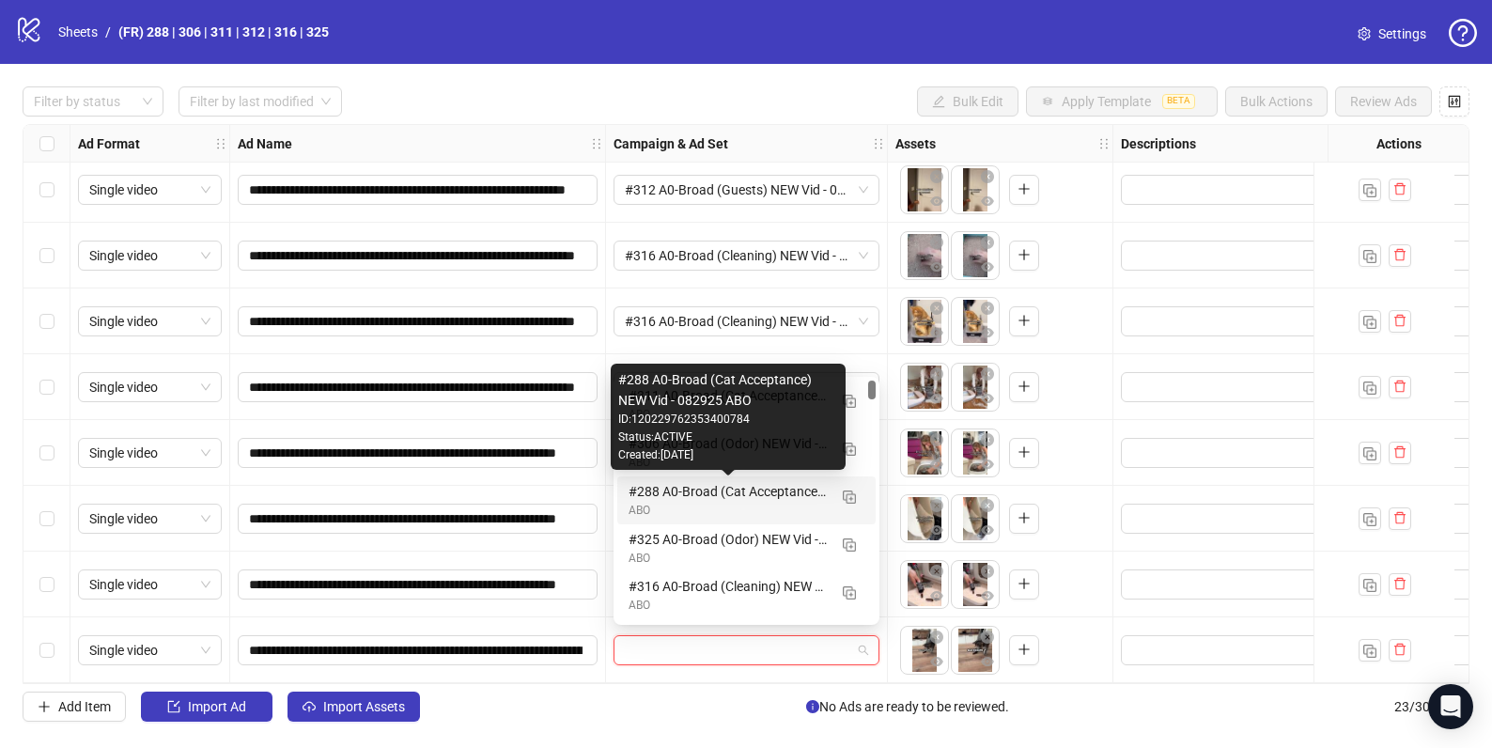
click at [712, 499] on div "#288 A0-Broad (Cat Acceptance) NEW Vid - 082925 ABO" at bounding box center [728, 491] width 198 height 21
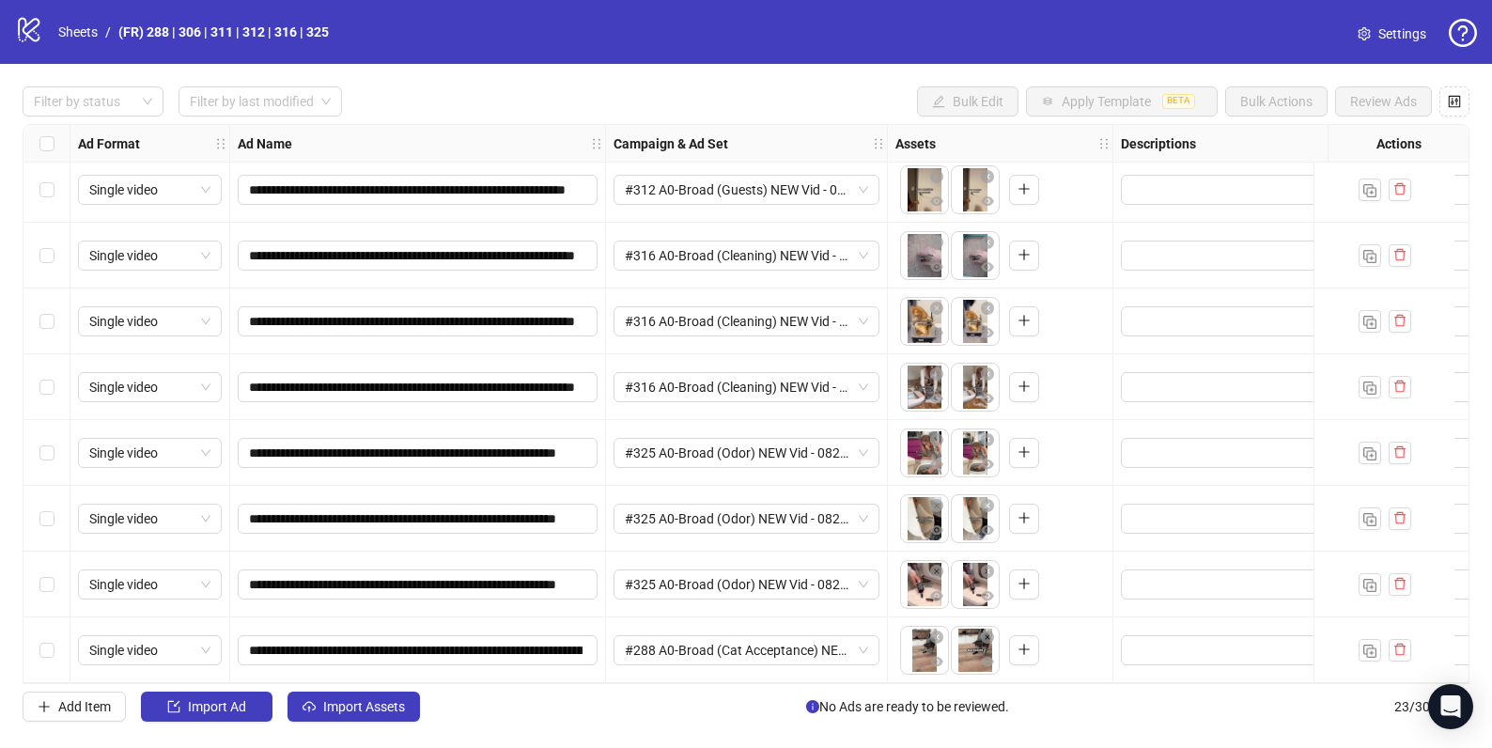
scroll to position [1000, 0]
click at [866, 638] on span "#288 A0-Broad (Cat Acceptance) NEW Vid - 082925 ABO" at bounding box center [746, 650] width 243 height 28
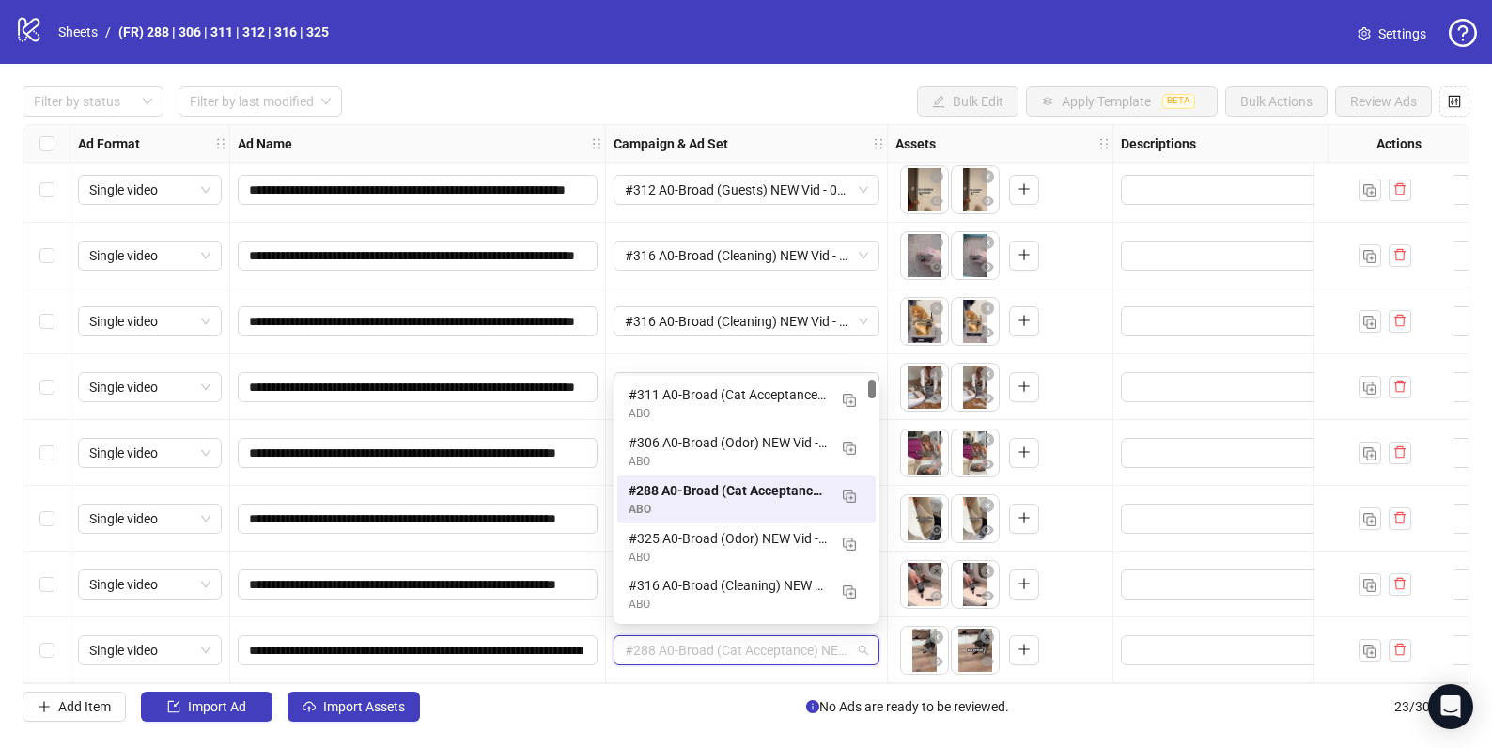
click at [867, 639] on span "#288 A0-Broad (Cat Acceptance) NEW Vid - 082925 ABO" at bounding box center [746, 650] width 243 height 28
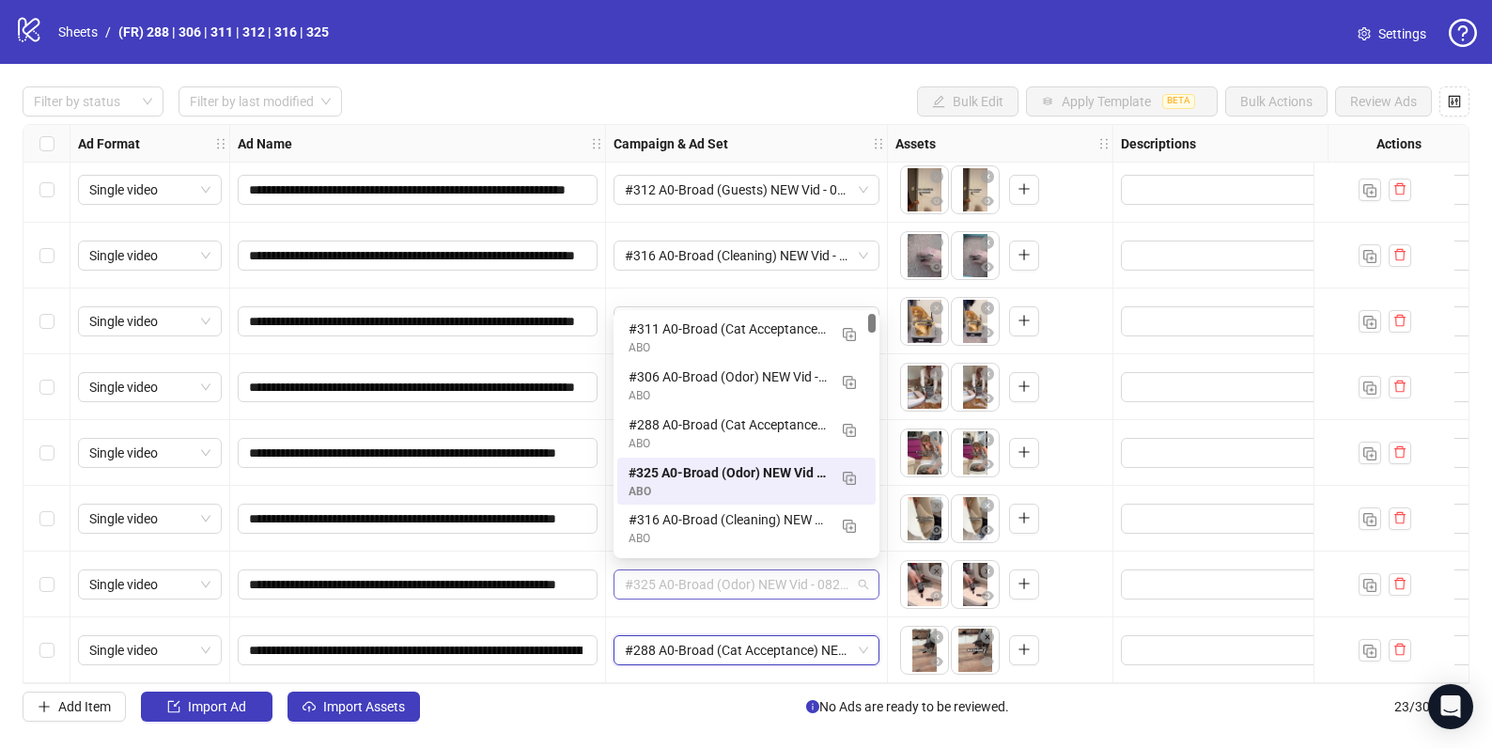
click at [867, 579] on span "#325 A0-Broad (Odor) NEW Vid - 082925 ABO" at bounding box center [746, 584] width 243 height 28
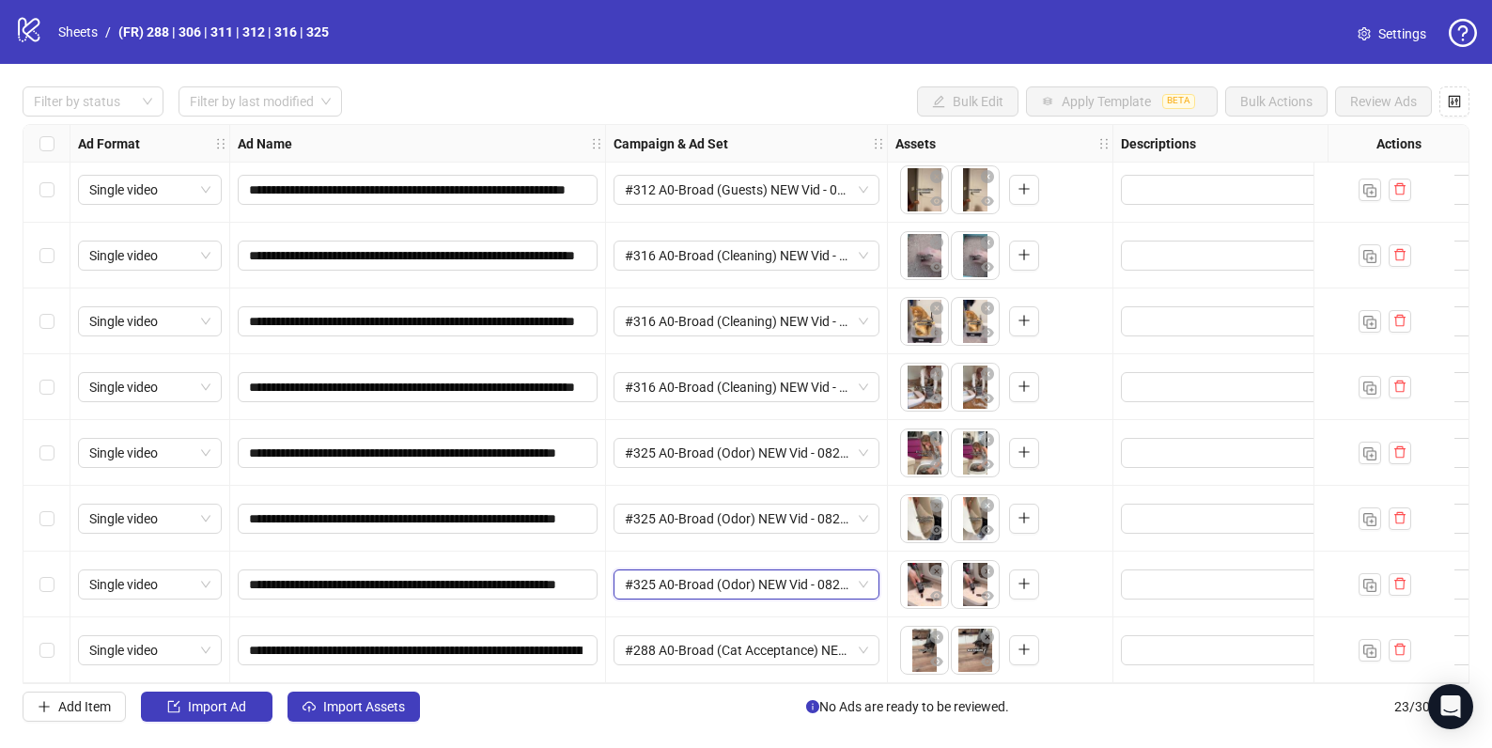
click at [867, 580] on span "#325 A0-Broad (Odor) NEW Vid - 082925 ABO" at bounding box center [746, 584] width 243 height 28
click at [870, 387] on div "#316 A0-Broad (Cleaning) NEW Vid - 082925 ABO" at bounding box center [747, 387] width 266 height 30
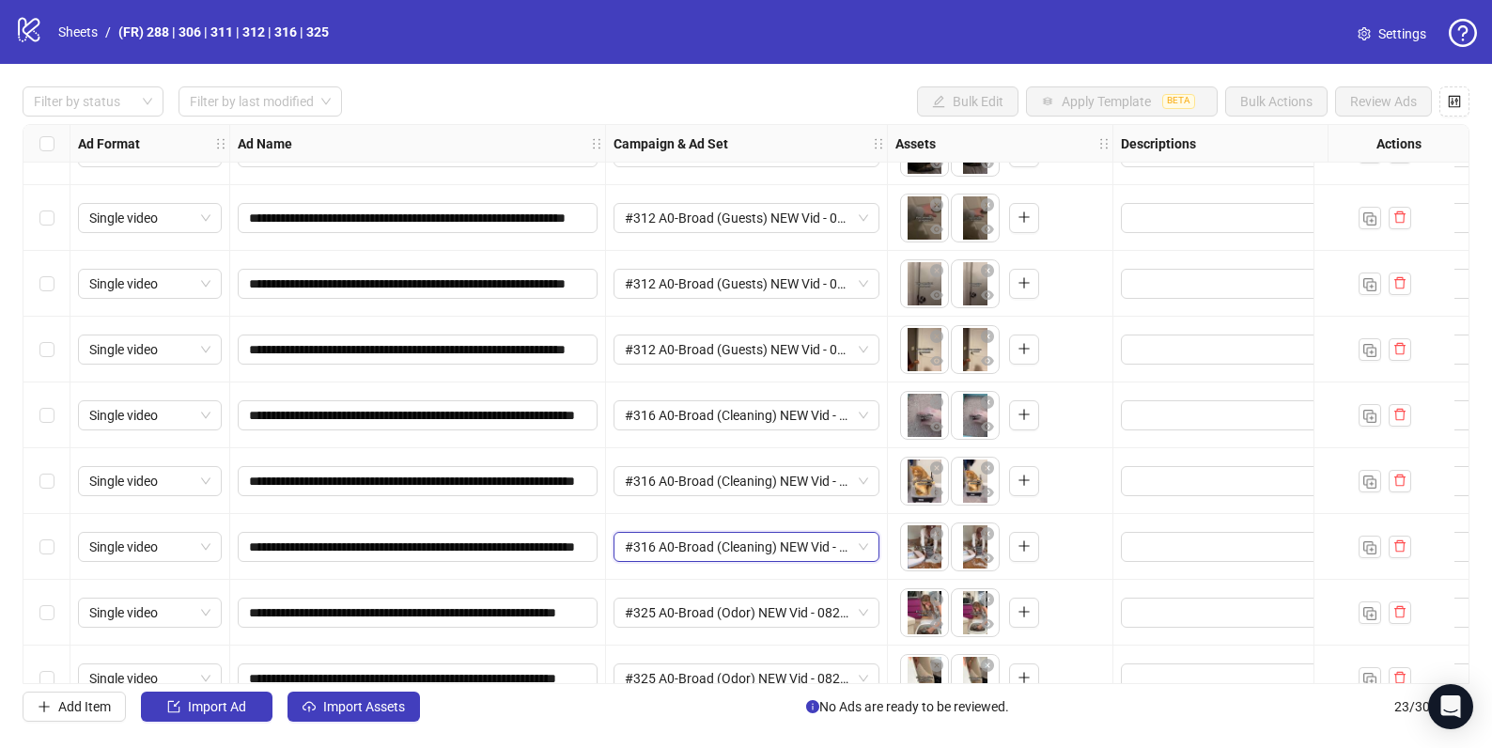
scroll to position [832, 0]
click at [866, 350] on span "#312 A0-Broad (Guests) NEW Vid - 082925 ABO" at bounding box center [746, 349] width 243 height 28
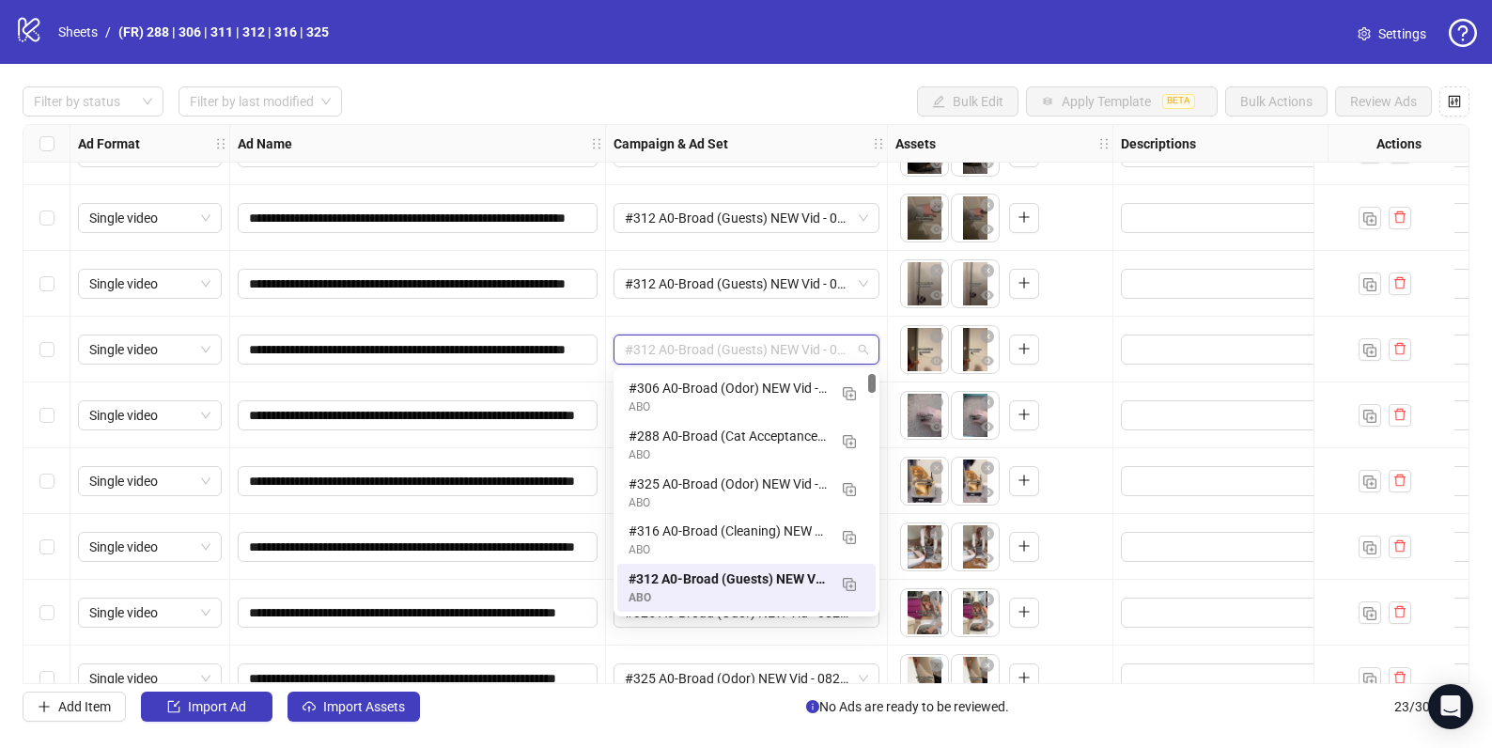
click at [866, 350] on span "#312 A0-Broad (Guests) NEW Vid - 082925 ABO" at bounding box center [746, 349] width 243 height 28
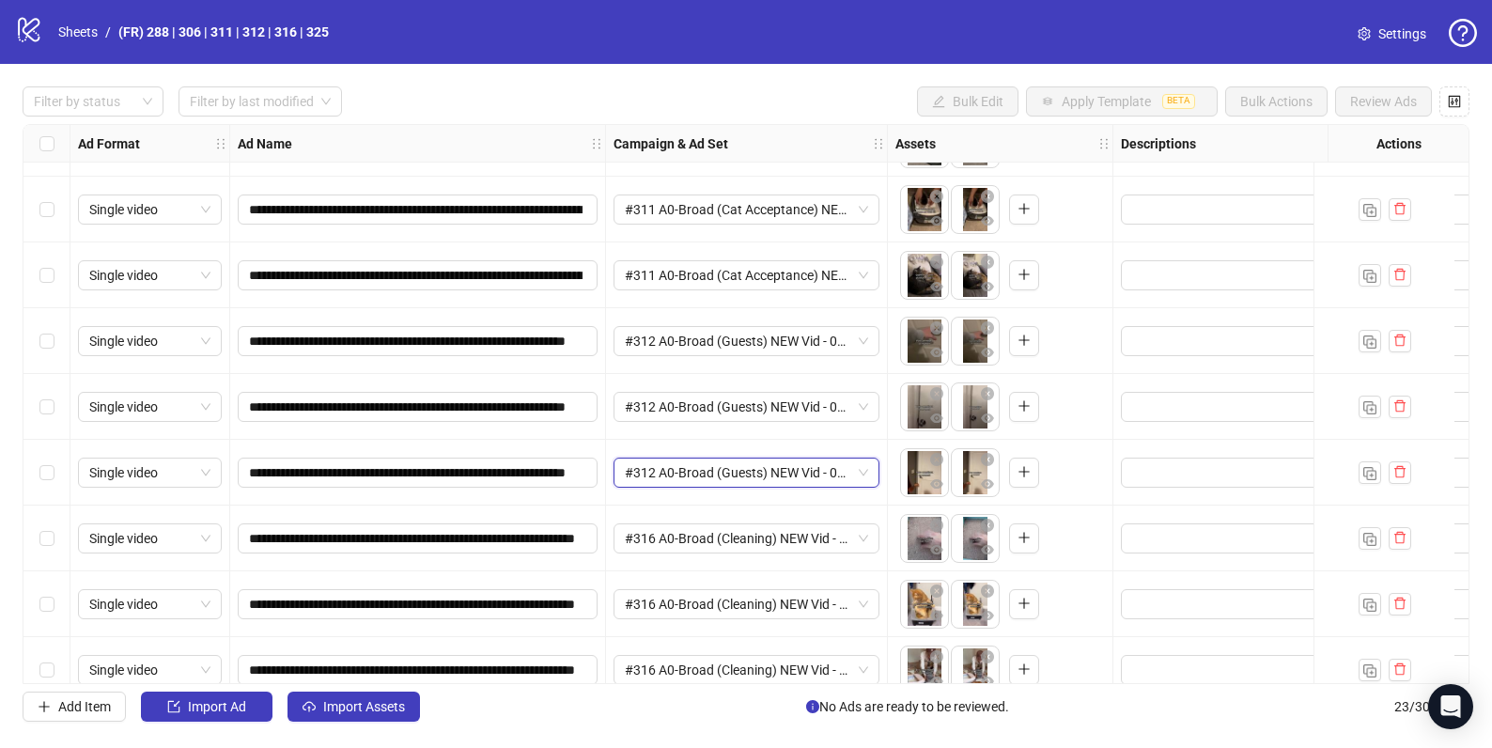
scroll to position [698, 0]
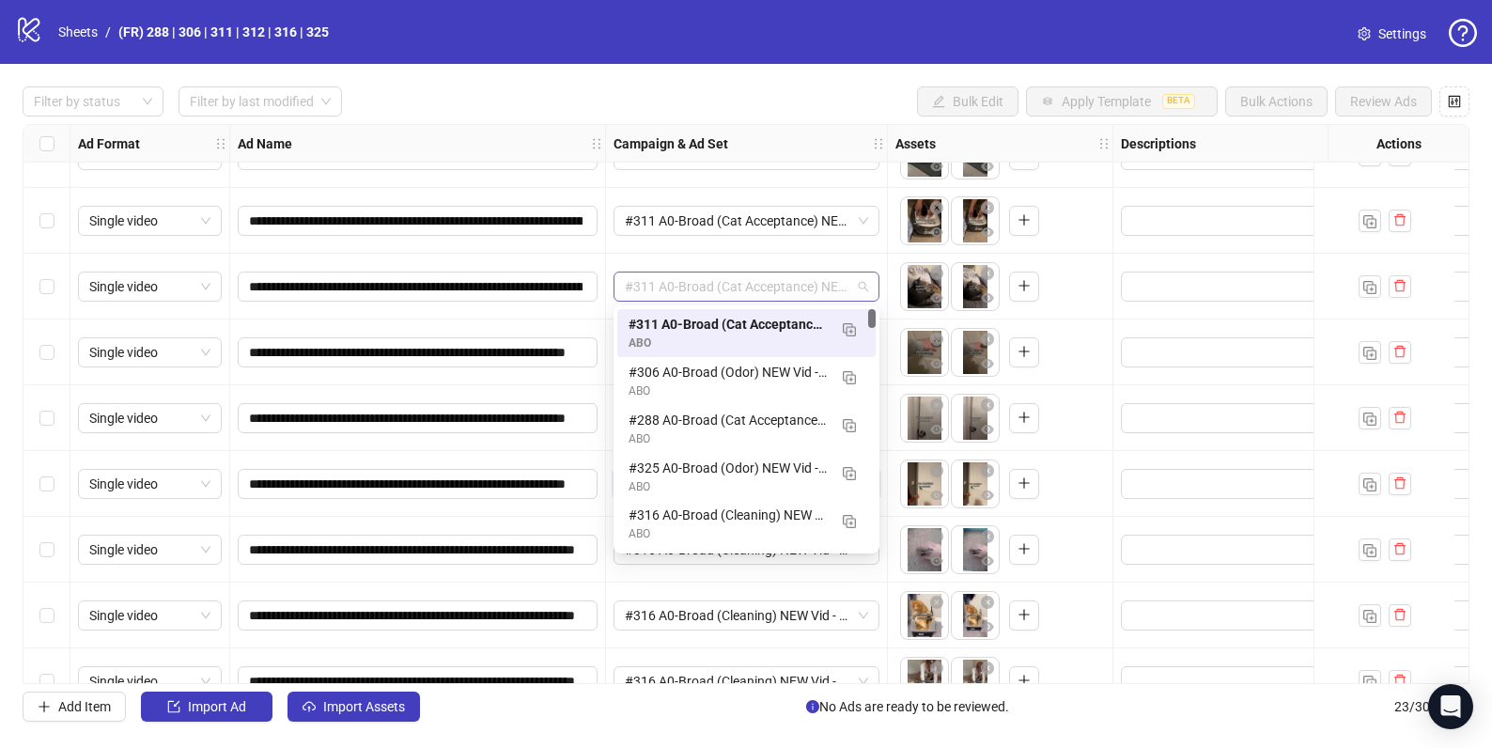
click at [868, 288] on div "#311 A0-Broad (Cat Acceptance) NEW Vid - 082925 ABO" at bounding box center [747, 287] width 266 height 30
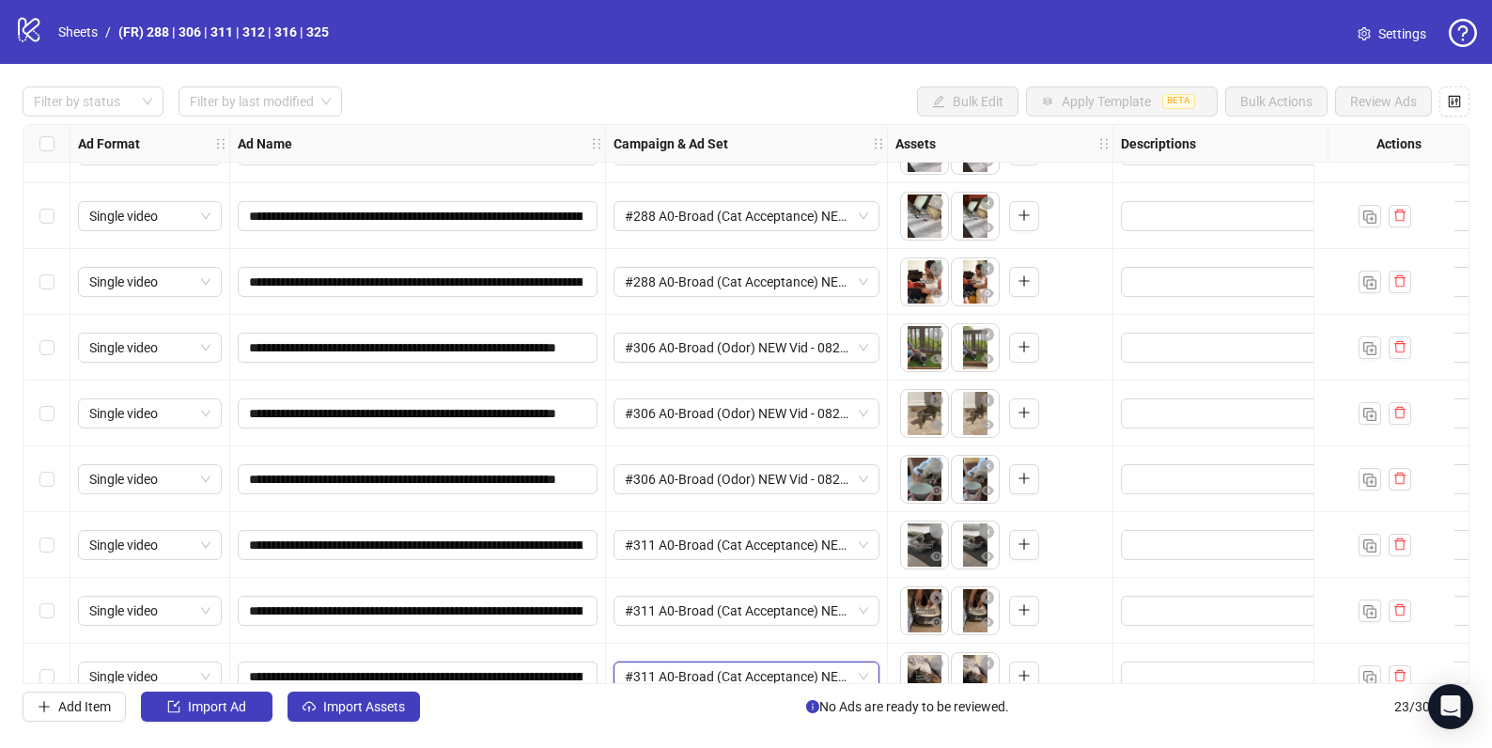
scroll to position [266, 0]
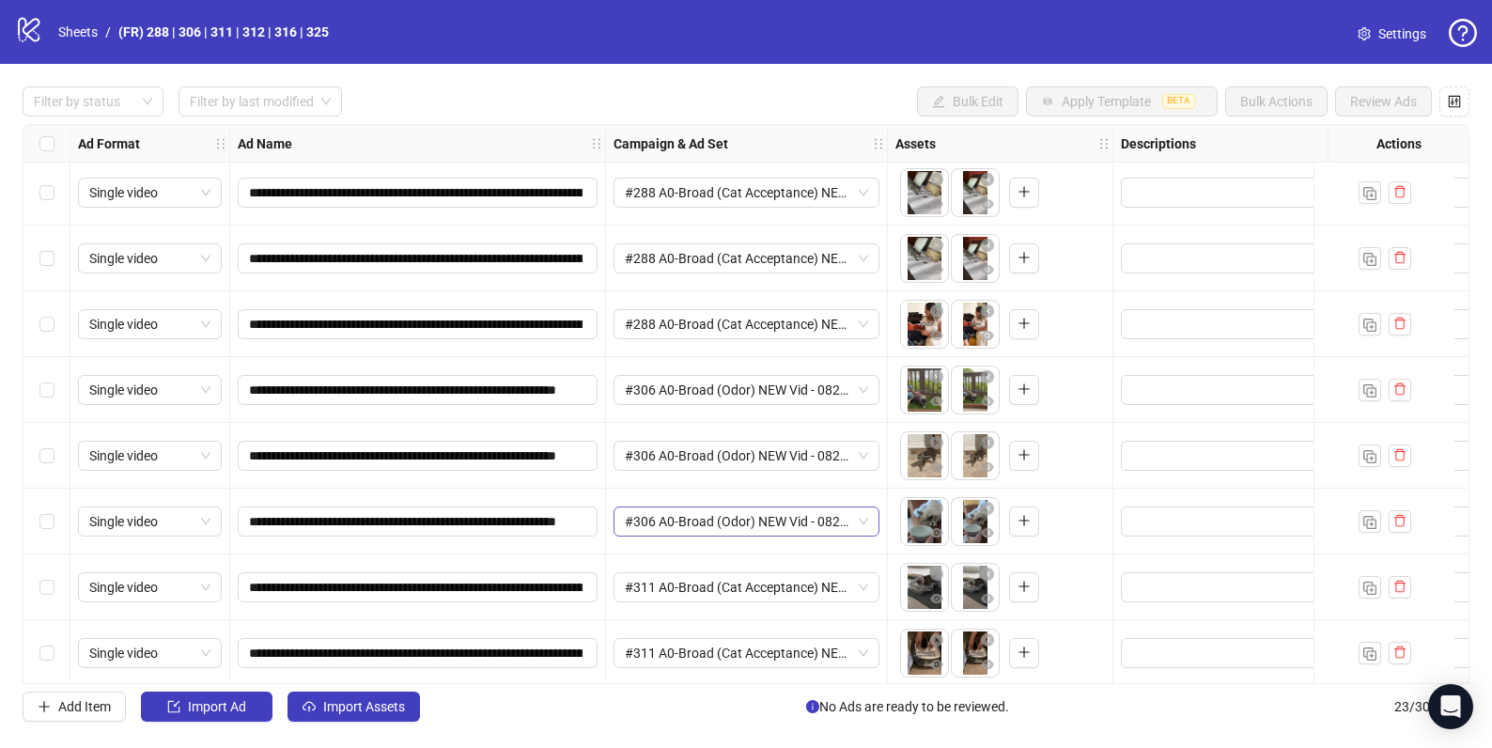
click at [867, 524] on span "#306 A0-Broad (Odor) NEW Vid - 082925 ABO" at bounding box center [746, 521] width 243 height 28
click at [868, 522] on div "#306 A0-Broad (Odor) NEW Vid - 082925 ABO" at bounding box center [747, 521] width 266 height 30
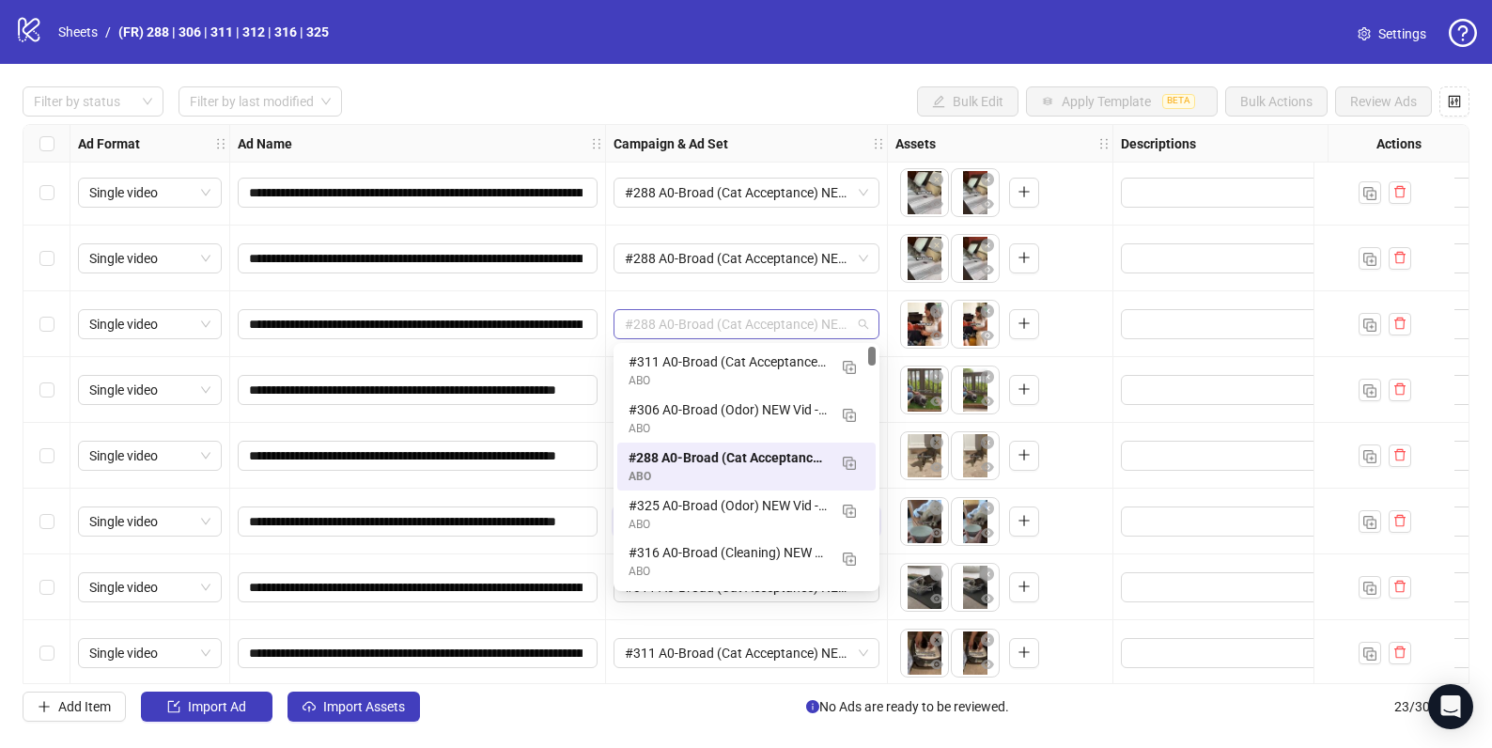
click at [870, 319] on div "#288 A0-Broad (Cat Acceptance) NEW Vid - 082925 ABO" at bounding box center [747, 324] width 266 height 30
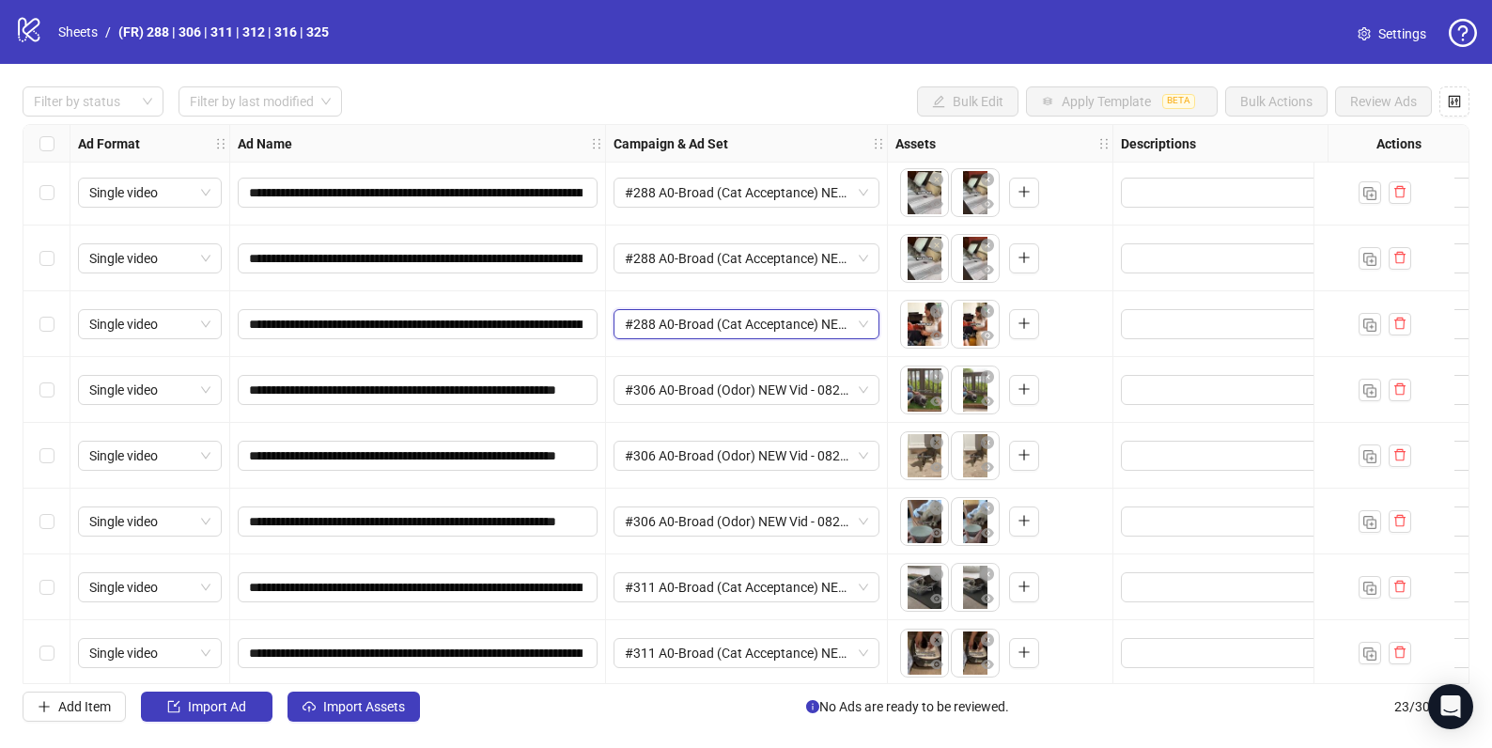
click at [870, 319] on div "#288 A0-Broad (Cat Acceptance) NEW Vid - 082925 ABO" at bounding box center [747, 324] width 266 height 30
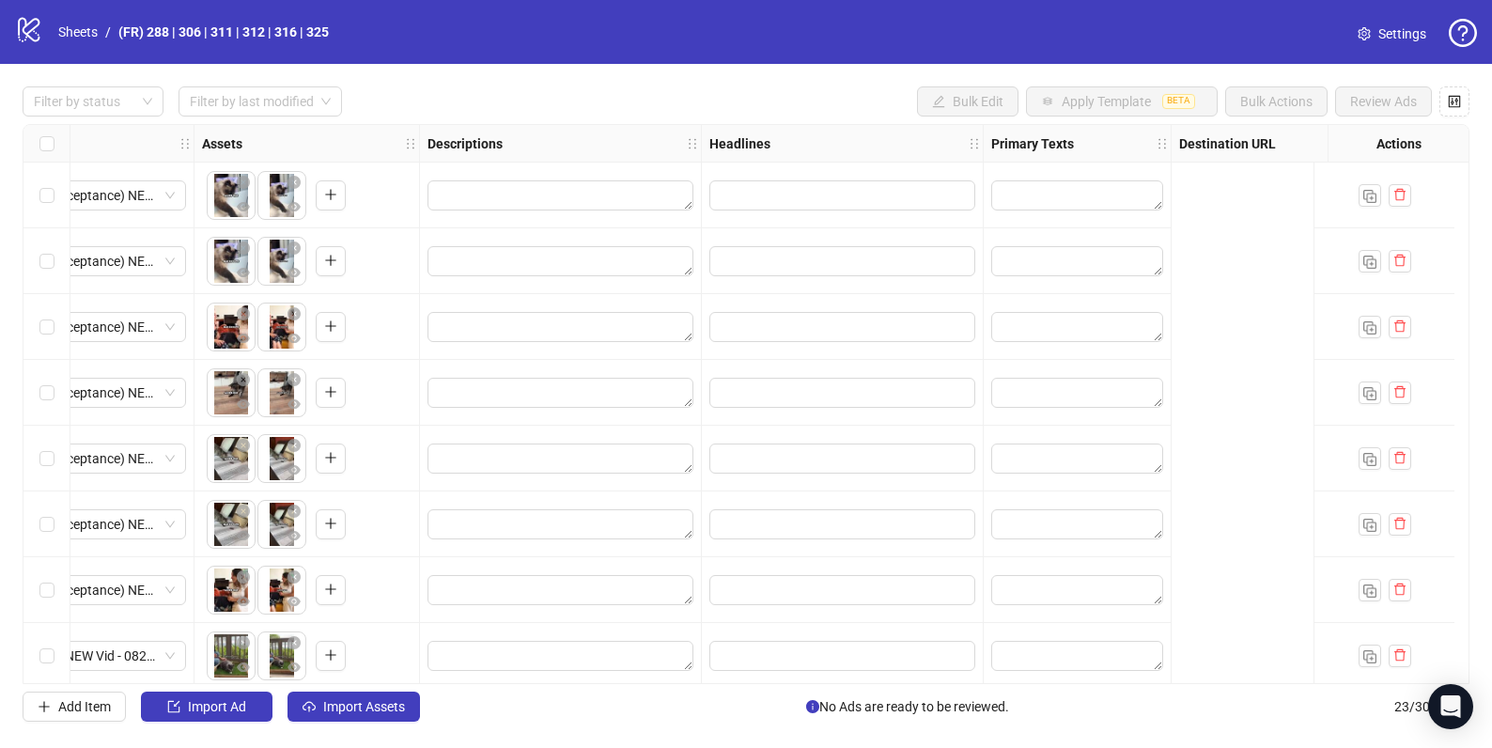
scroll to position [0, 0]
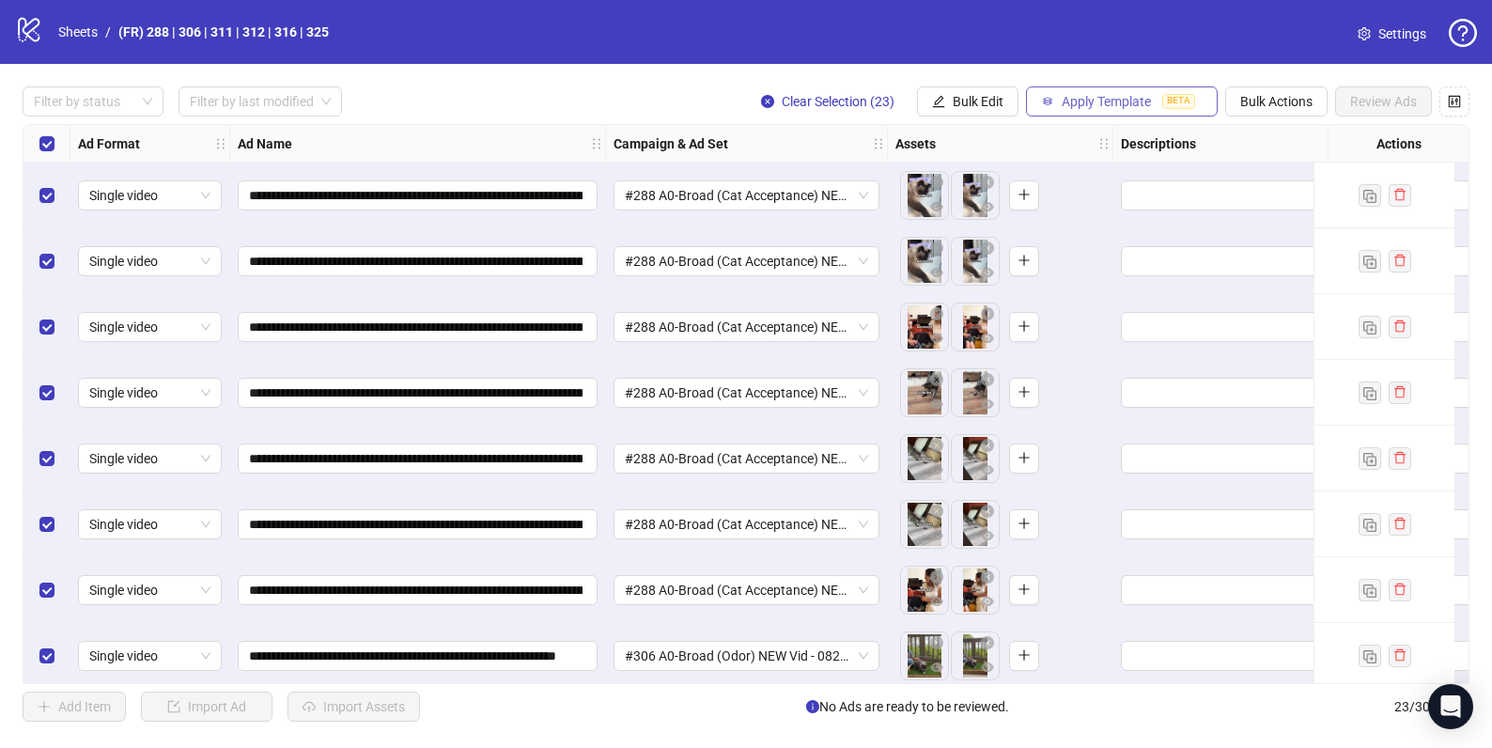
click at [1117, 105] on span "Apply Template" at bounding box center [1106, 101] width 89 height 15
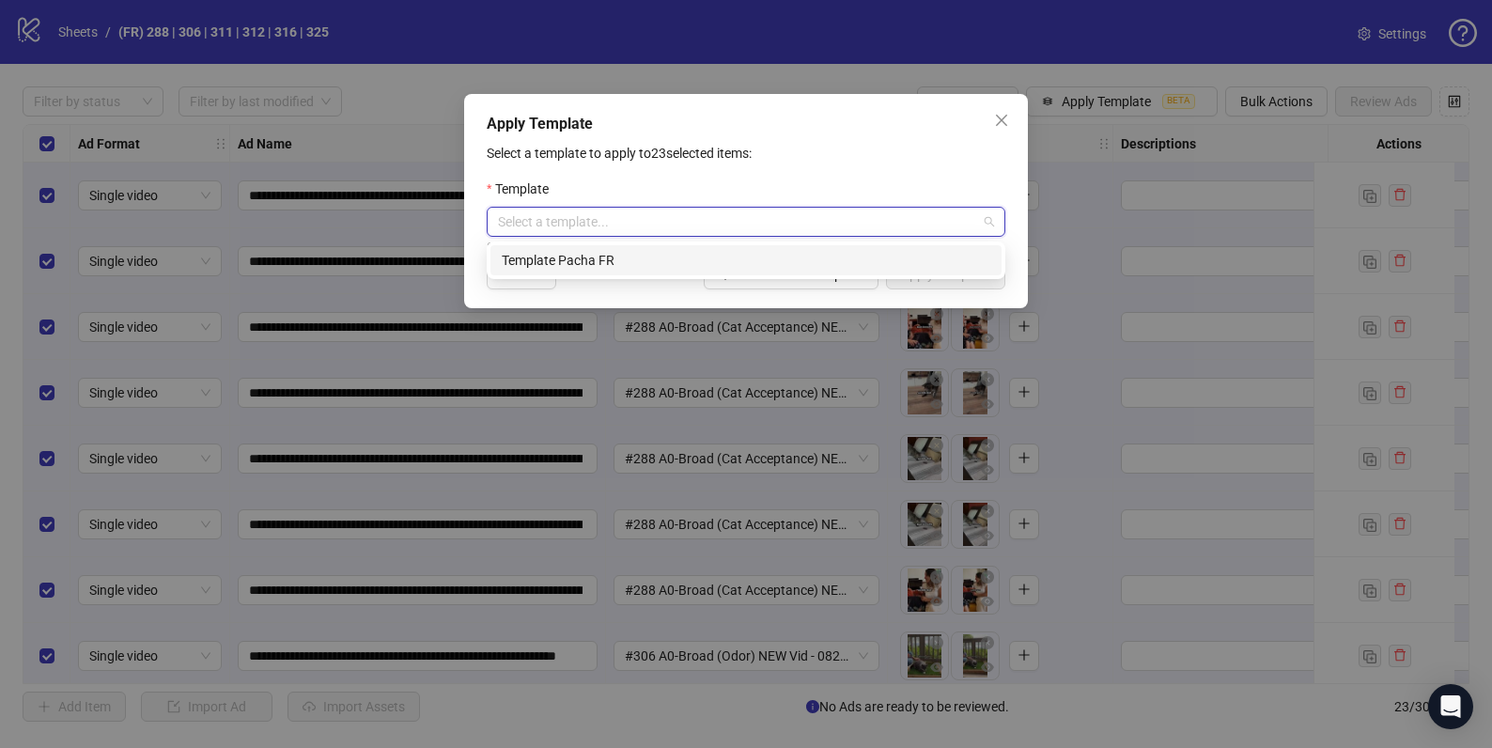
click at [600, 225] on input "search" at bounding box center [737, 222] width 479 height 28
click at [583, 270] on div "Template Pacha FR" at bounding box center [746, 260] width 489 height 21
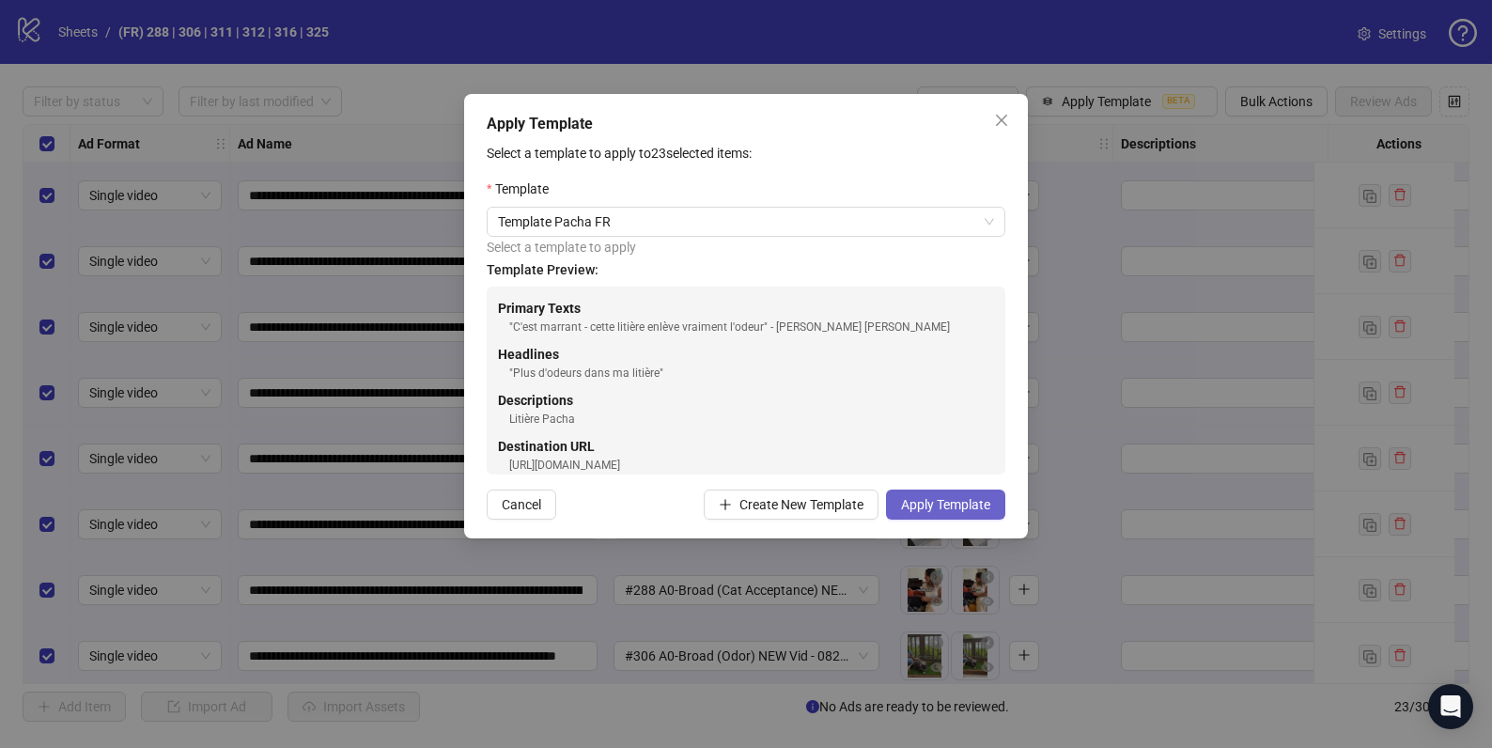
click at [933, 501] on span "Apply Template" at bounding box center [945, 504] width 89 height 15
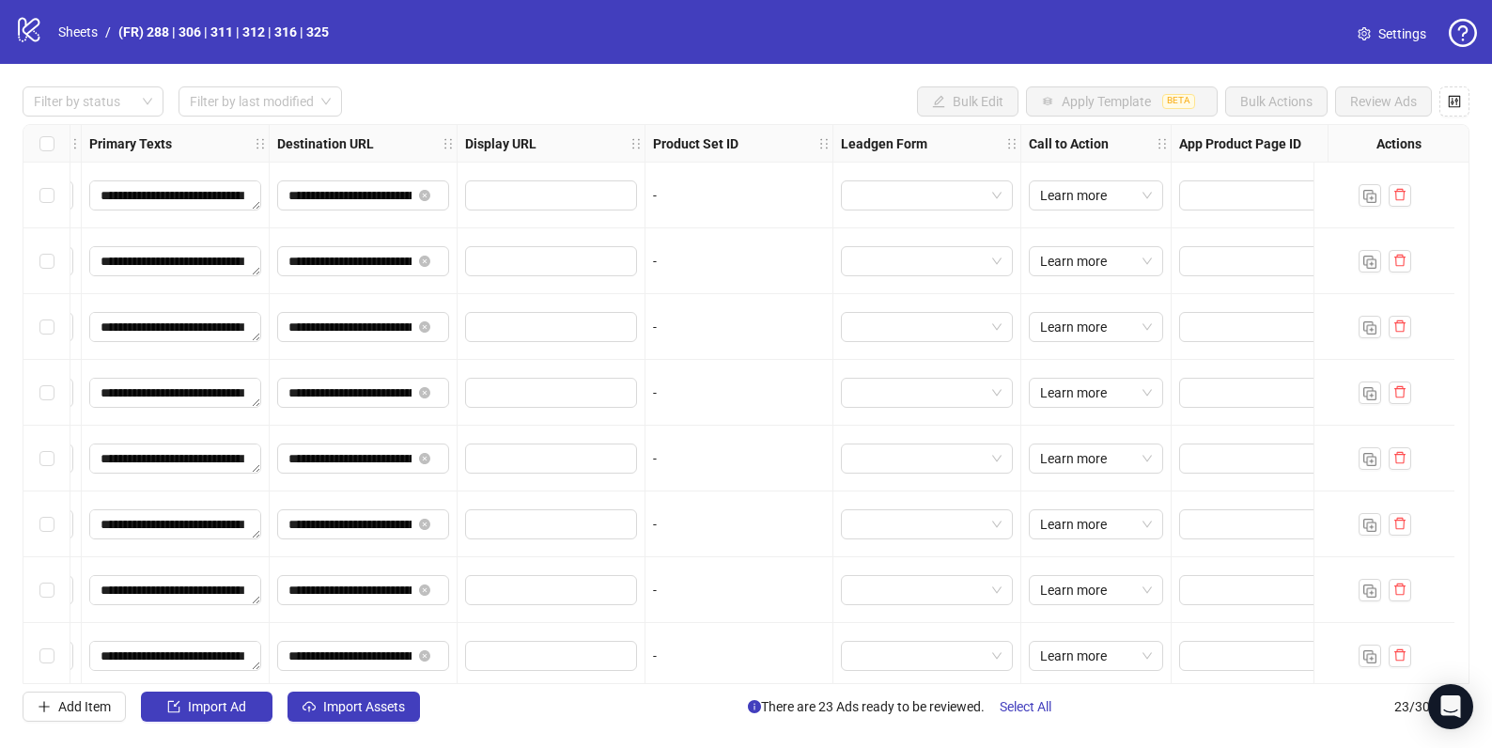
scroll to position [0, 1641]
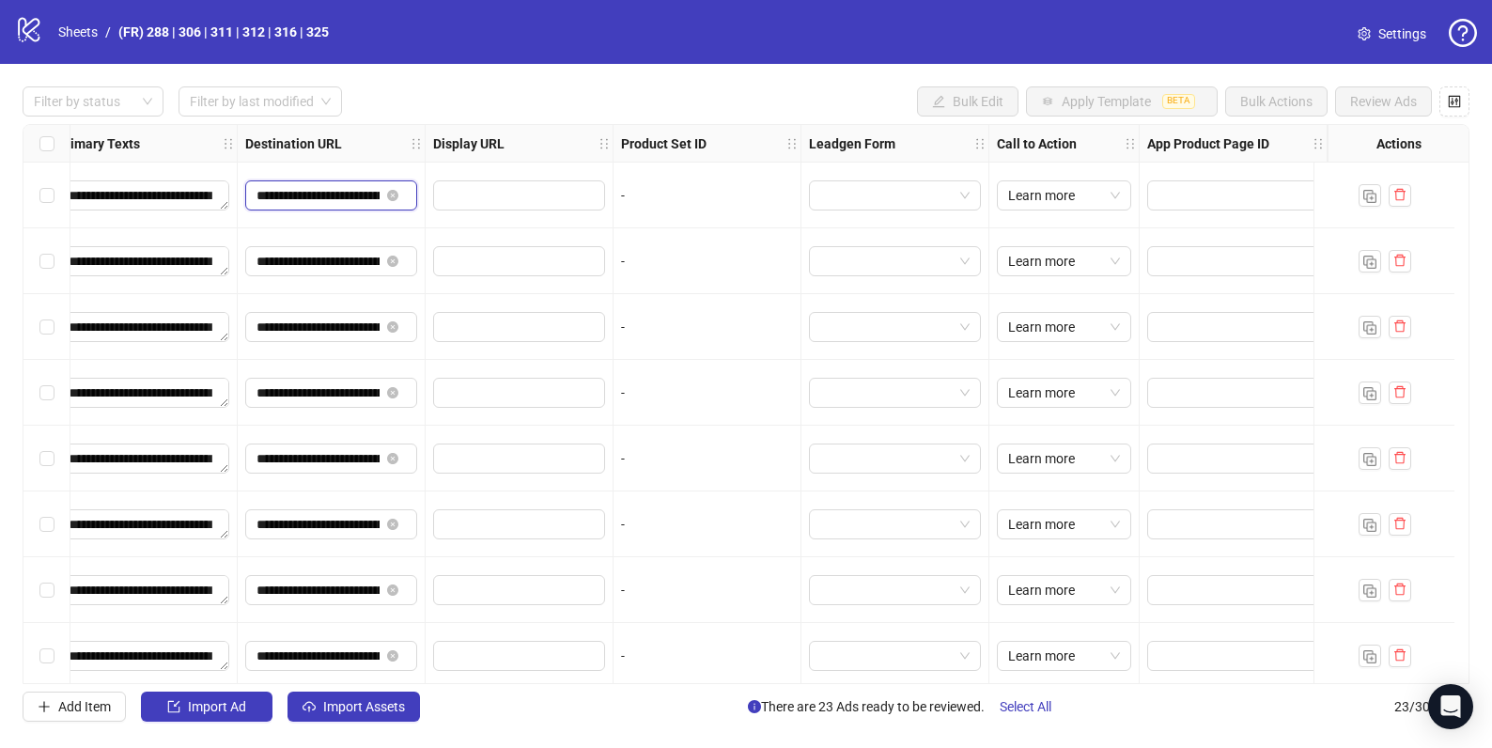
click at [303, 198] on input "**********" at bounding box center [318, 195] width 123 height 21
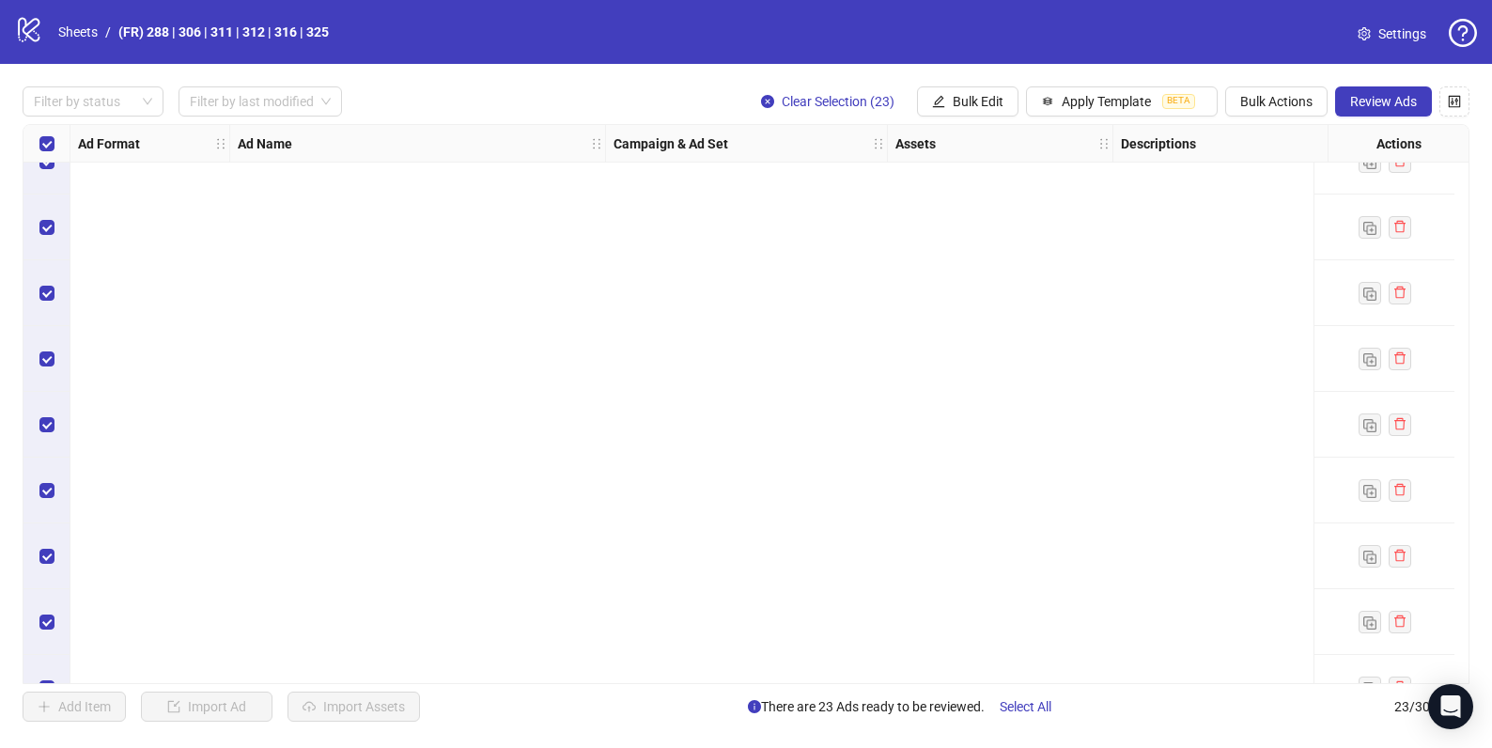
scroll to position [0, 0]
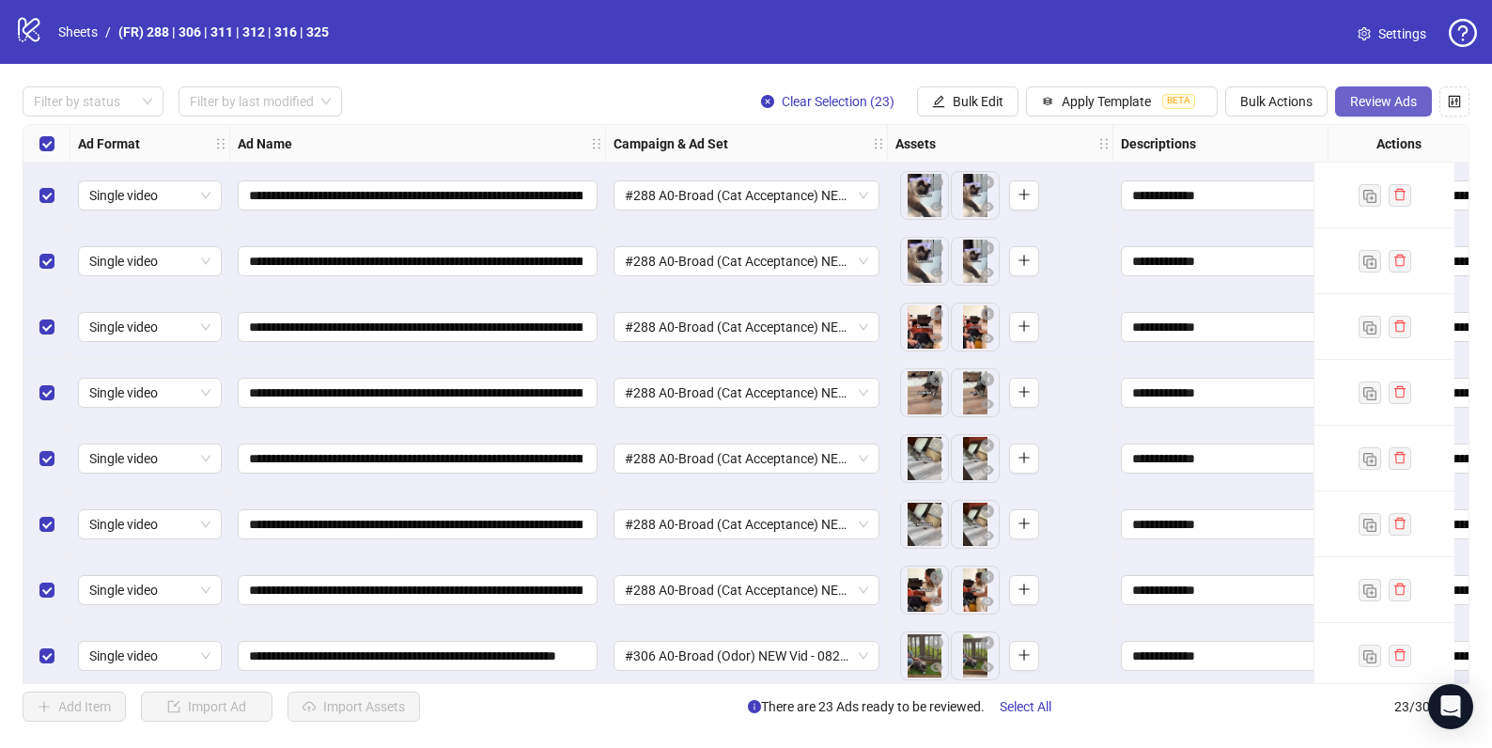
click at [1345, 99] on button "Review Ads" at bounding box center [1383, 101] width 97 height 30
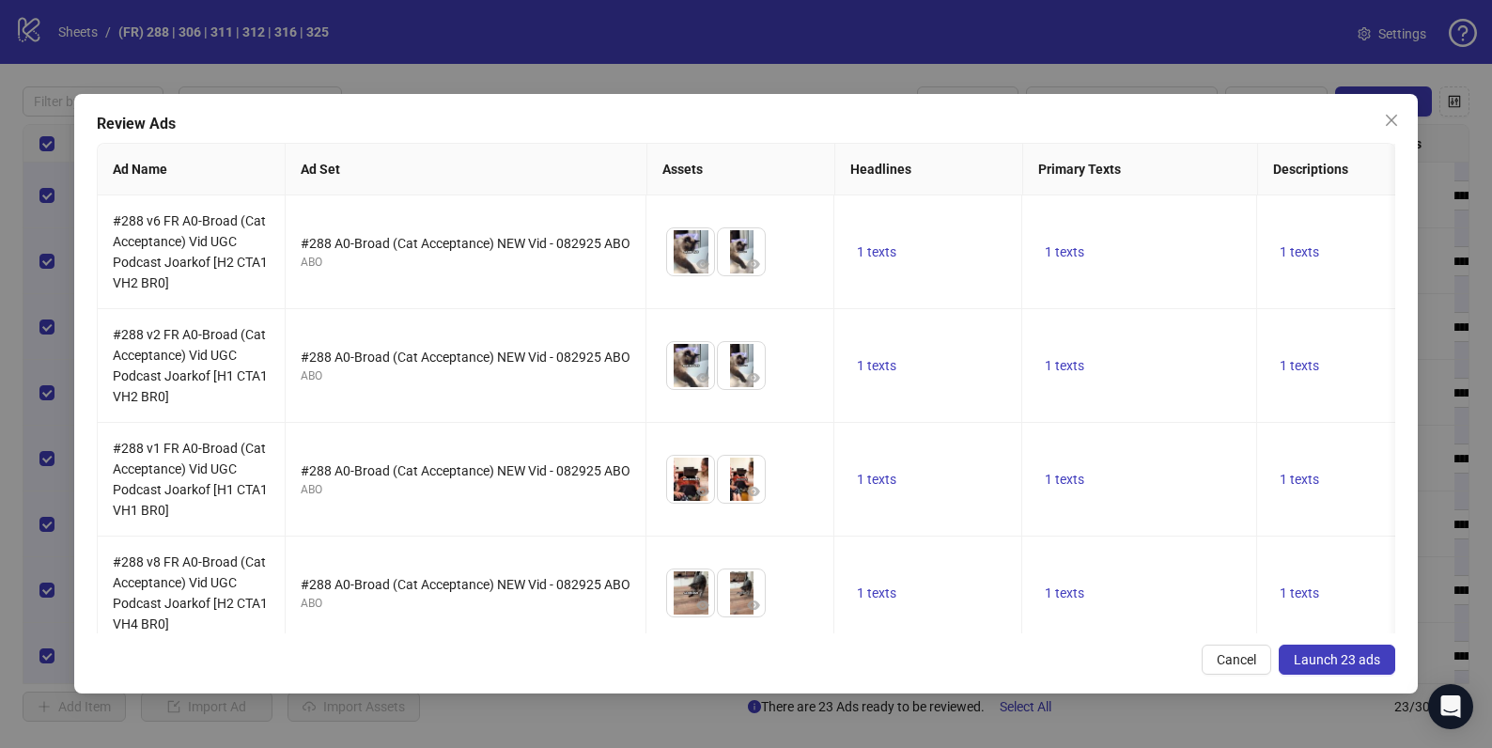
click at [1322, 658] on span "Launch 23 ads" at bounding box center [1337, 659] width 86 height 15
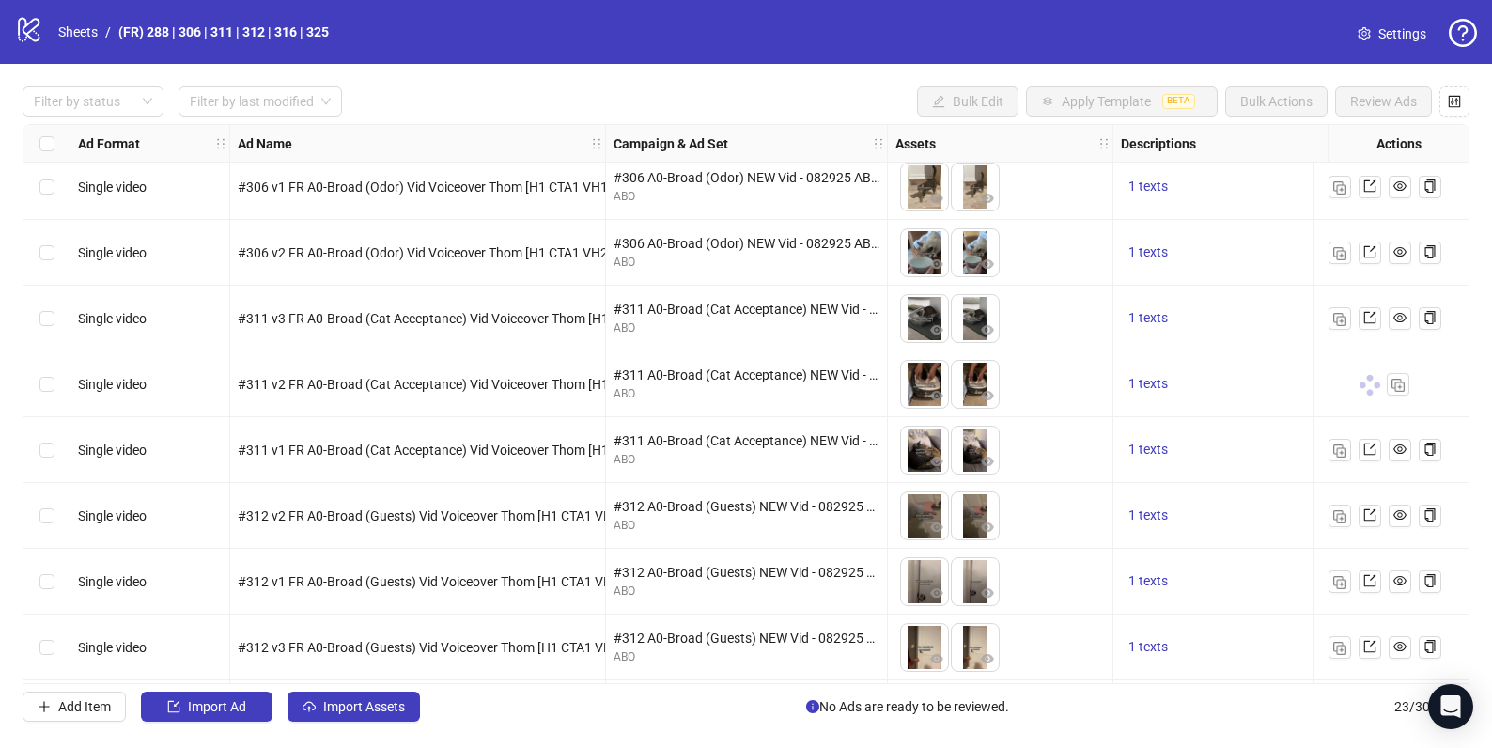
scroll to position [485, 0]
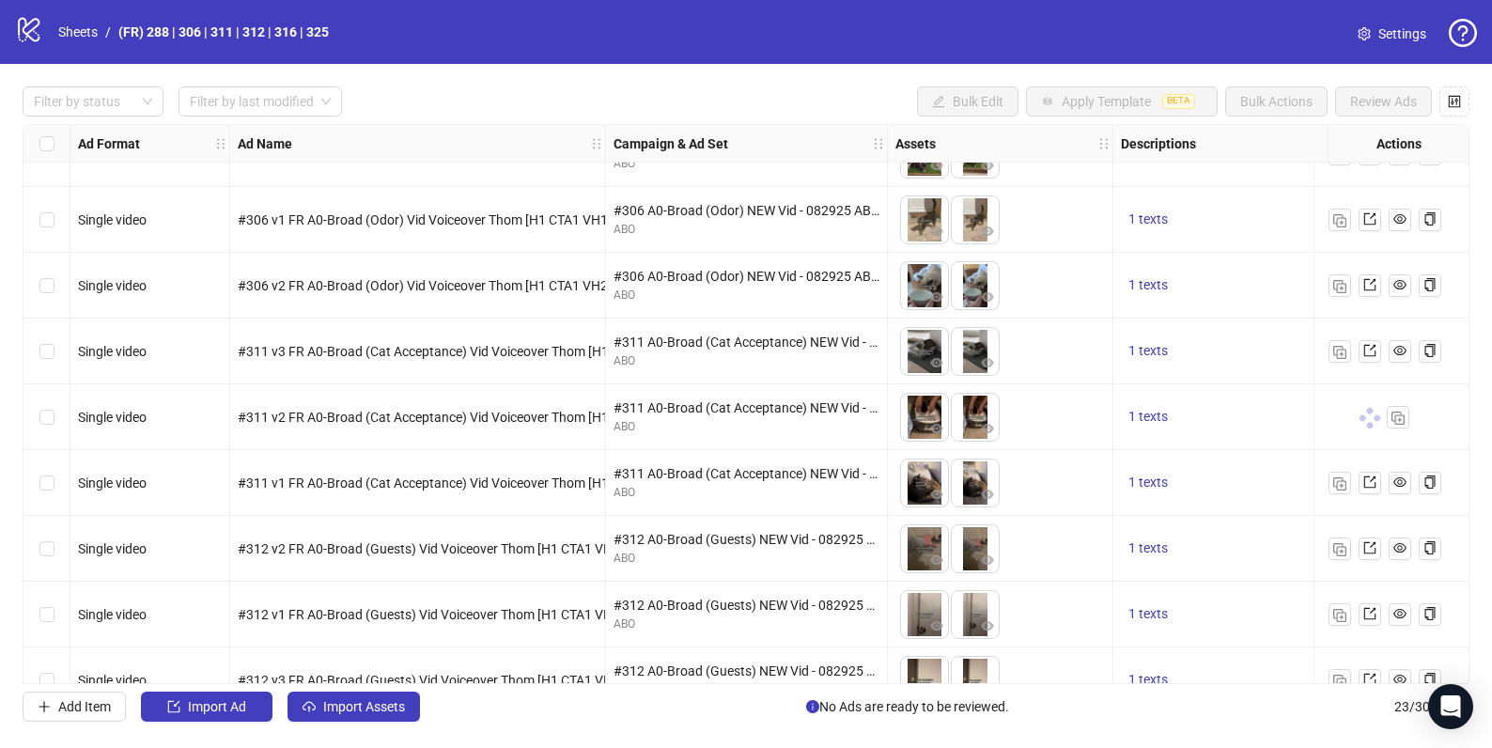
scroll to position [504, 0]
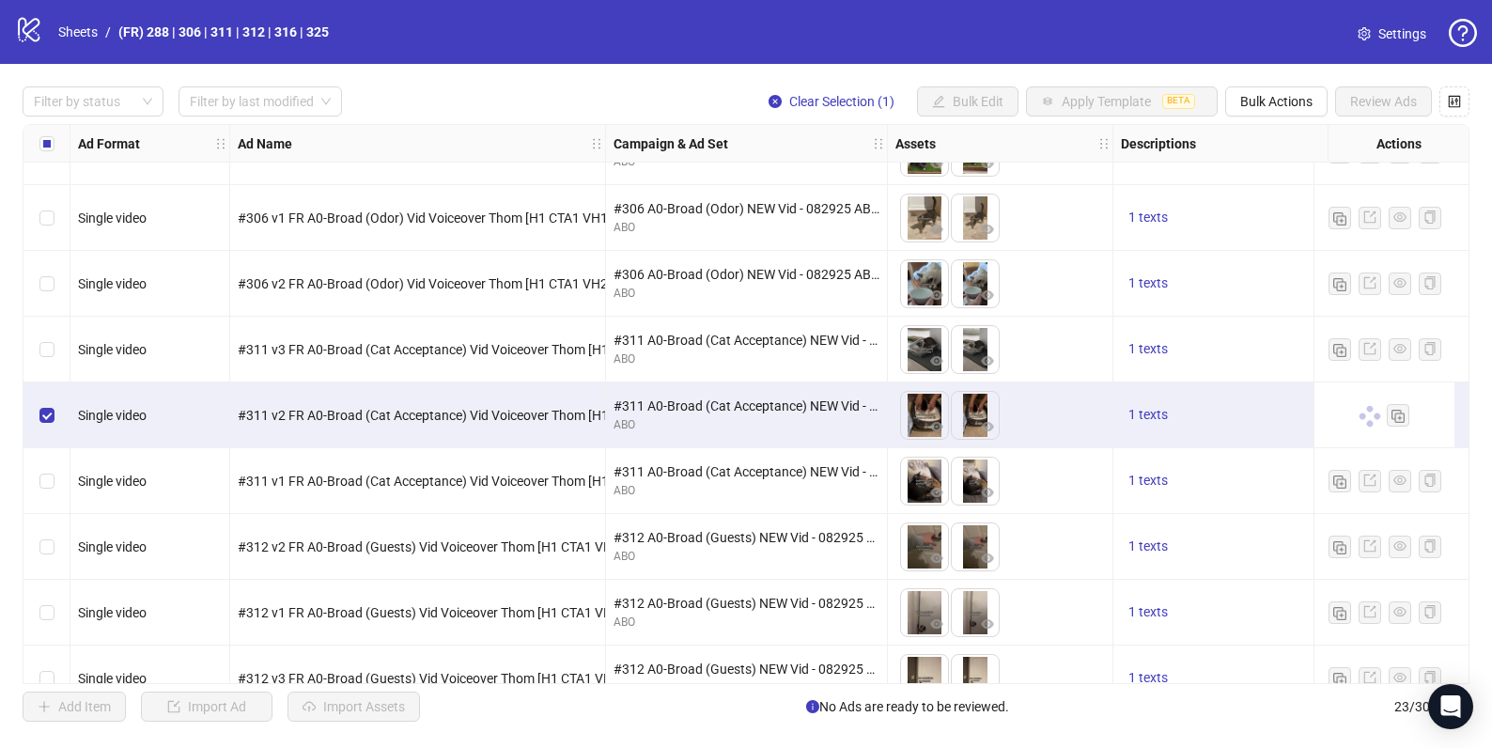
click at [54, 415] on div "Select row 12" at bounding box center [46, 415] width 47 height 66
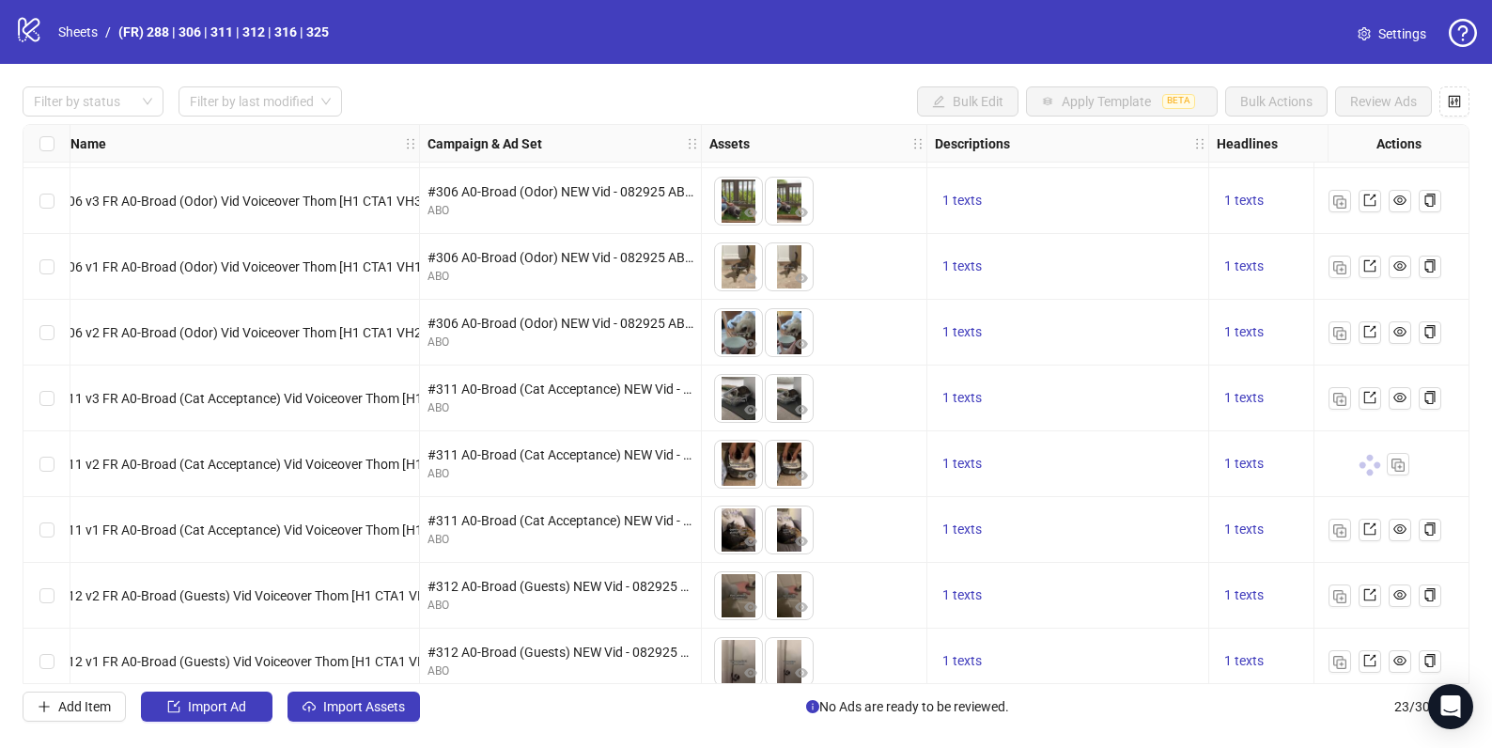
scroll to position [455, 193]
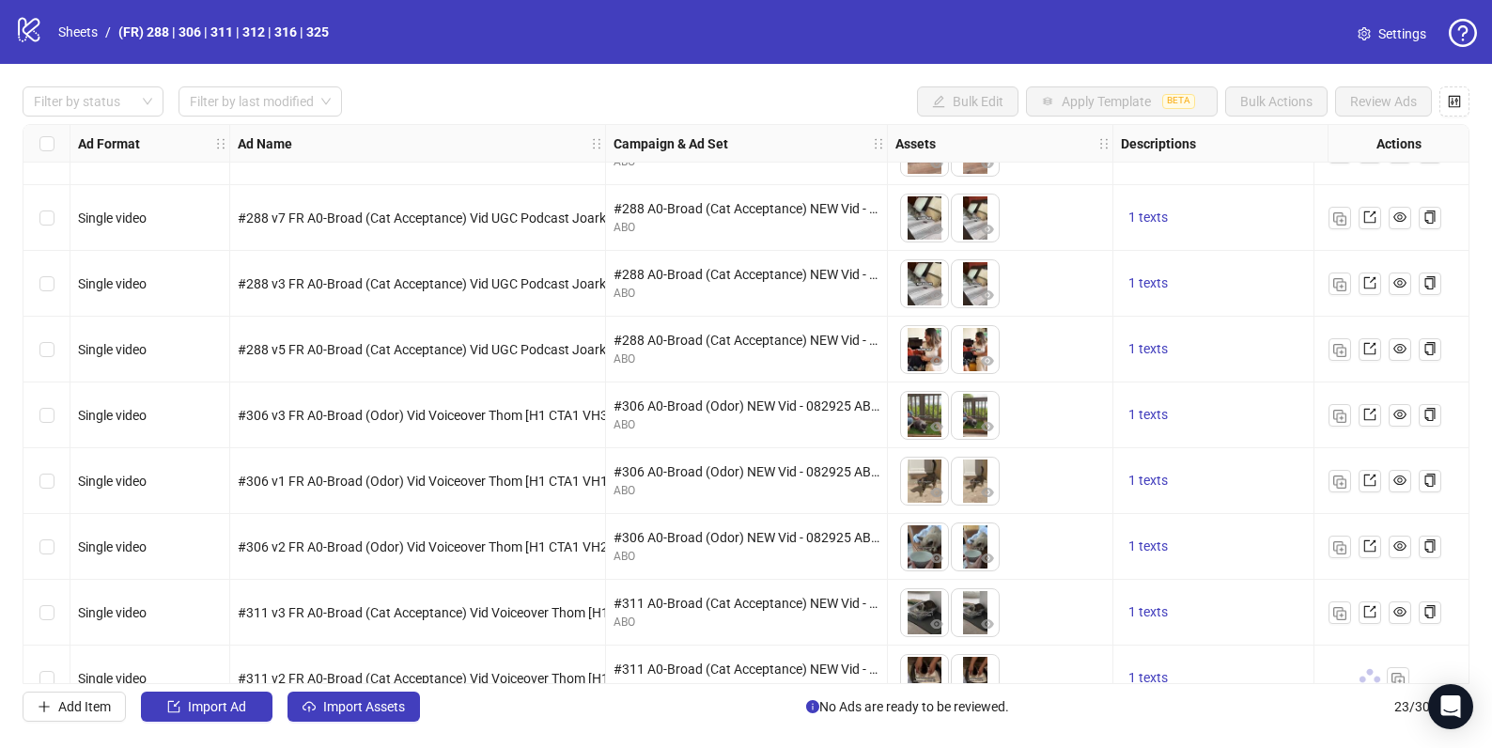
scroll to position [409, 0]
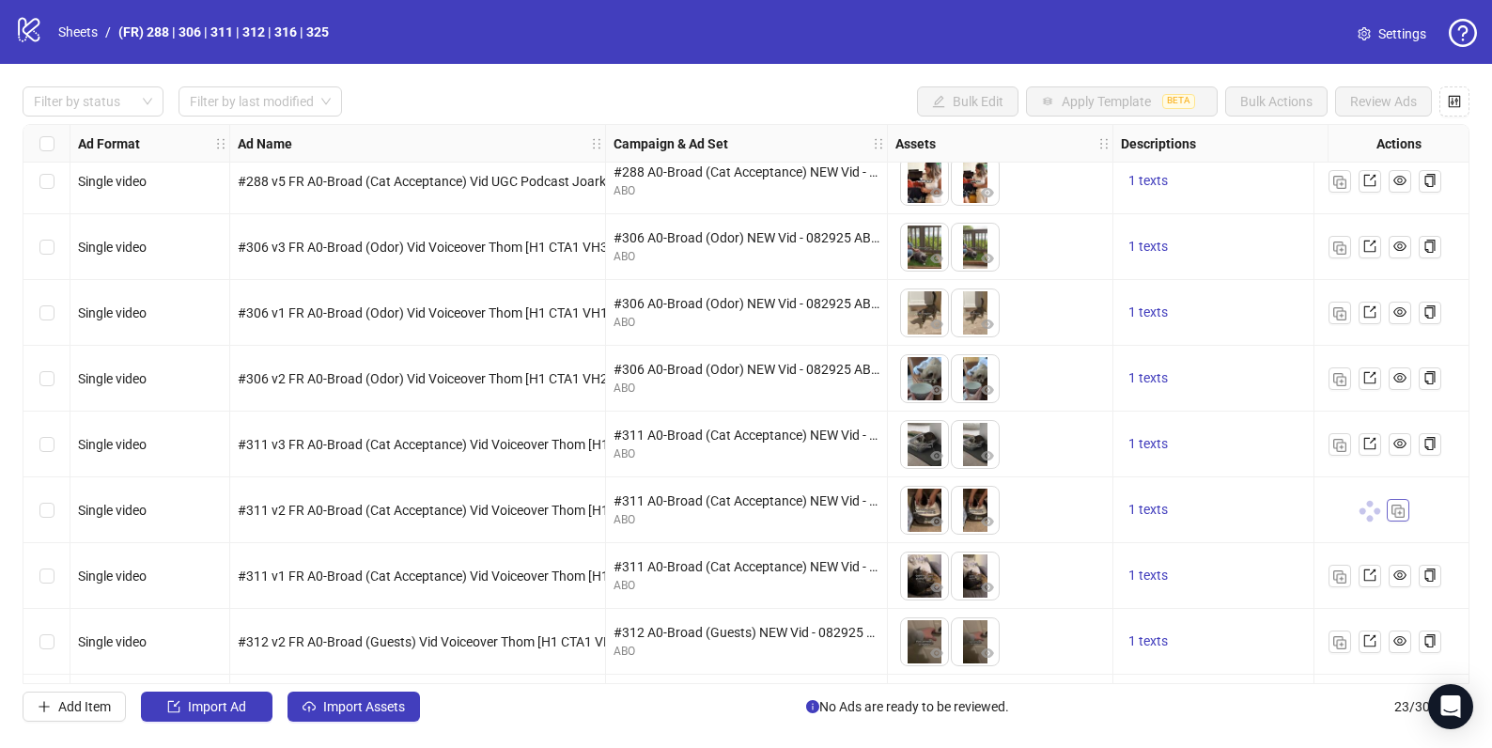
click at [1394, 515] on img "button" at bounding box center [1398, 511] width 13 height 13
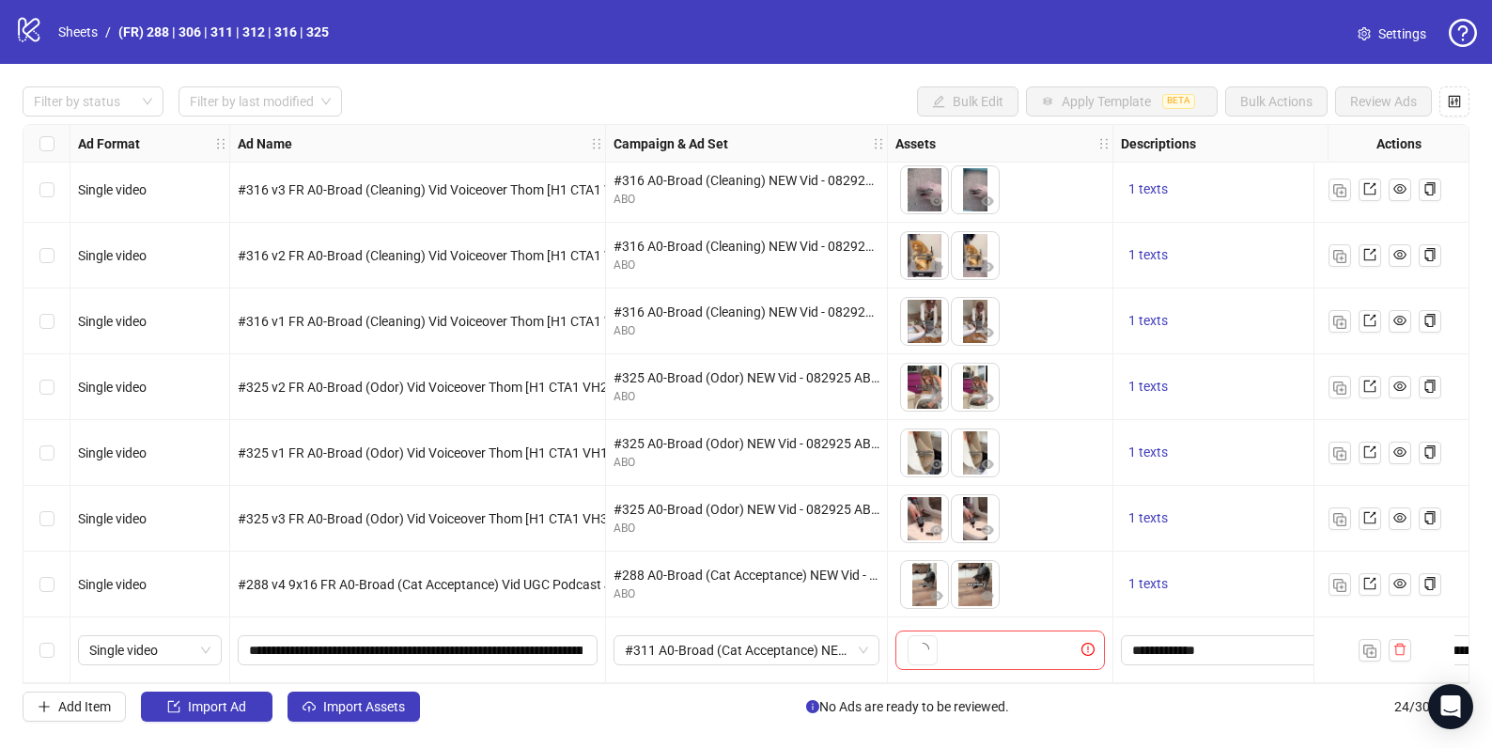
scroll to position [1065, 0]
click at [925, 645] on icon "plus" at bounding box center [922, 649] width 13 height 13
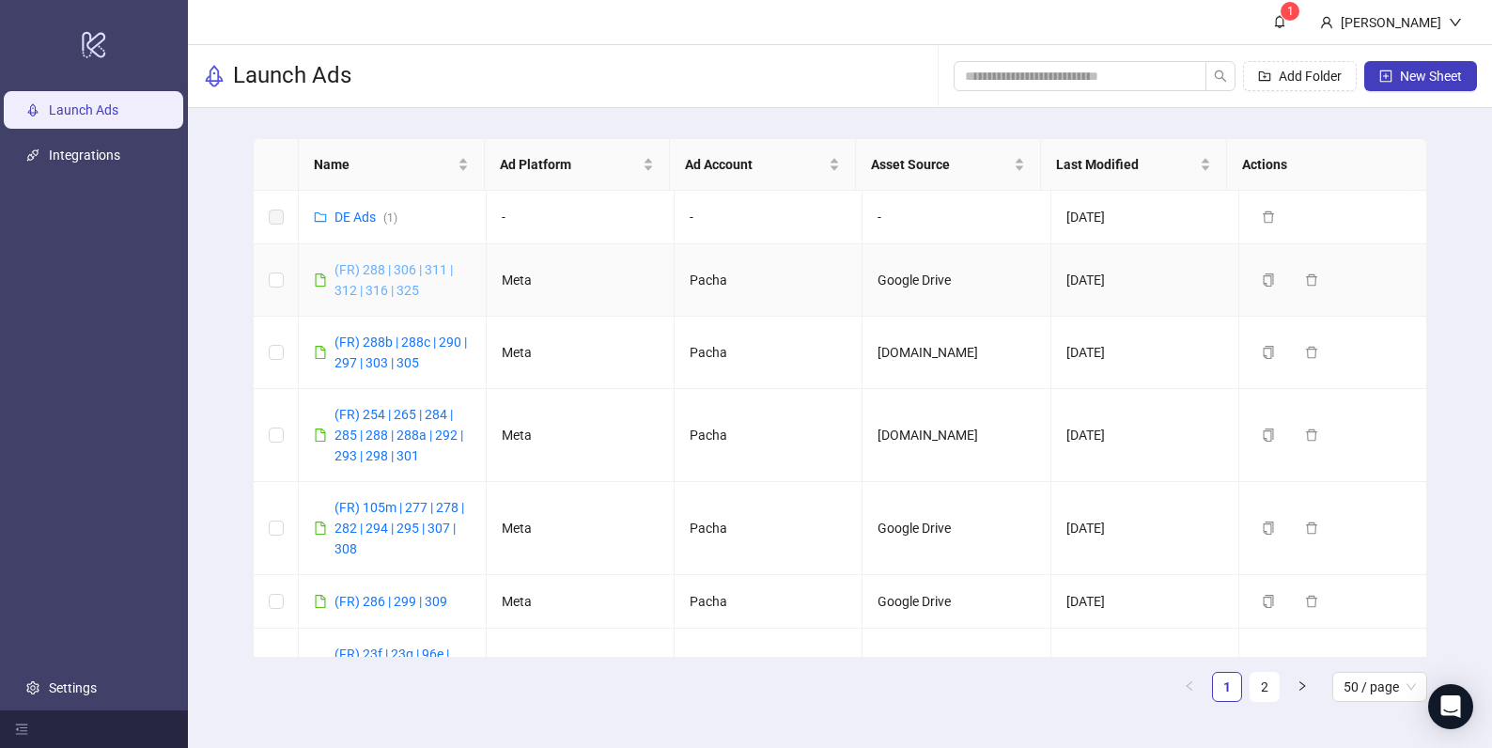
click at [415, 267] on link "(FR) 288 | 306 | 311 | 312 | 316 | 325" at bounding box center [393, 280] width 118 height 36
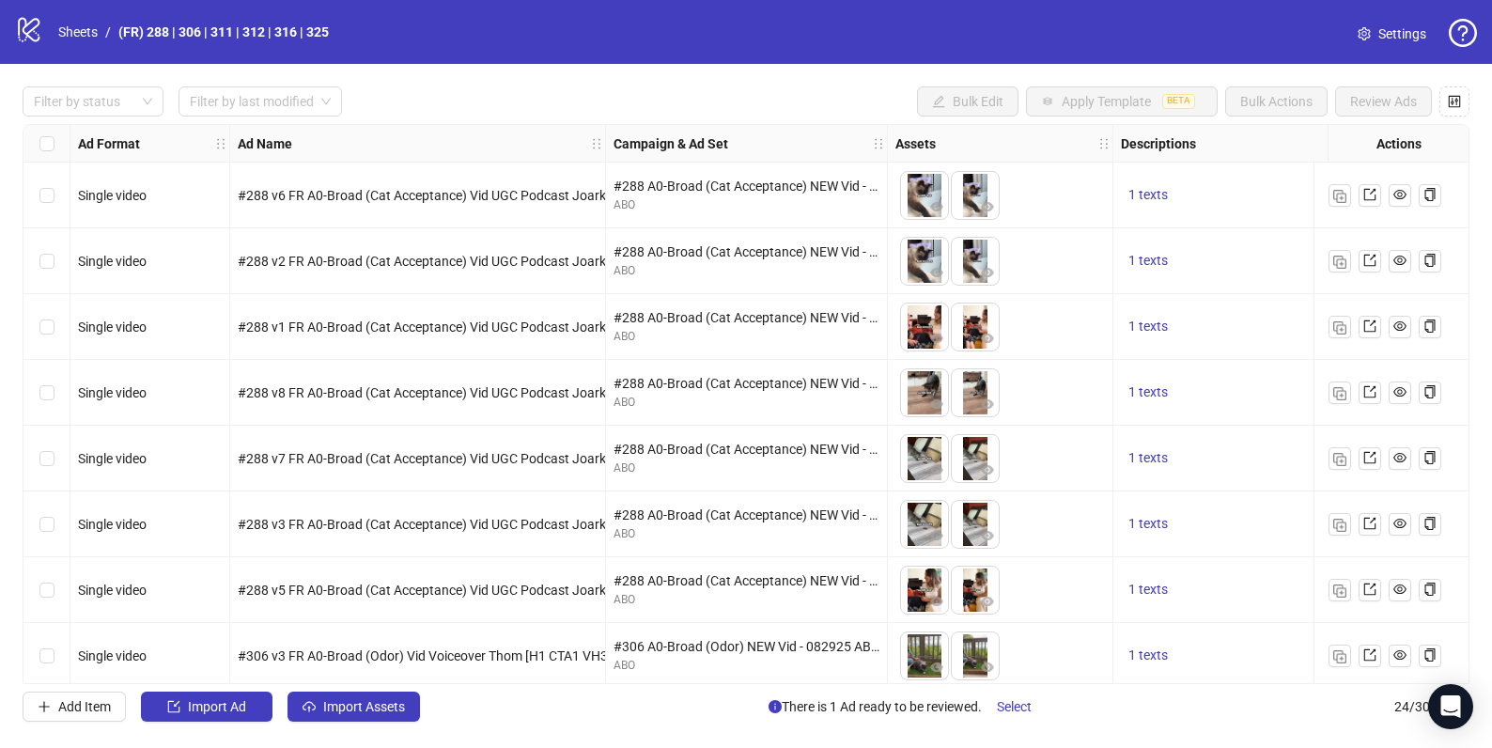
scroll to position [1065, 0]
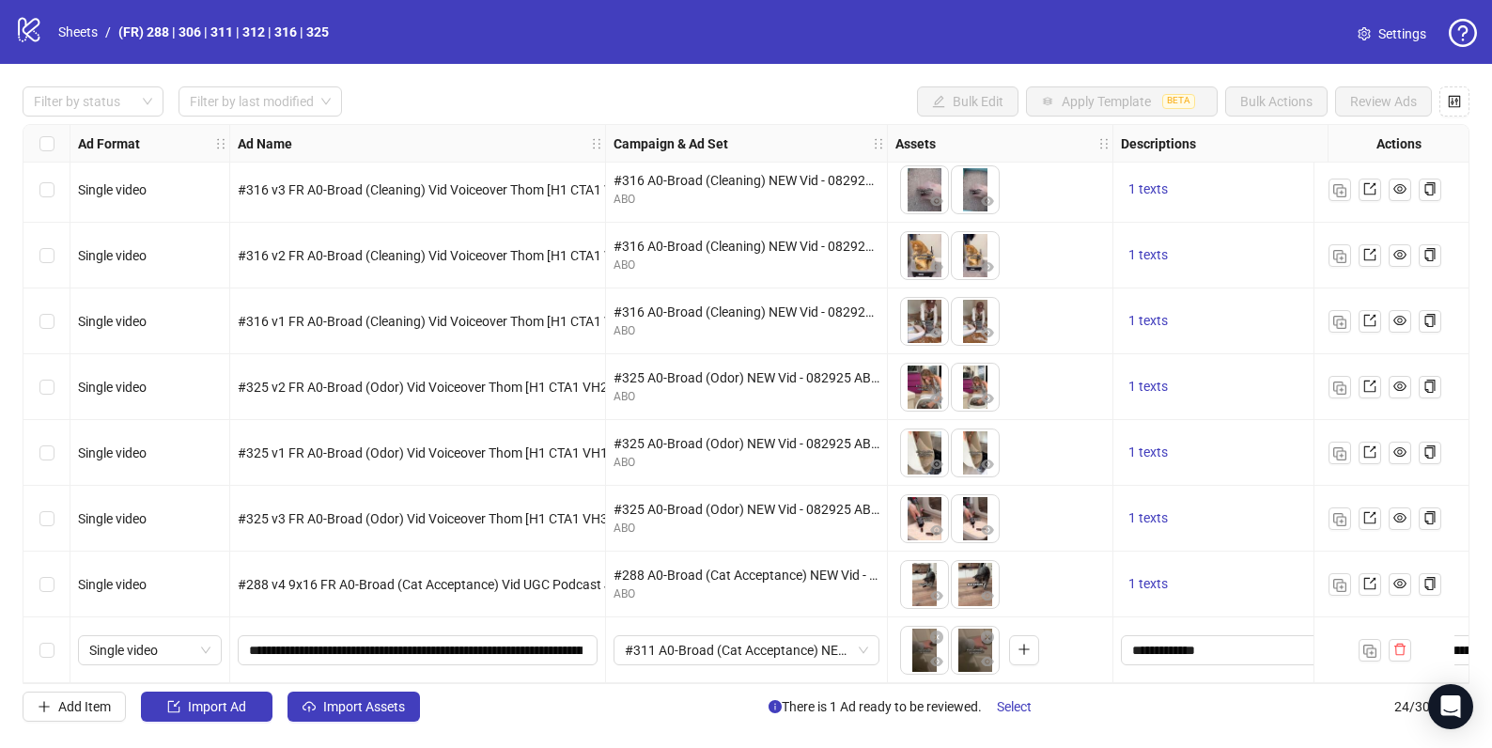
click at [38, 644] on div "Select row 24" at bounding box center [46, 650] width 47 height 66
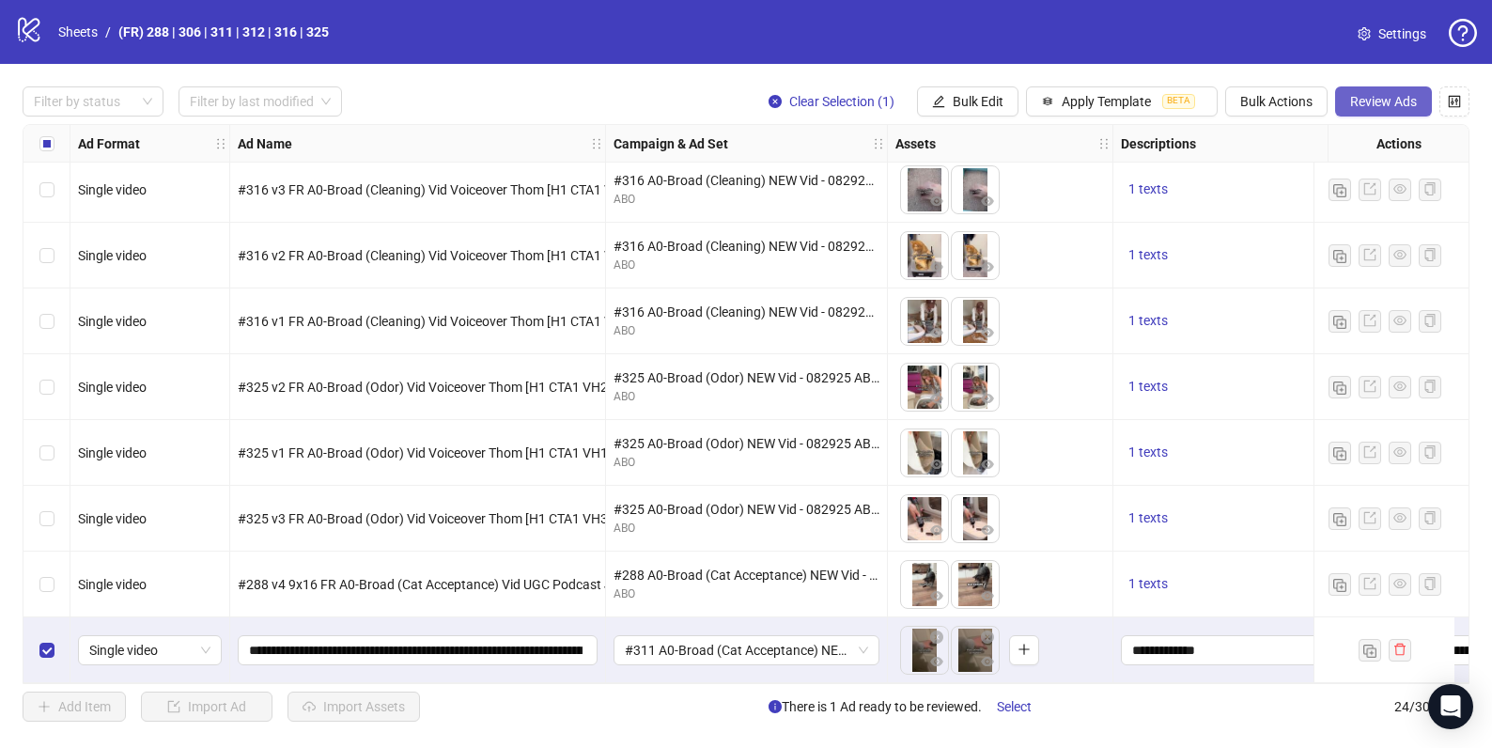
click at [1358, 101] on span "Review Ads" at bounding box center [1383, 101] width 67 height 15
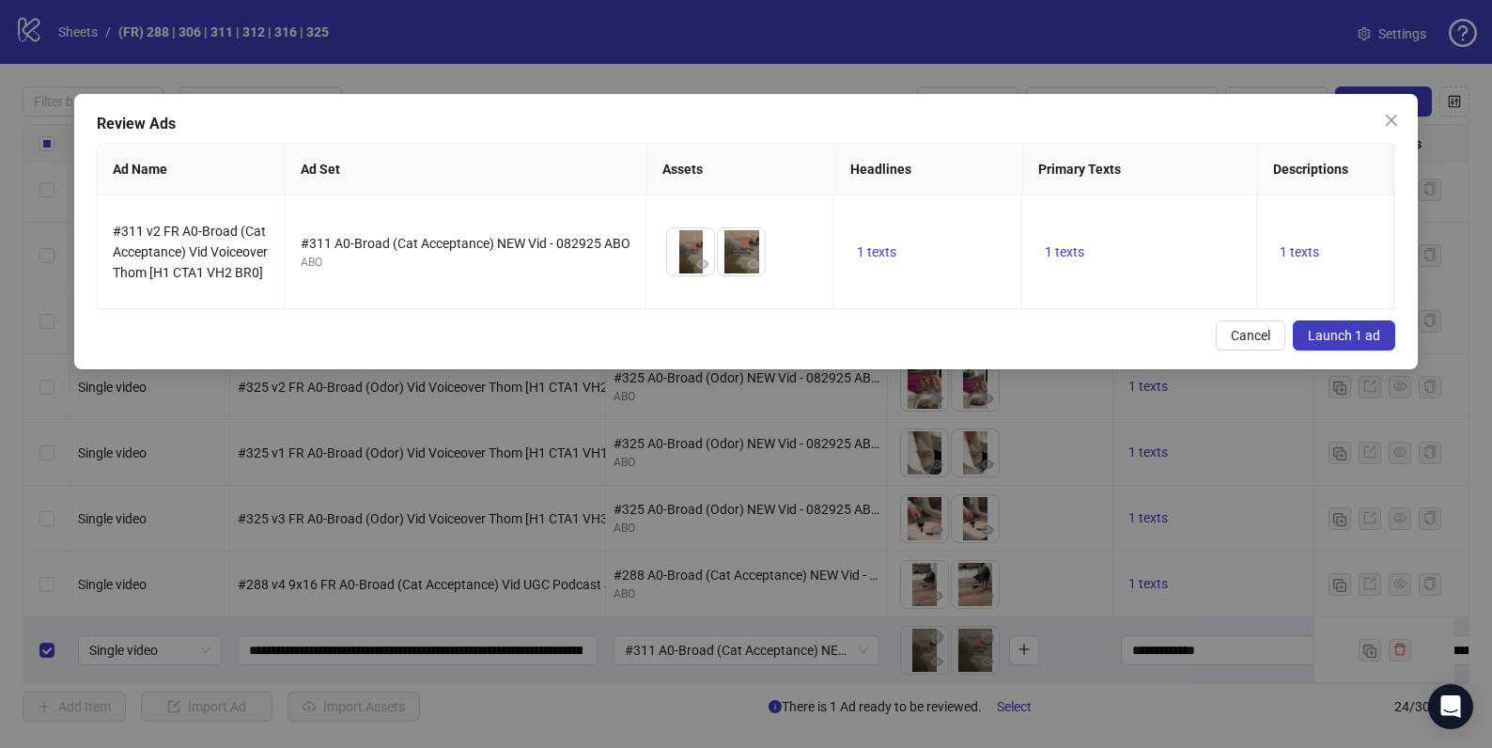
click at [1352, 343] on span "Launch 1 ad" at bounding box center [1344, 335] width 72 height 15
